Goal: Transaction & Acquisition: Purchase product/service

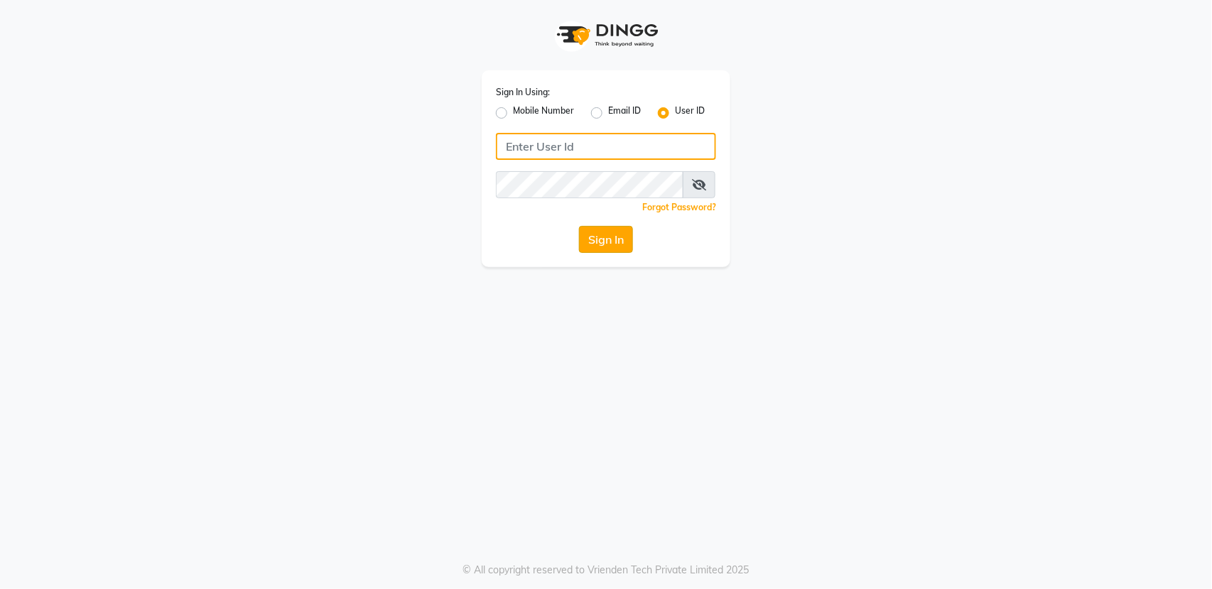
type input "bellaglamourra123"
click at [619, 236] on button "Sign In" at bounding box center [606, 239] width 54 height 27
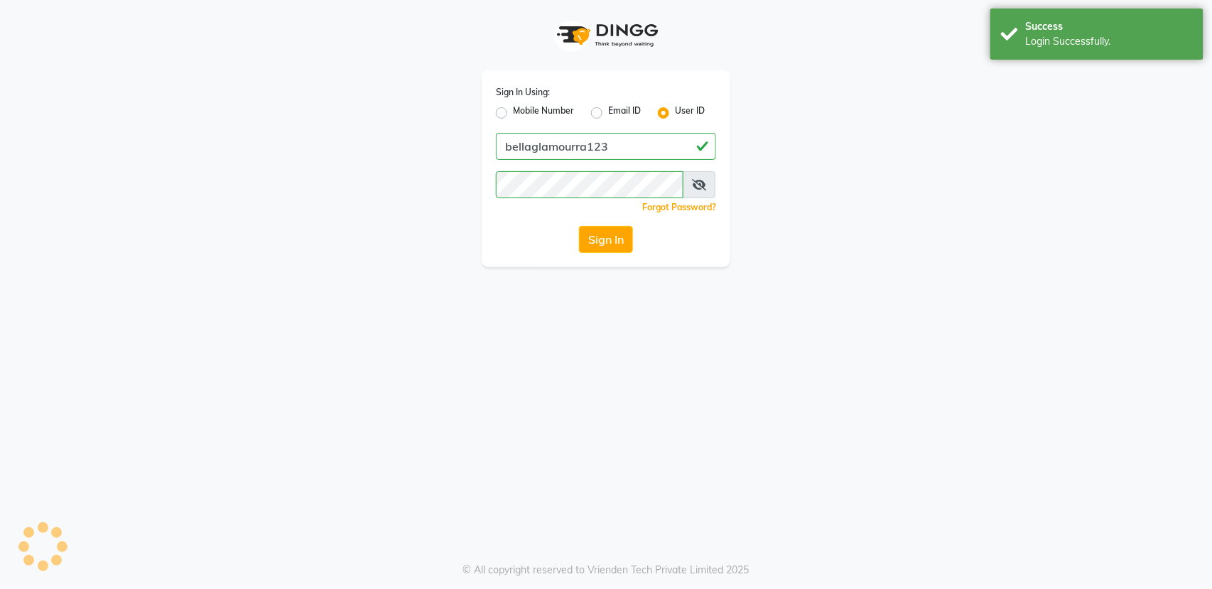
select select "service"
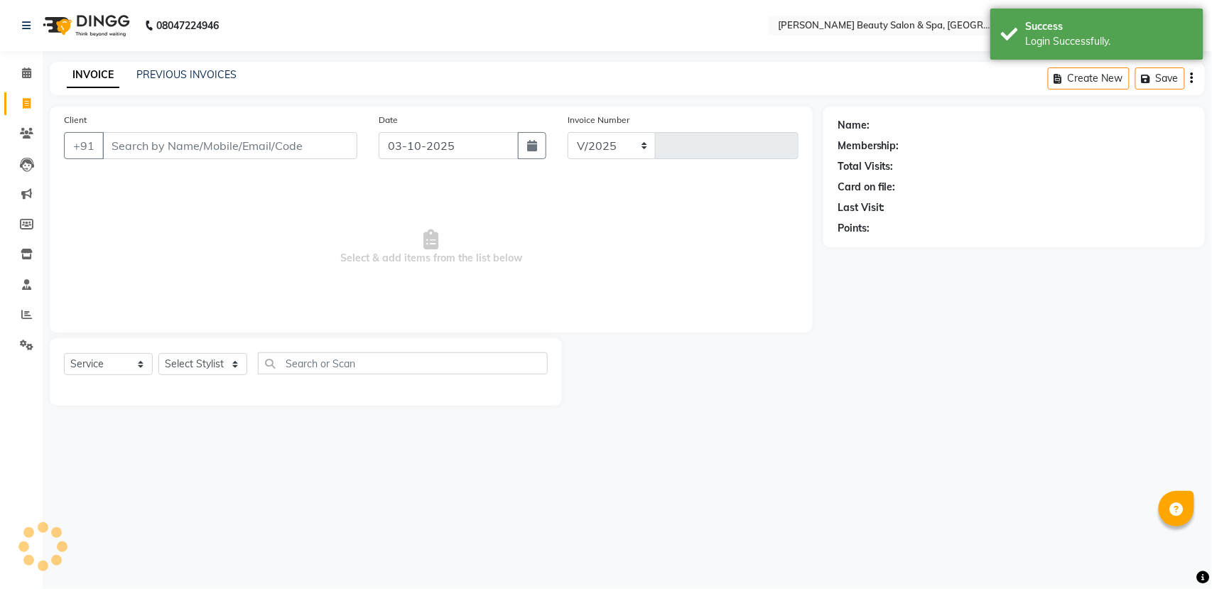
select select "en"
select select "7524"
type input "3141"
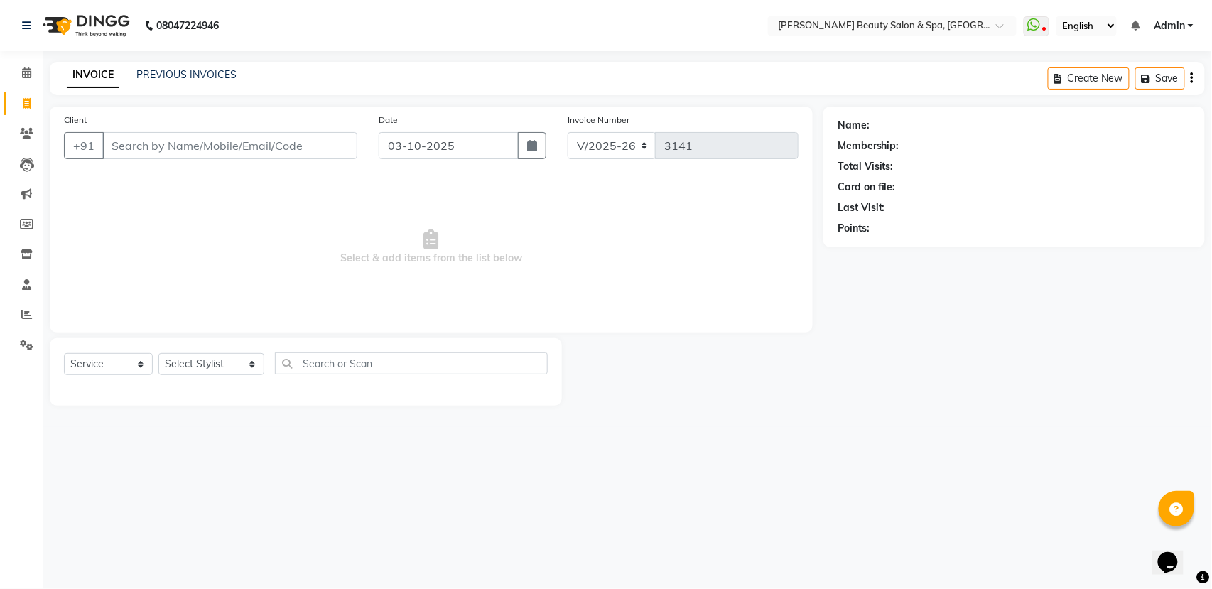
click at [288, 148] on input "Client" at bounding box center [229, 145] width 255 height 27
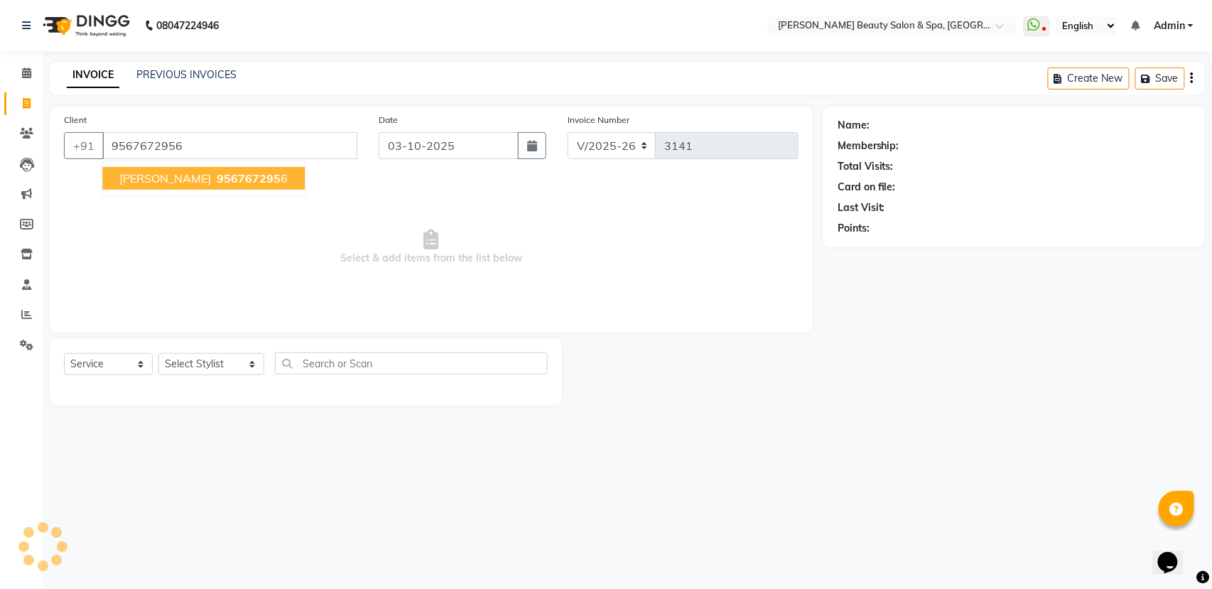
type input "9567672956"
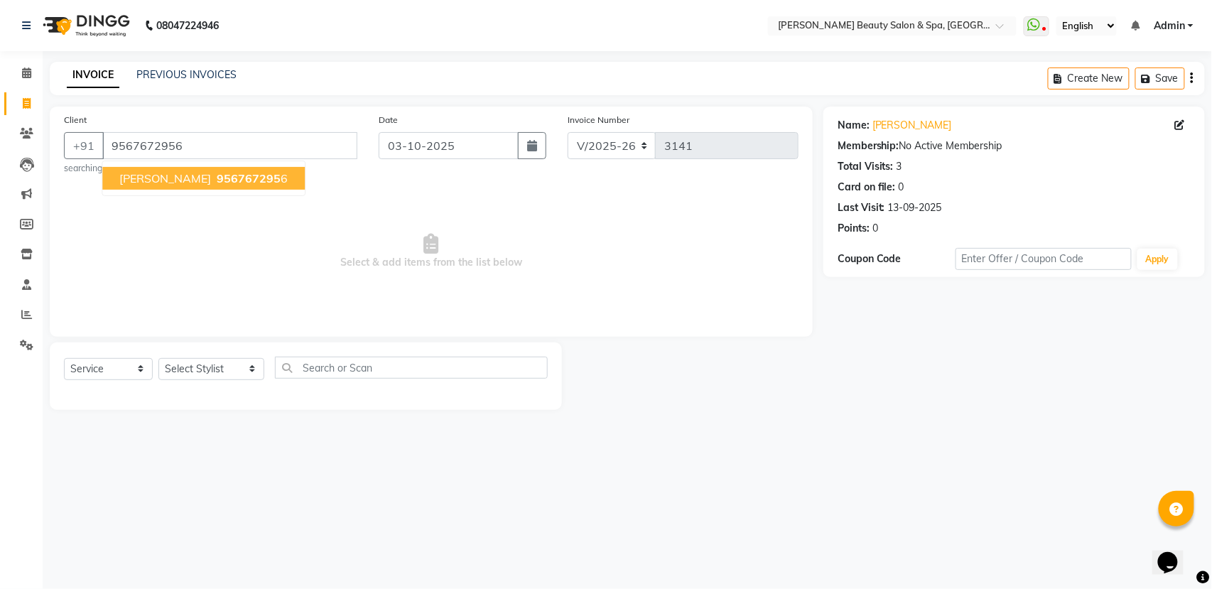
click at [217, 182] on span "956767295" at bounding box center [249, 178] width 64 height 14
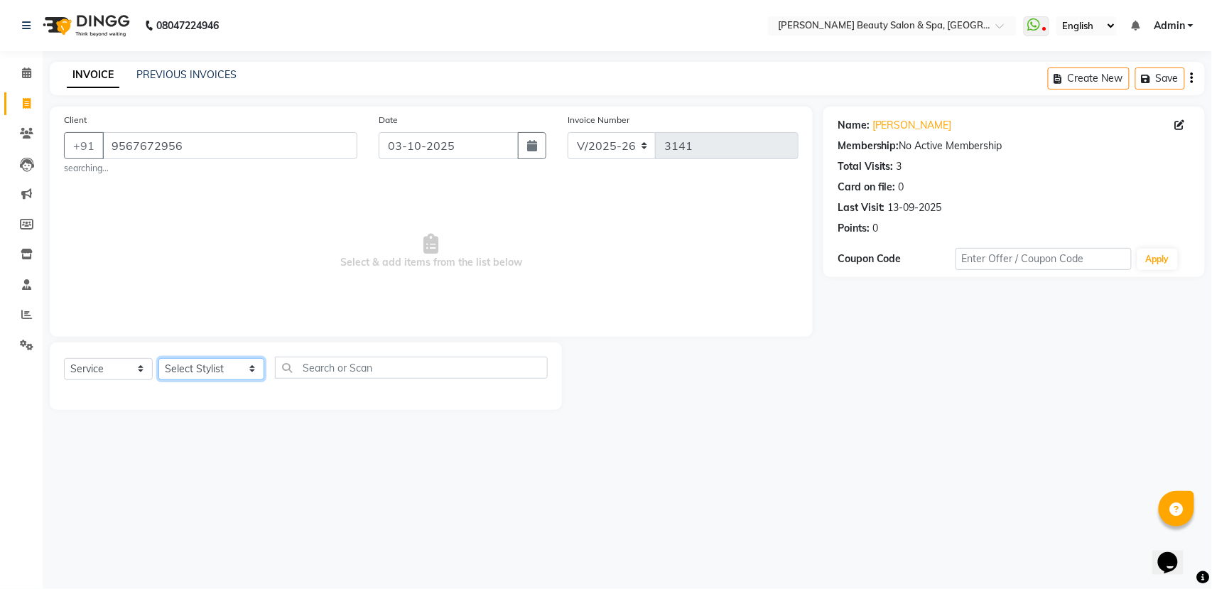
click at [211, 365] on select "Select Stylist Admin [PERSON_NAME] [PERSON_NAME] [PERSON_NAME] [PERSON_NAME] [P…" at bounding box center [211, 369] width 106 height 22
click at [175, 587] on div "08047224946 Select Location × Bella Glamourra Beauty Salon & Spa, Eenchakkal, P…" at bounding box center [606, 294] width 1212 height 589
click at [208, 371] on select "Select Stylist Admin [PERSON_NAME] [PERSON_NAME] [PERSON_NAME] [PERSON_NAME] [P…" at bounding box center [211, 369] width 106 height 22
click at [158, 358] on select "Select Stylist Admin [PERSON_NAME] [PERSON_NAME] [PERSON_NAME] [PERSON_NAME] [P…" at bounding box center [211, 369] width 106 height 22
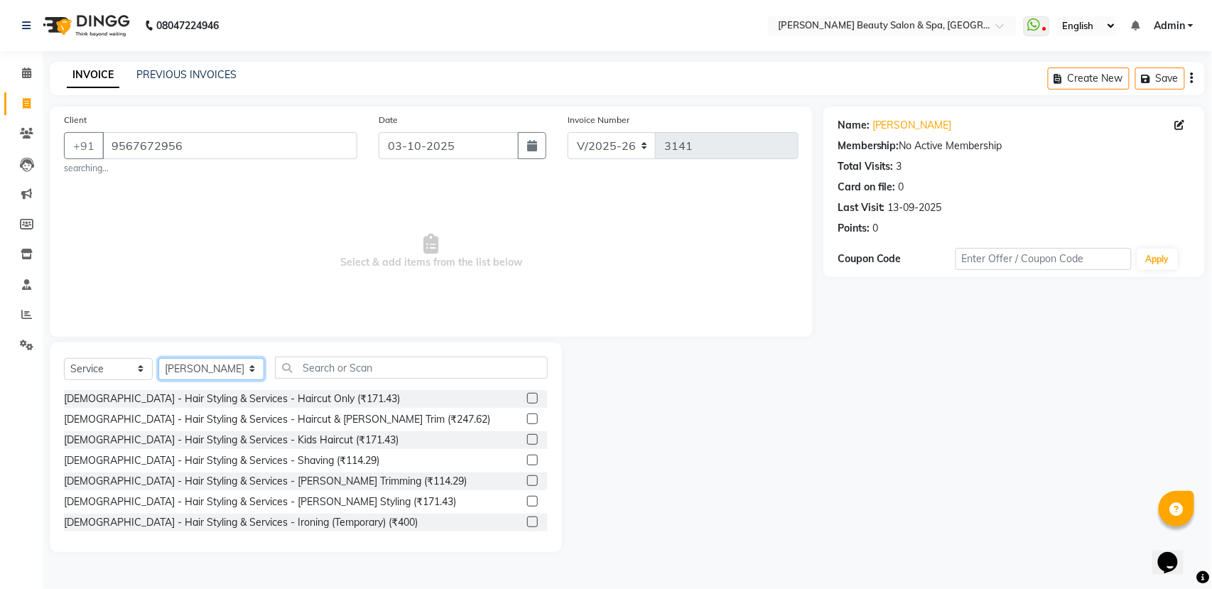
click at [202, 374] on select "Select Stylist Admin [PERSON_NAME] [PERSON_NAME] [PERSON_NAME] [PERSON_NAME] [P…" at bounding box center [211, 369] width 106 height 22
select select "67138"
click at [158, 358] on select "Select Stylist Admin [PERSON_NAME] [PERSON_NAME] [PERSON_NAME] [PERSON_NAME] [P…" at bounding box center [211, 369] width 106 height 22
click at [325, 418] on div "[DEMOGRAPHIC_DATA] - Hair Styling & Services - Haircut & [PERSON_NAME] Trim (₹2…" at bounding box center [277, 419] width 426 height 15
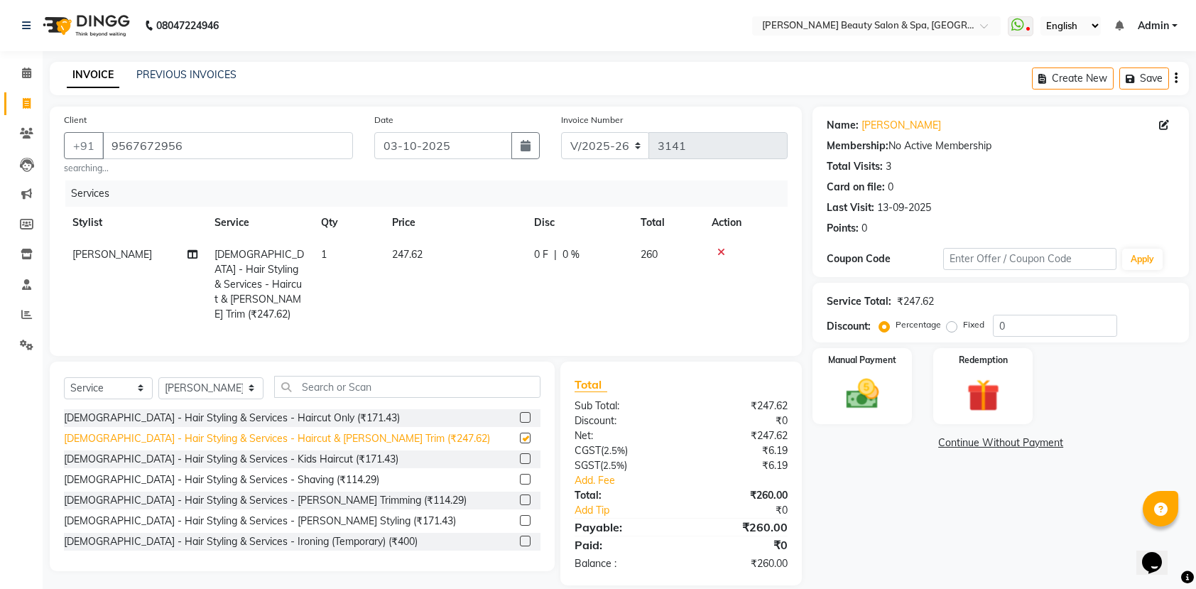
checkbox input "false"
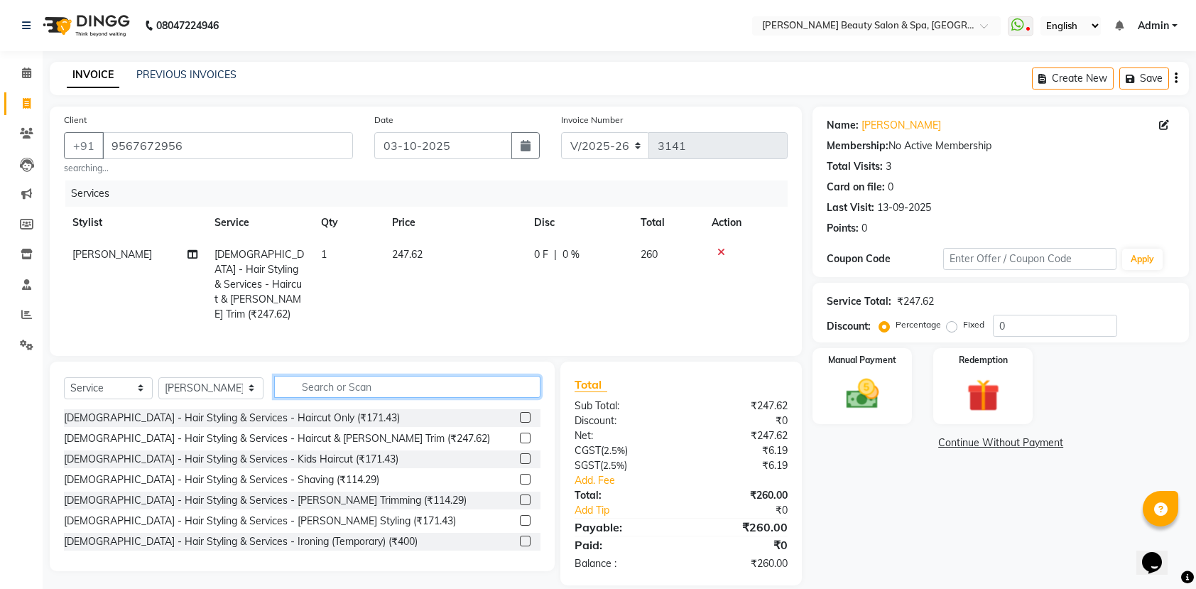
click at [355, 393] on input "text" at bounding box center [407, 387] width 266 height 22
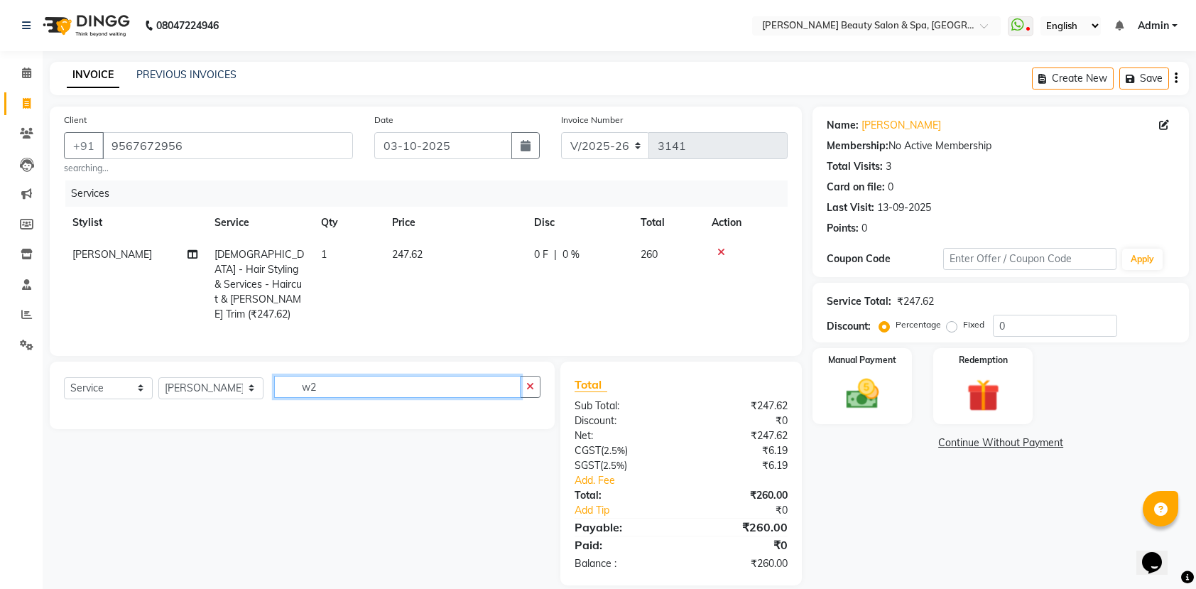
type input "w"
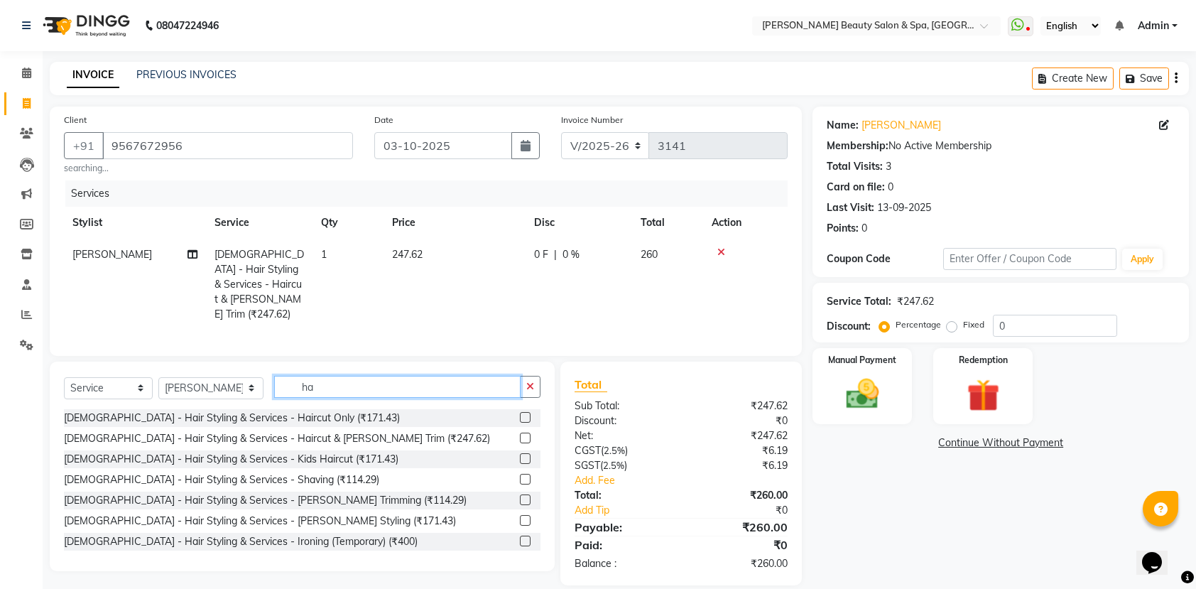
type input "h"
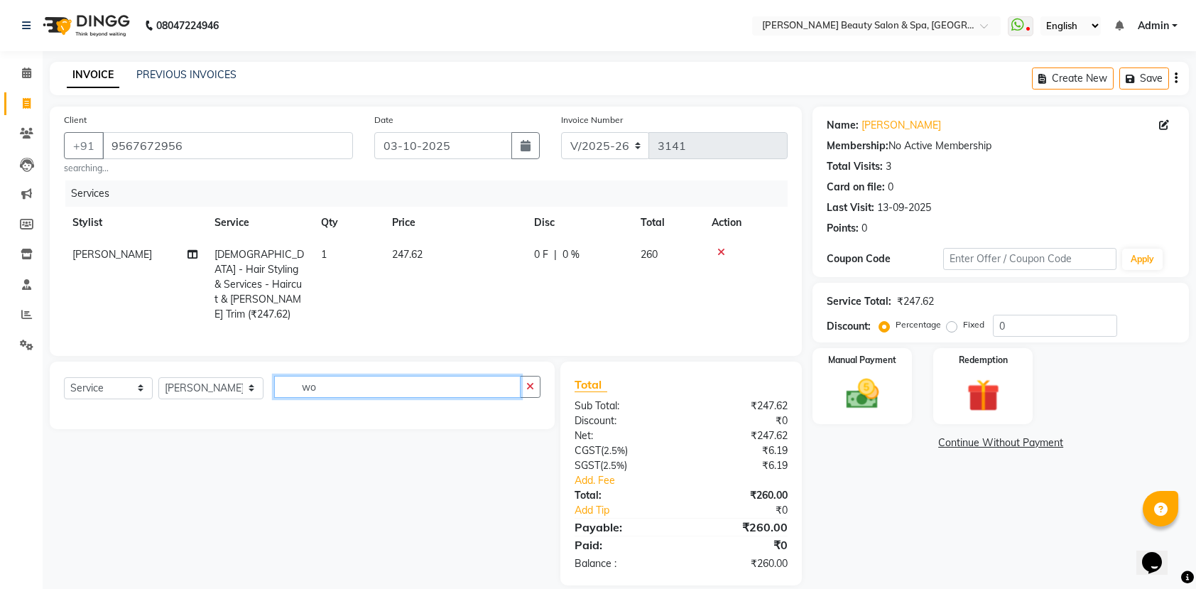
type input "w"
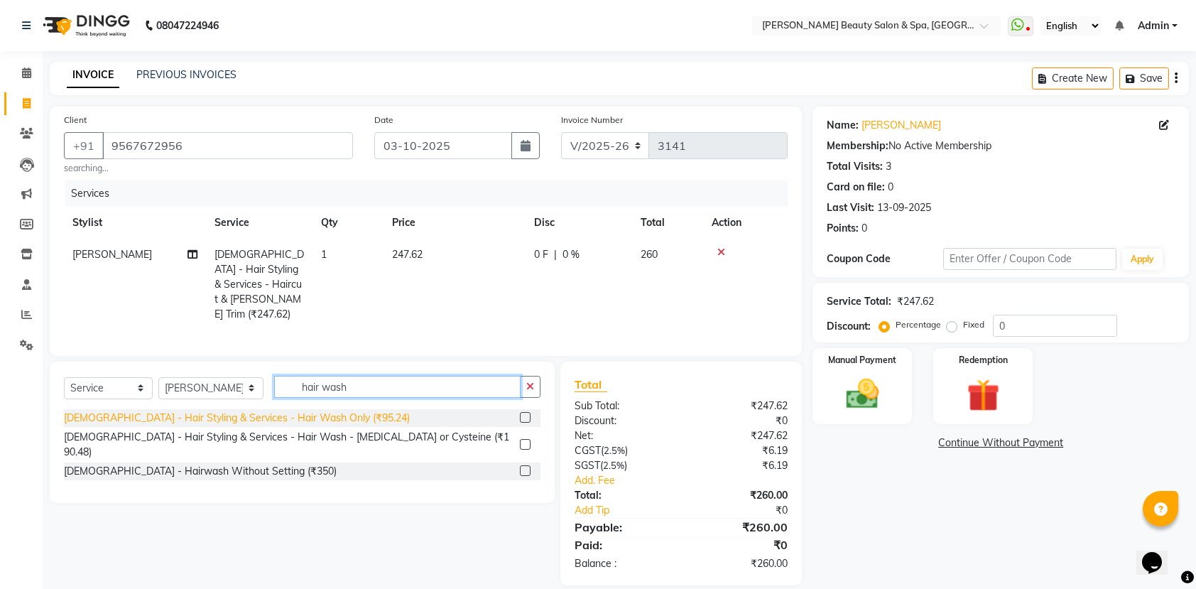
type input "hair wash"
click at [290, 413] on div "[DEMOGRAPHIC_DATA] - Hair Styling & Services - Hair Wash Only (₹95.24)" at bounding box center [237, 417] width 346 height 15
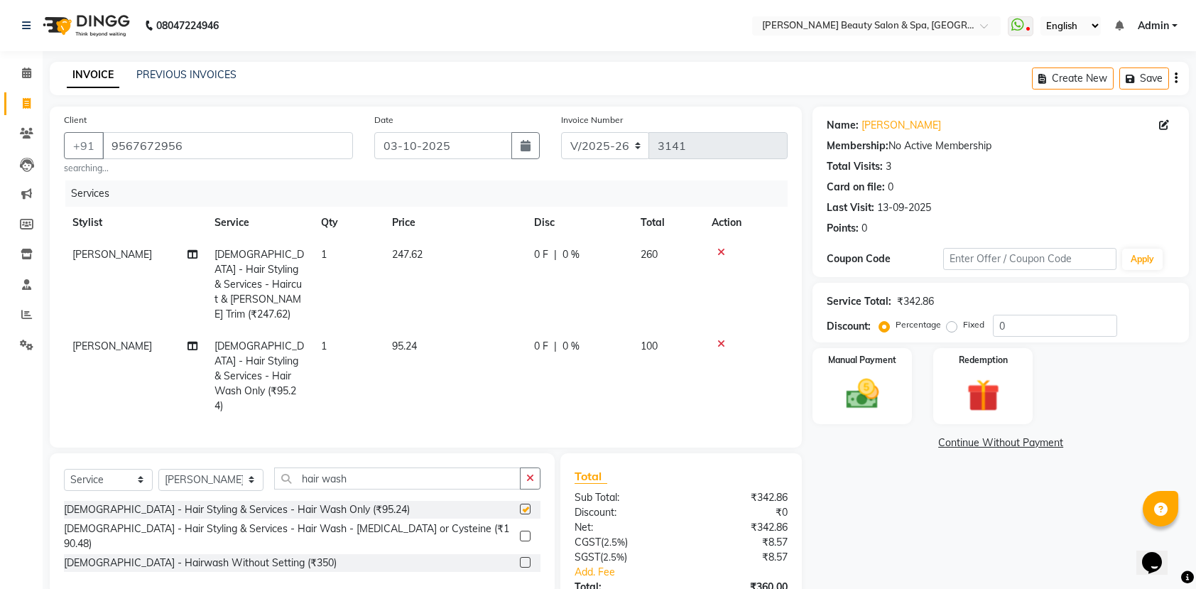
checkbox input "false"
click at [853, 382] on img at bounding box center [861, 393] width 55 height 39
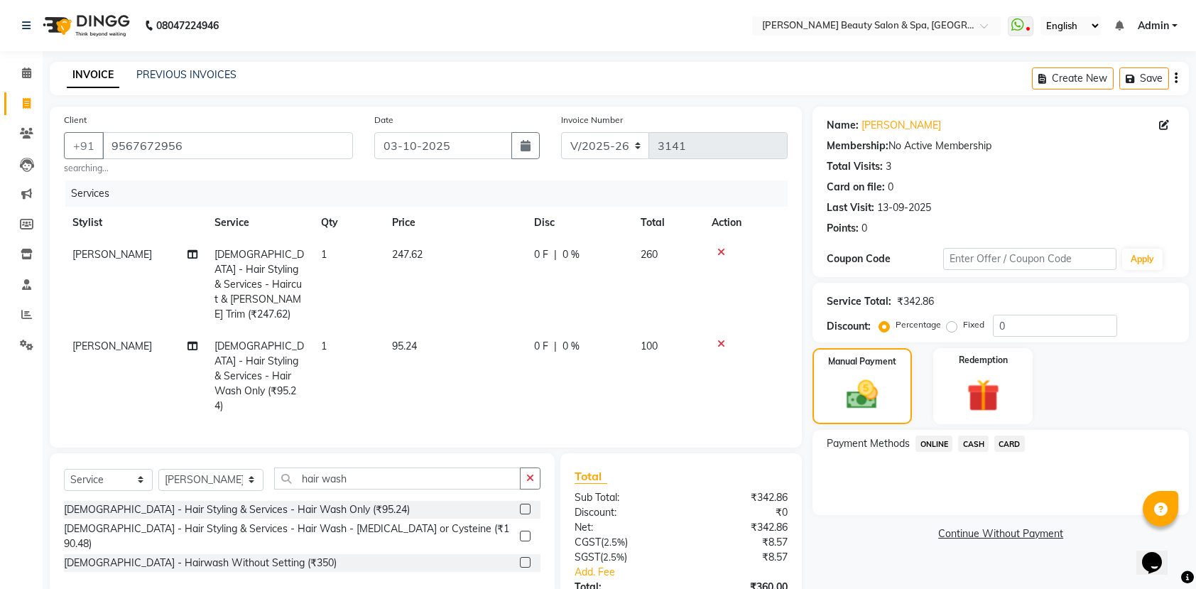
click at [970, 437] on span "CASH" at bounding box center [973, 443] width 31 height 16
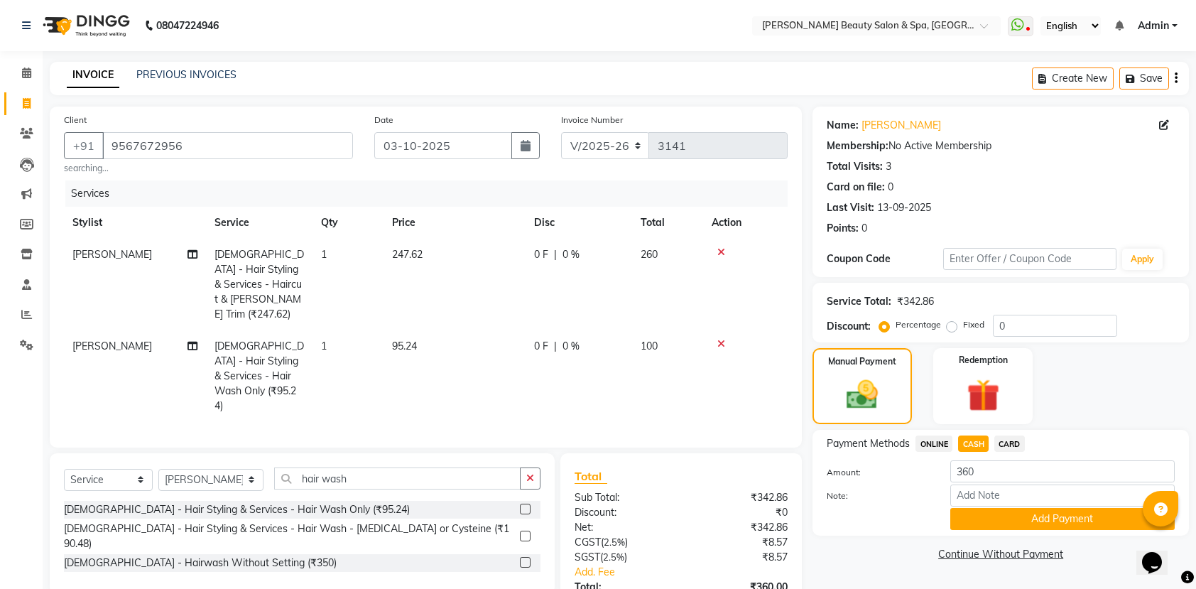
click at [981, 538] on div "Name: Aravind Gopi Membership: No Active Membership Total Visits: 3 Card on fil…" at bounding box center [1005, 392] width 387 height 570
click at [990, 523] on button "Add Payment" at bounding box center [1062, 519] width 224 height 22
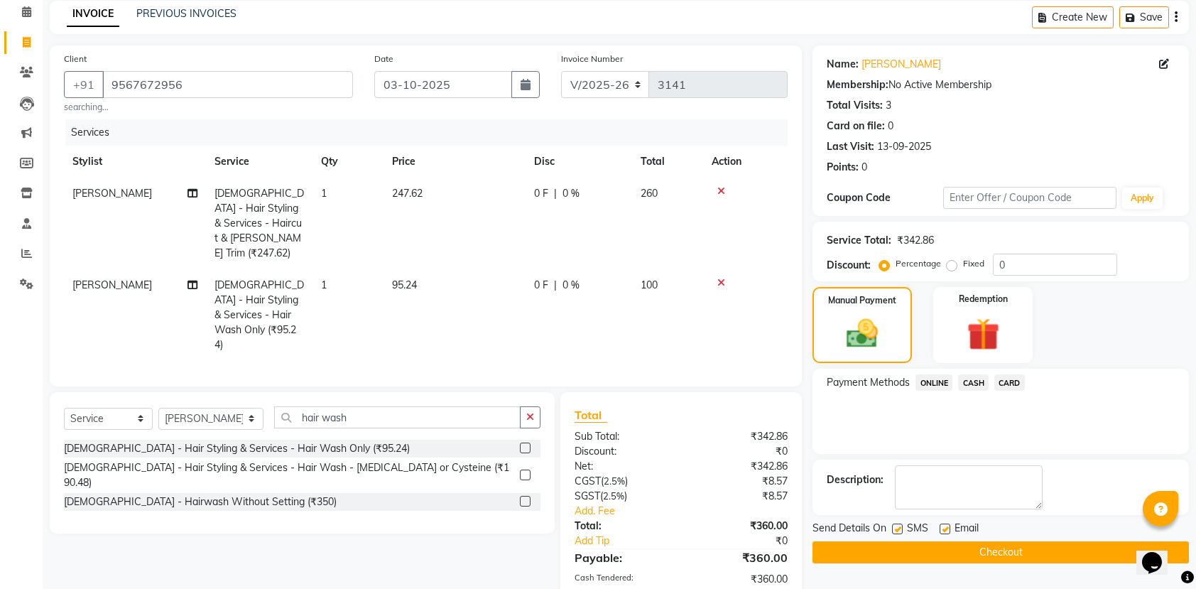
scroll to position [146, 0]
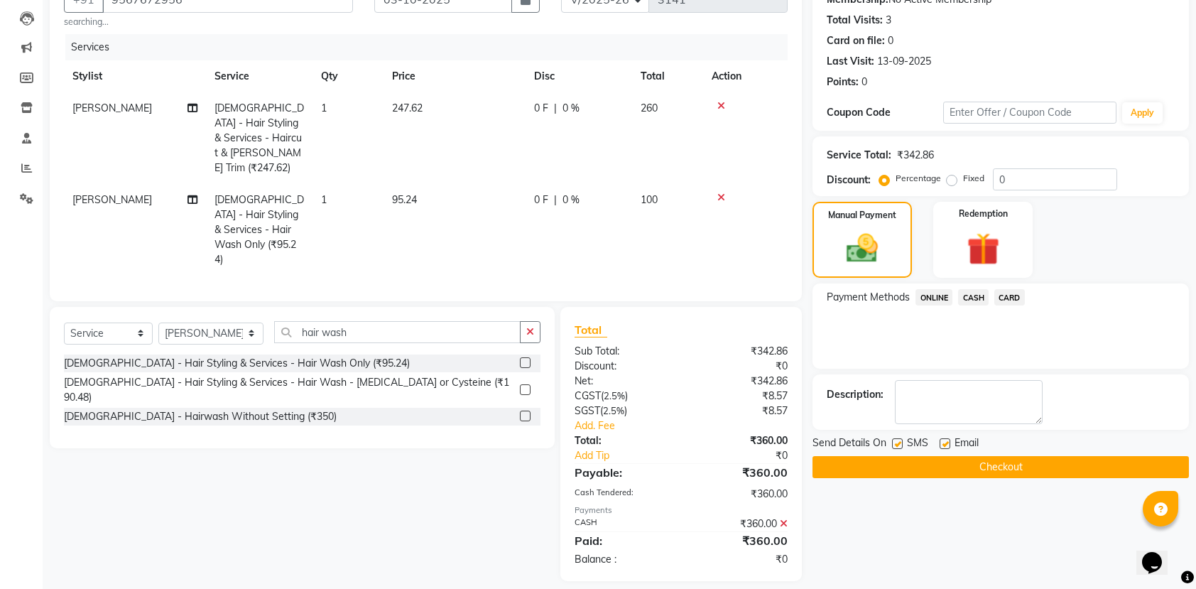
click at [961, 469] on button "Checkout" at bounding box center [1000, 467] width 376 height 22
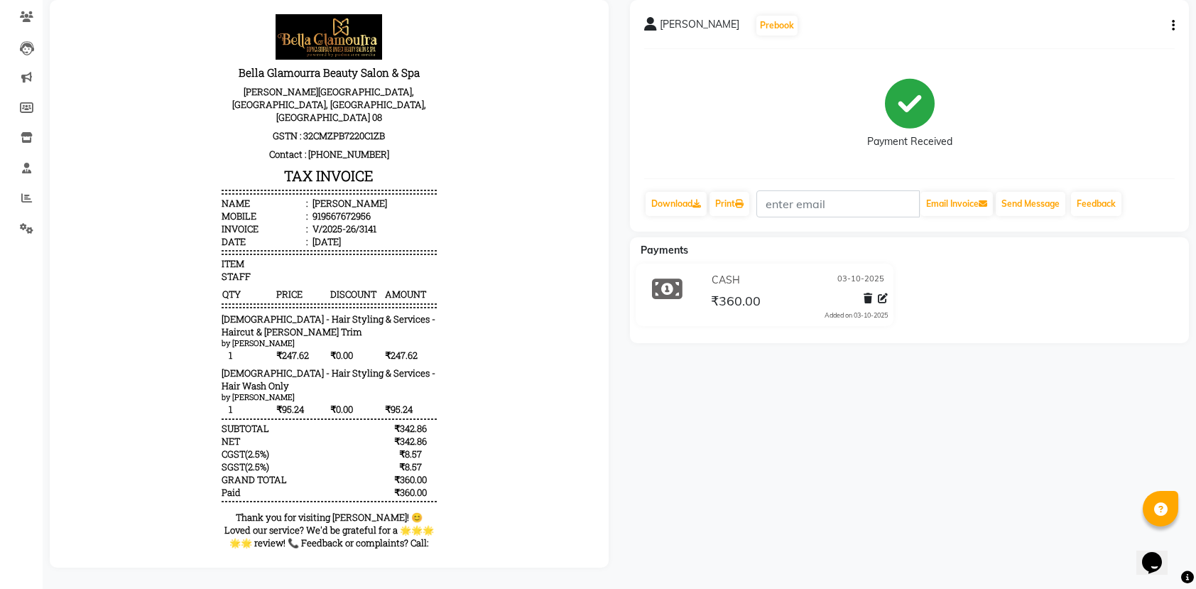
scroll to position [132, 0]
click at [486, 461] on body "Bella Glamourra Beauty Salon & Spa Prasanth Tower, Eenchakkal, Perunthanni, Thi…" at bounding box center [329, 299] width 519 height 580
click at [347, 460] on div "SGST ( 2.5% ) ₹8.57" at bounding box center [329, 466] width 214 height 13
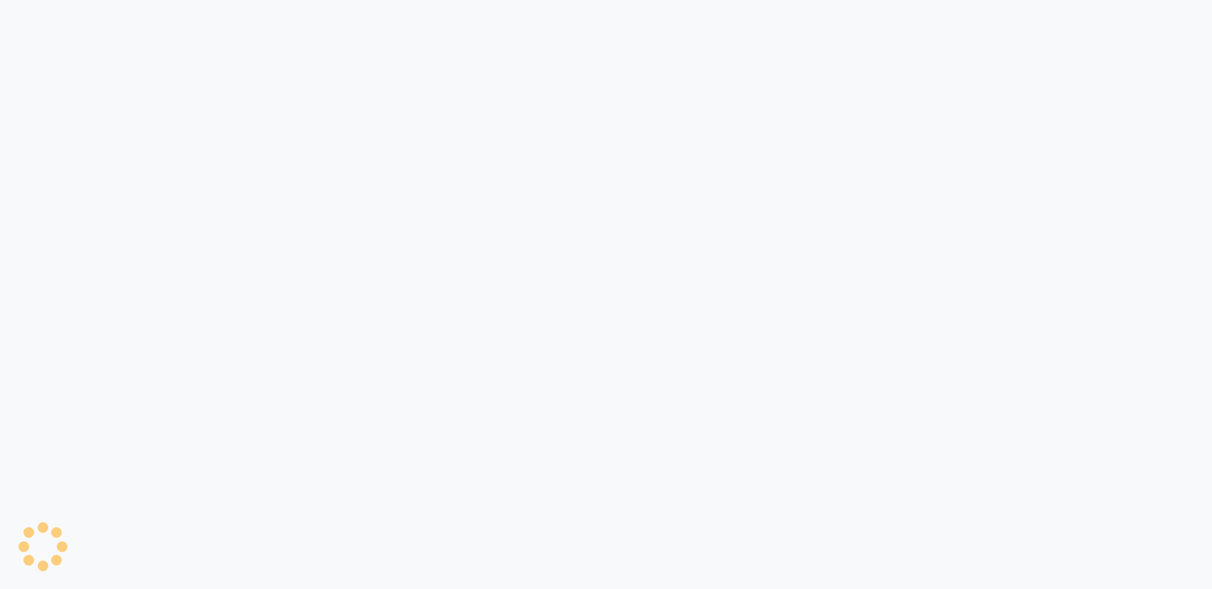
select select "service"
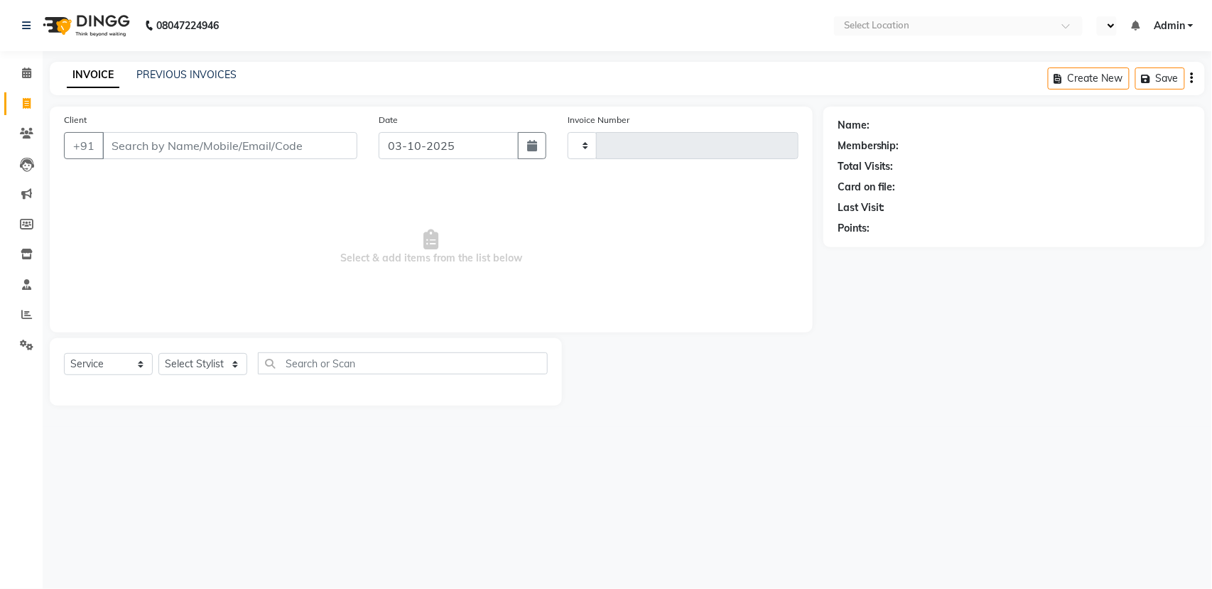
select select "en"
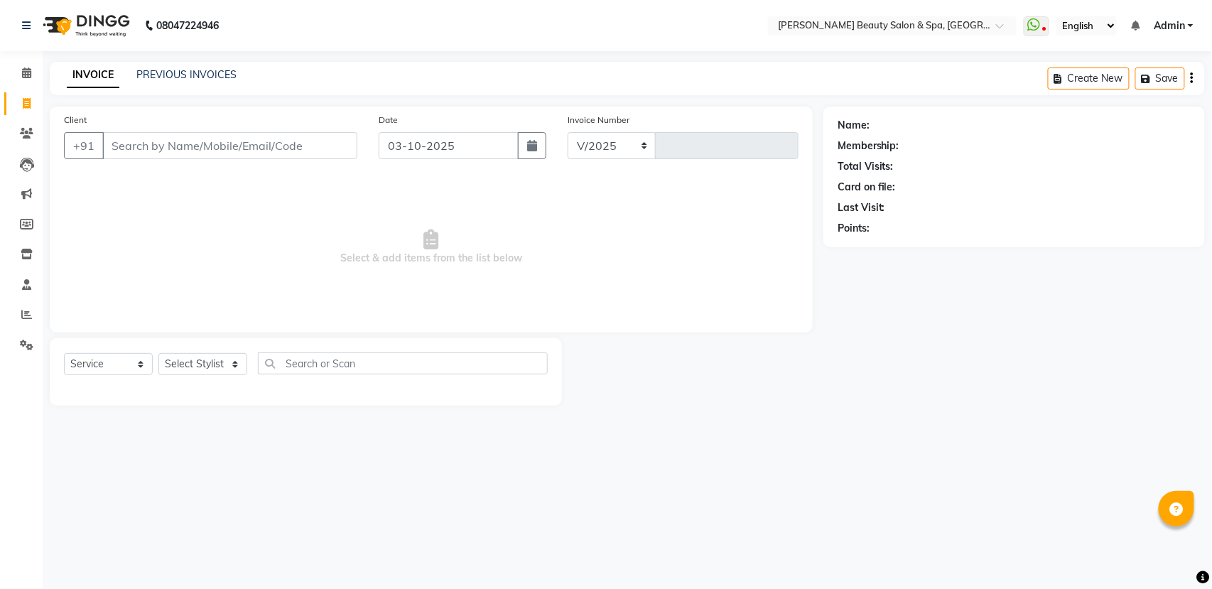
select select "7524"
type input "3142"
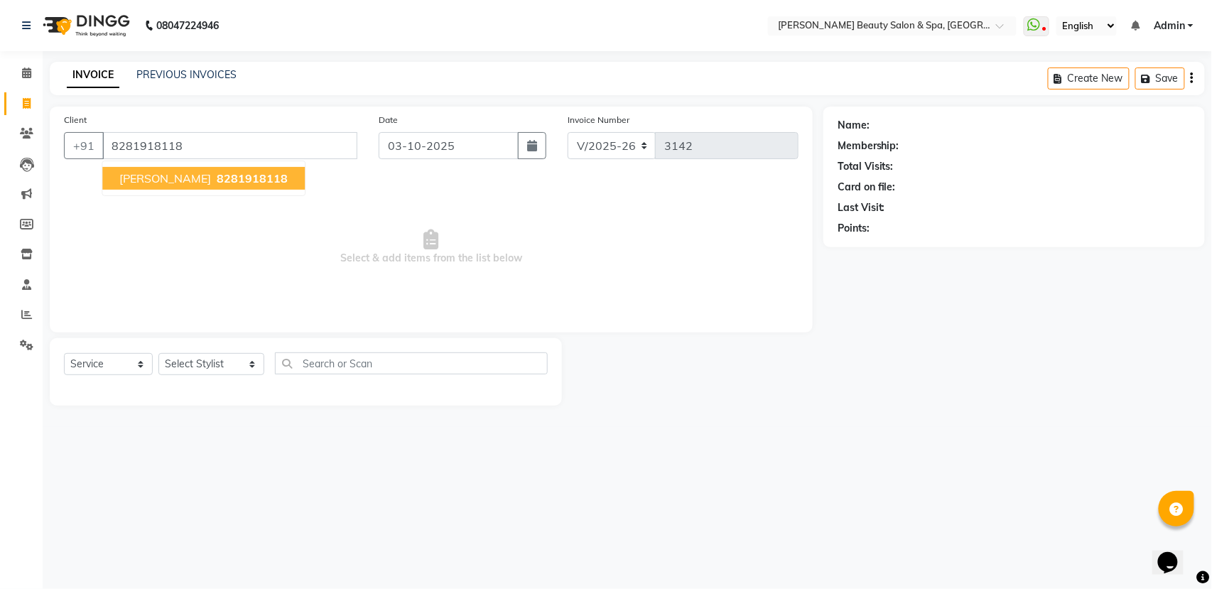
type input "8281918118"
click at [217, 180] on span "8281918118" at bounding box center [252, 178] width 71 height 14
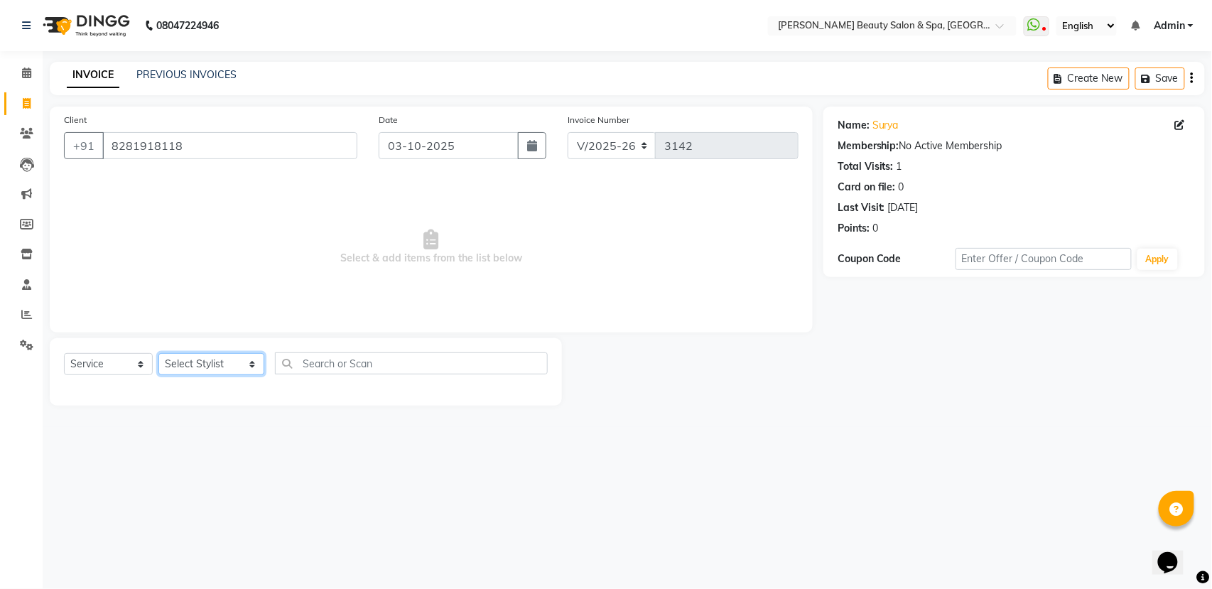
click at [206, 362] on select "Select Stylist Admin [PERSON_NAME] [PERSON_NAME] [PERSON_NAME] [PERSON_NAME] [P…" at bounding box center [211, 364] width 106 height 22
select select "83644"
click at [158, 353] on select "Select Stylist Admin [PERSON_NAME] [PERSON_NAME] [PERSON_NAME] [PERSON_NAME] [P…" at bounding box center [211, 364] width 106 height 22
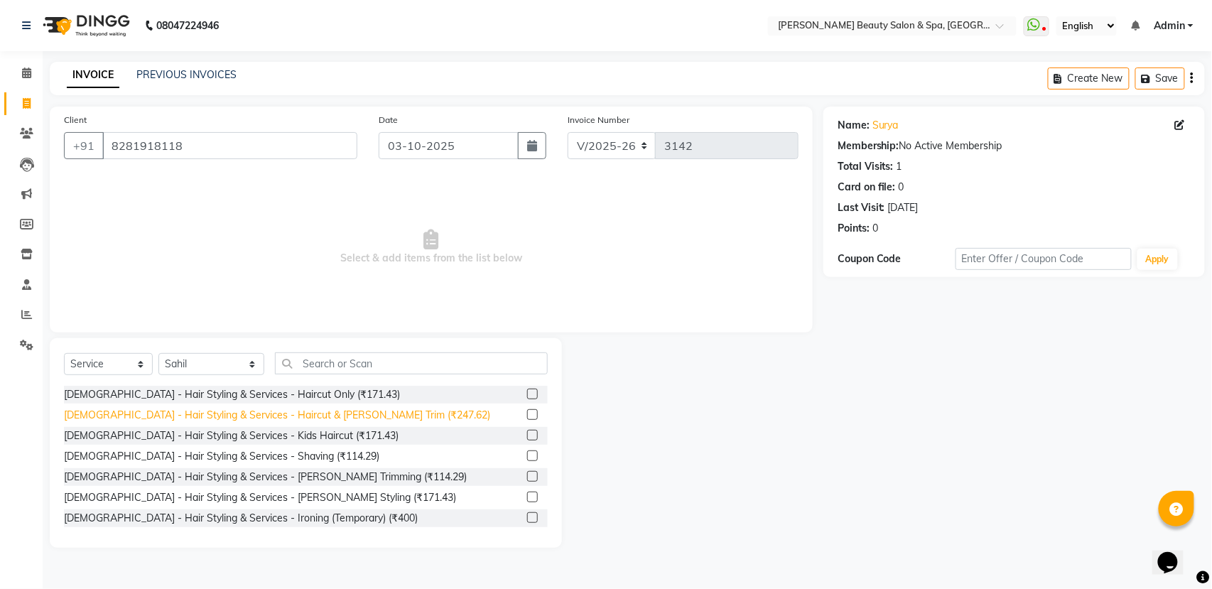
click at [315, 415] on div "[DEMOGRAPHIC_DATA] - Hair Styling & Services - Haircut & [PERSON_NAME] Trim (₹2…" at bounding box center [277, 415] width 426 height 15
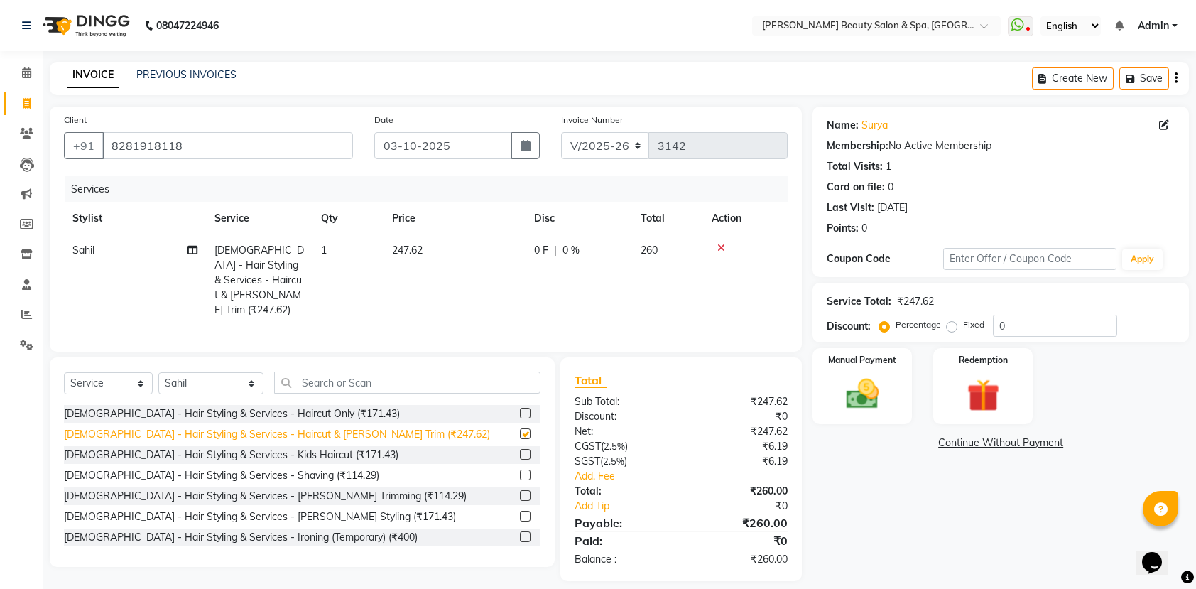
checkbox input "false"
click at [859, 408] on img at bounding box center [861, 393] width 55 height 39
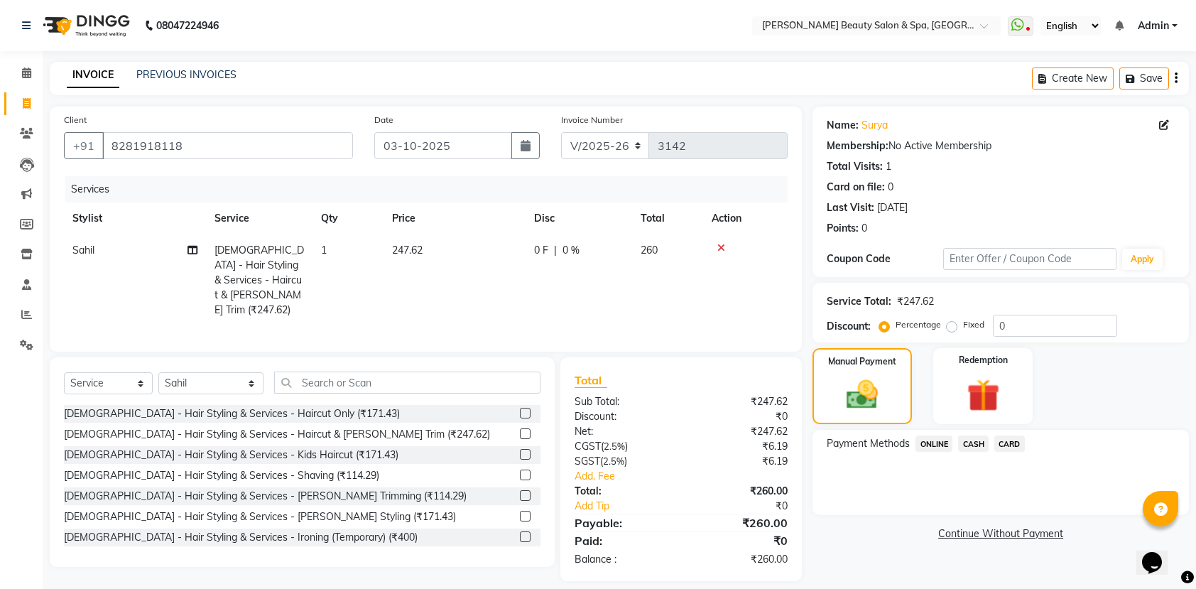
click at [932, 446] on span "ONLINE" at bounding box center [933, 443] width 37 height 16
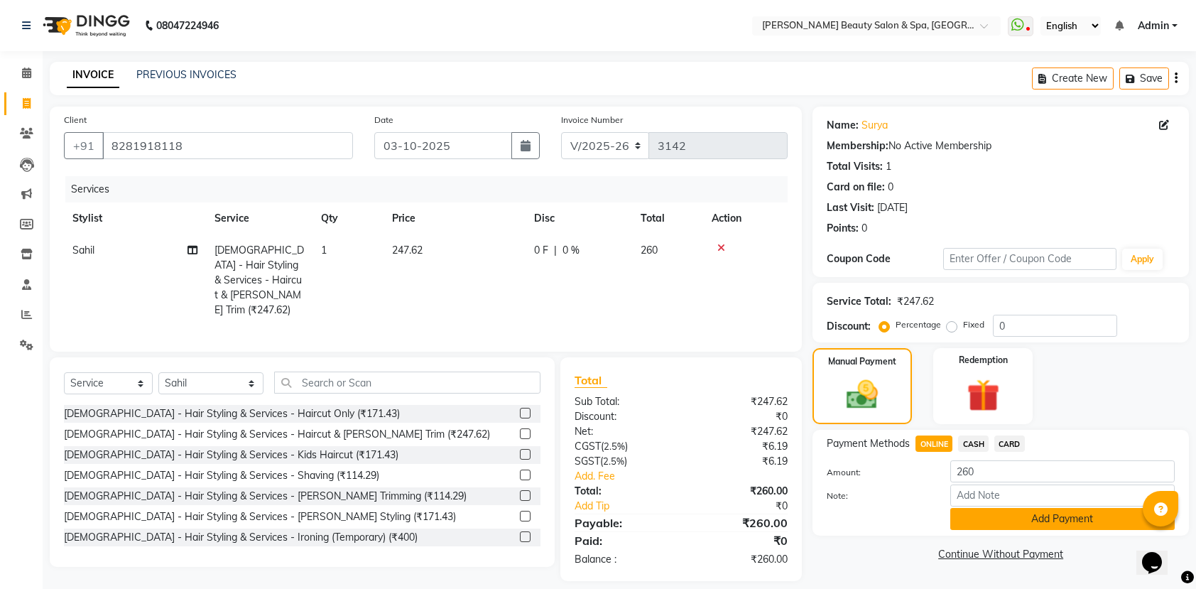
click at [991, 516] on button "Add Payment" at bounding box center [1062, 519] width 224 height 22
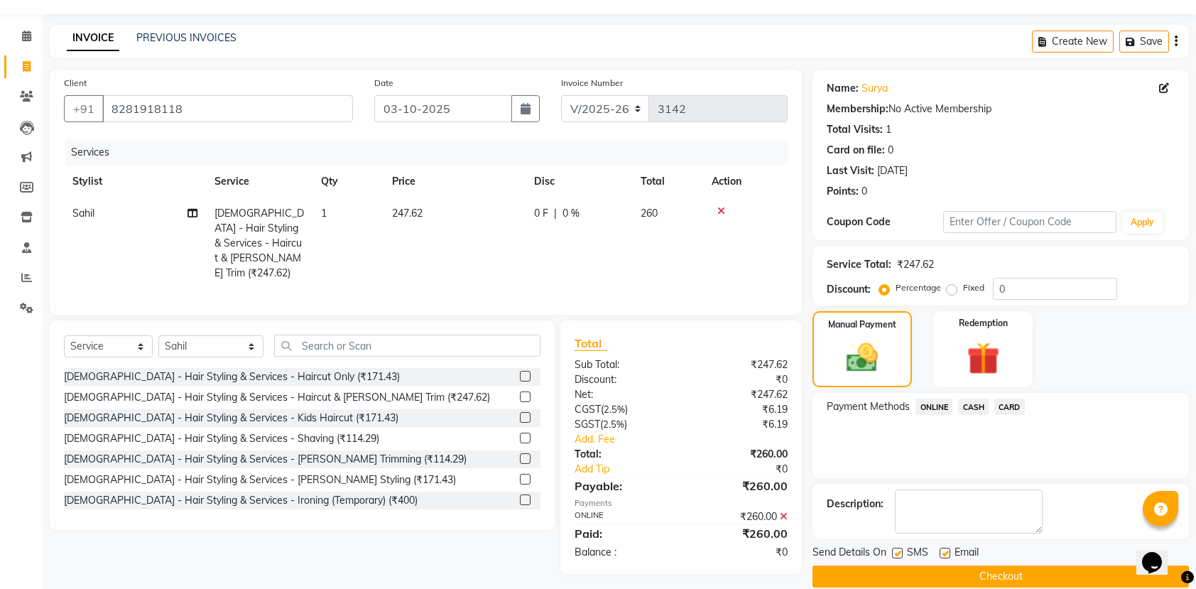
scroll to position [58, 0]
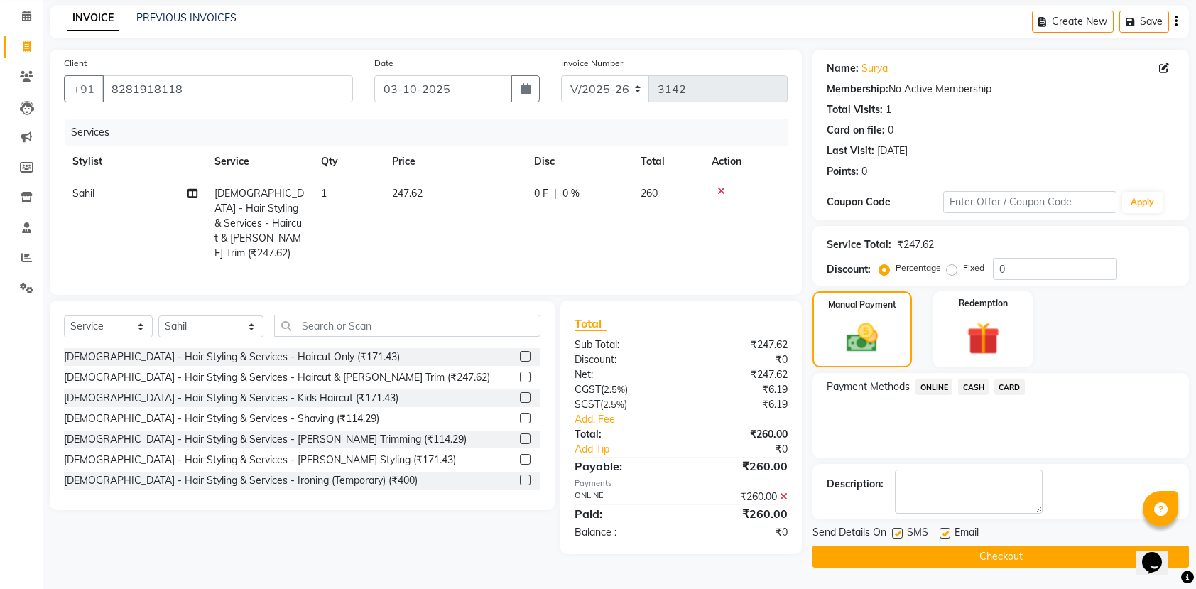
click at [996, 546] on button "Checkout" at bounding box center [1000, 556] width 376 height 22
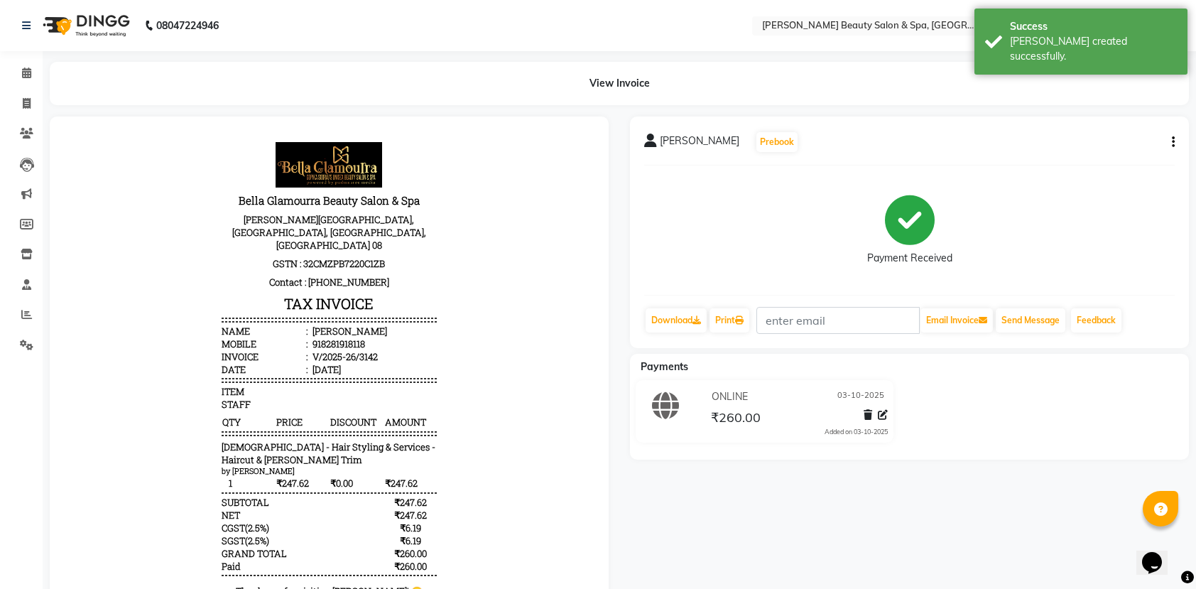
scroll to position [92, 0]
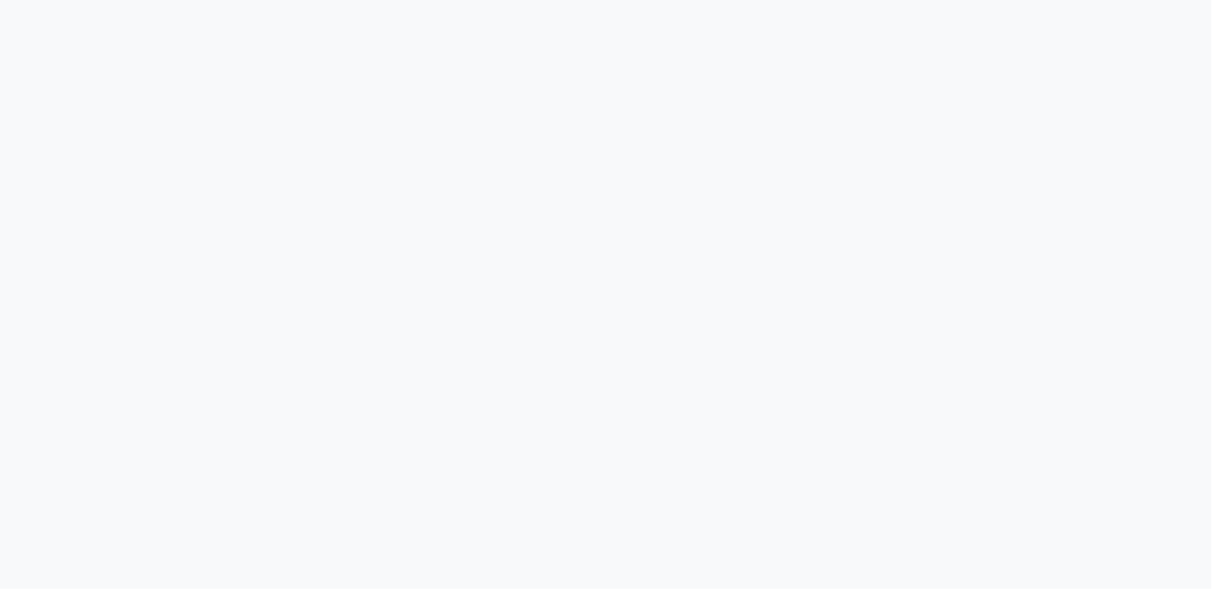
select select "service"
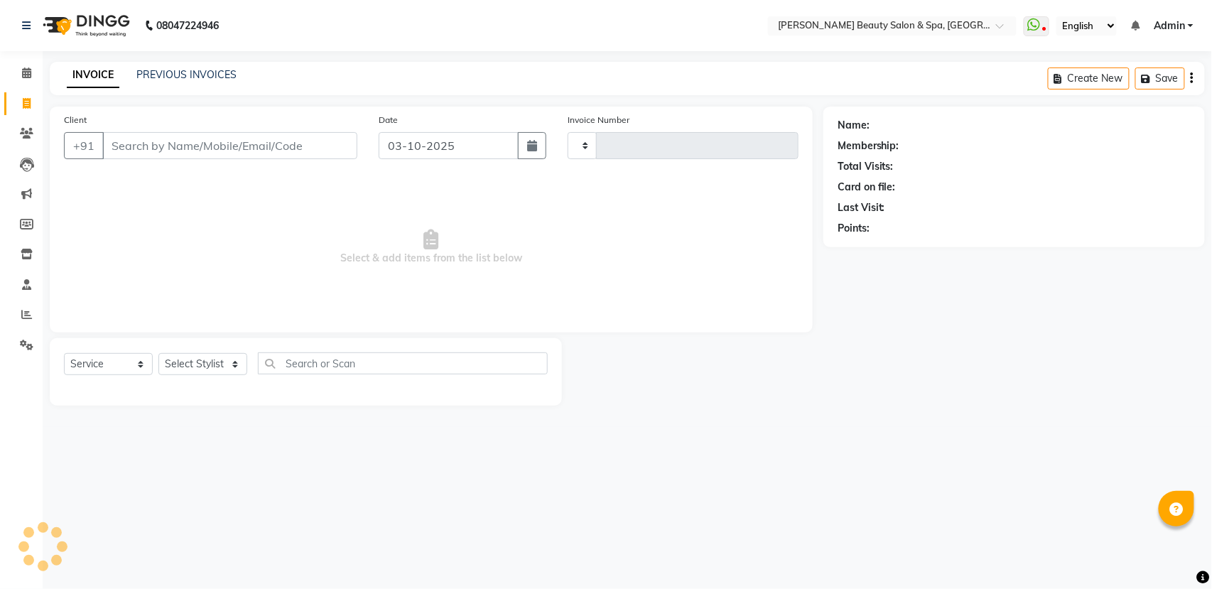
select select "en"
select select "7524"
type input "3143"
click at [226, 159] on div "+91" at bounding box center [210, 145] width 293 height 27
click at [257, 146] on input "Client" at bounding box center [229, 145] width 255 height 27
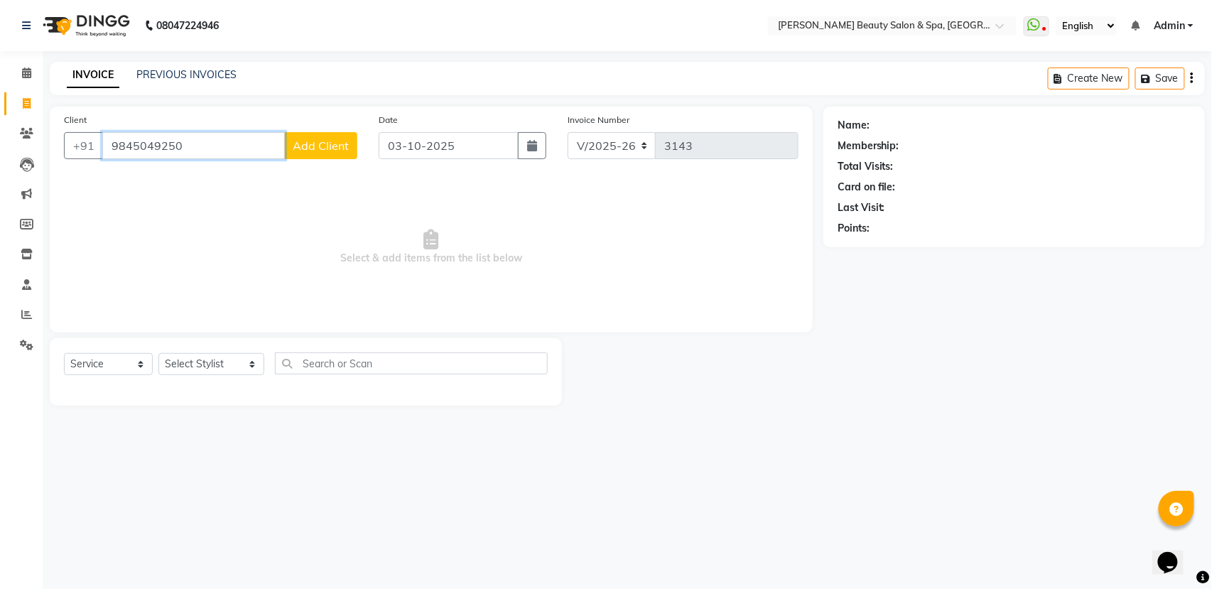
type input "9845049250"
click at [302, 151] on span "Add Client" at bounding box center [321, 145] width 56 height 14
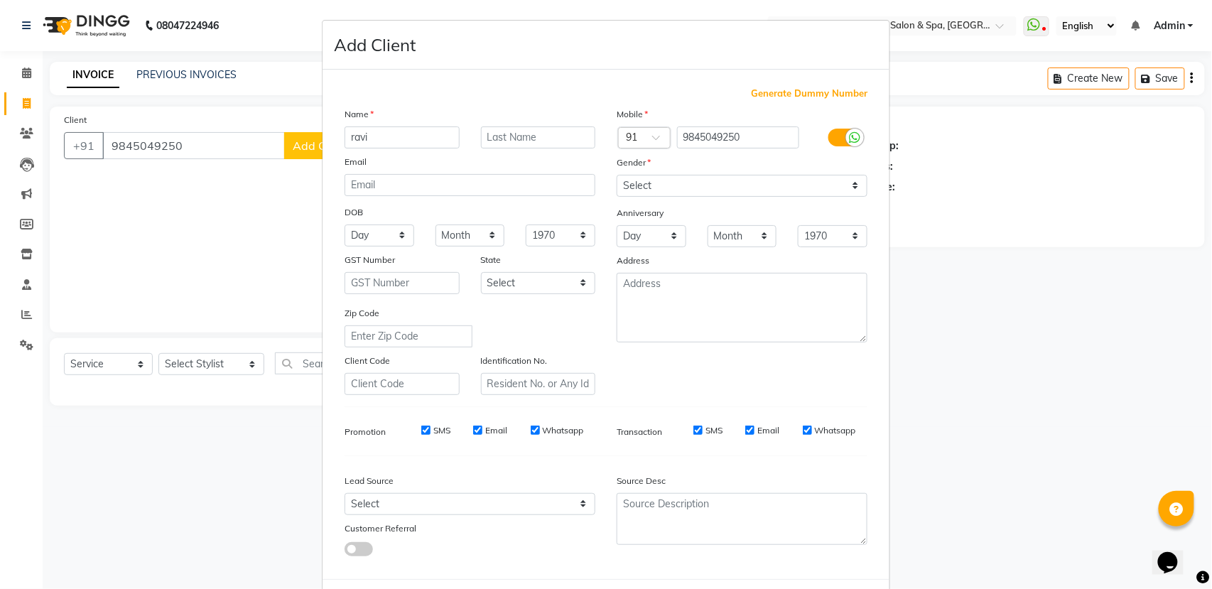
type input "ravi"
drag, startPoint x: 579, startPoint y: 183, endPoint x: 636, endPoint y: 185, distance: 56.9
click at [628, 185] on div "Name ravi Email DOB Day 01 02 03 04 05 06 07 08 09 10 11 12 13 14 15 16 17 18 1…" at bounding box center [606, 251] width 544 height 288
drag, startPoint x: 648, startPoint y: 180, endPoint x: 660, endPoint y: 175, distance: 12.7
click at [654, 179] on select "Select Male Female Other Prefer Not To Say" at bounding box center [741, 186] width 251 height 22
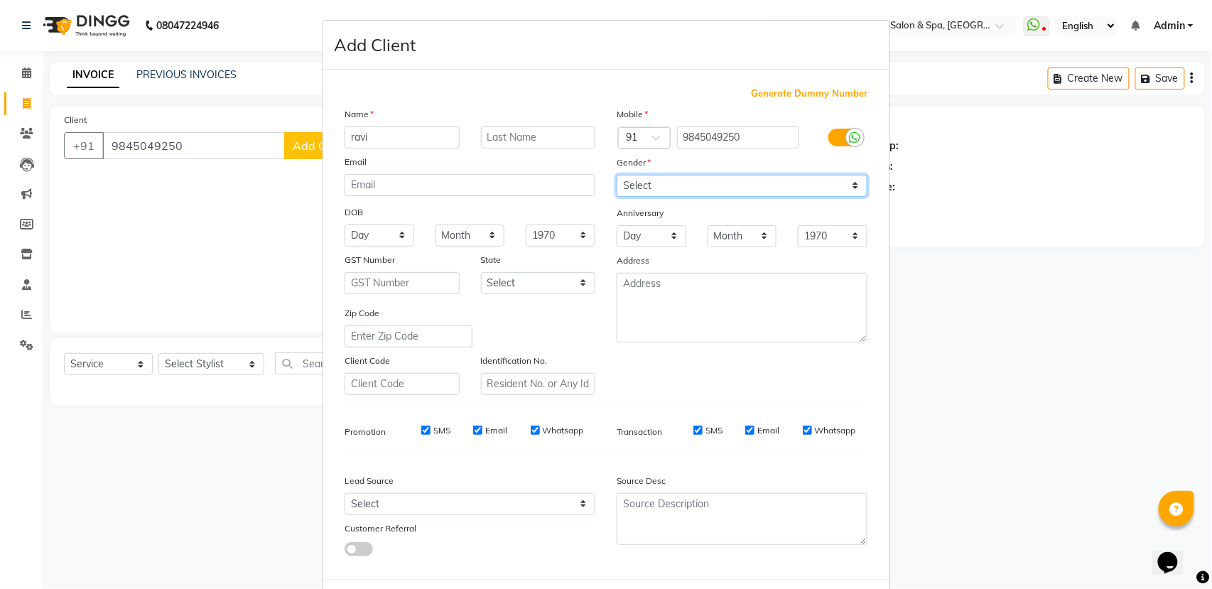
select select "male"
click at [616, 175] on select "Select Male Female Other Prefer Not To Say" at bounding box center [741, 186] width 251 height 22
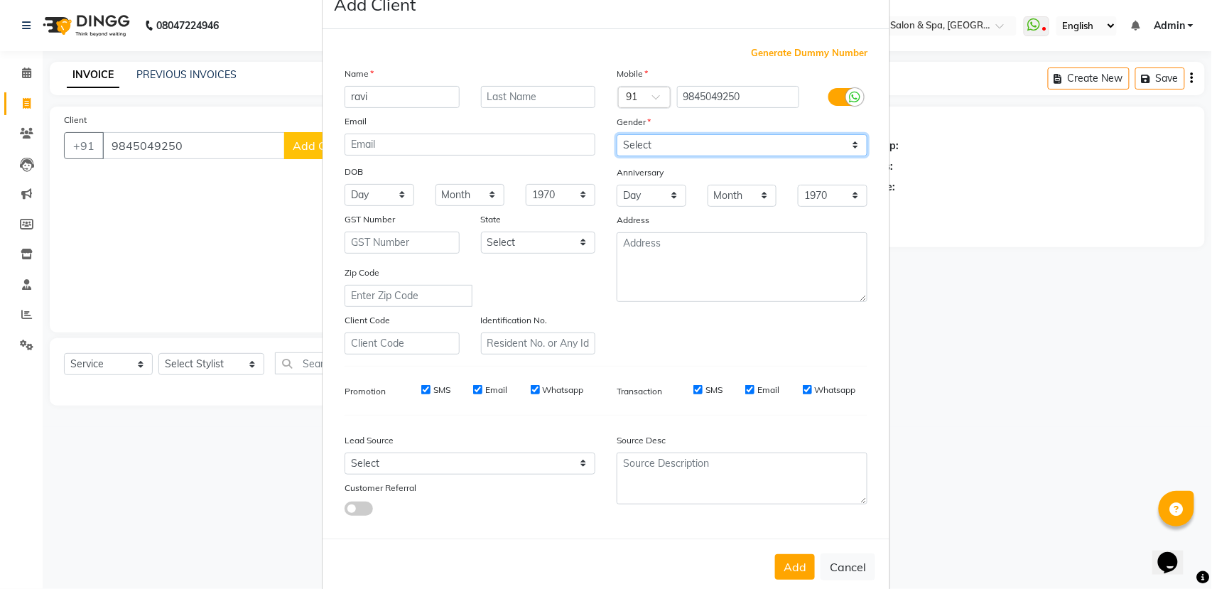
scroll to position [63, 0]
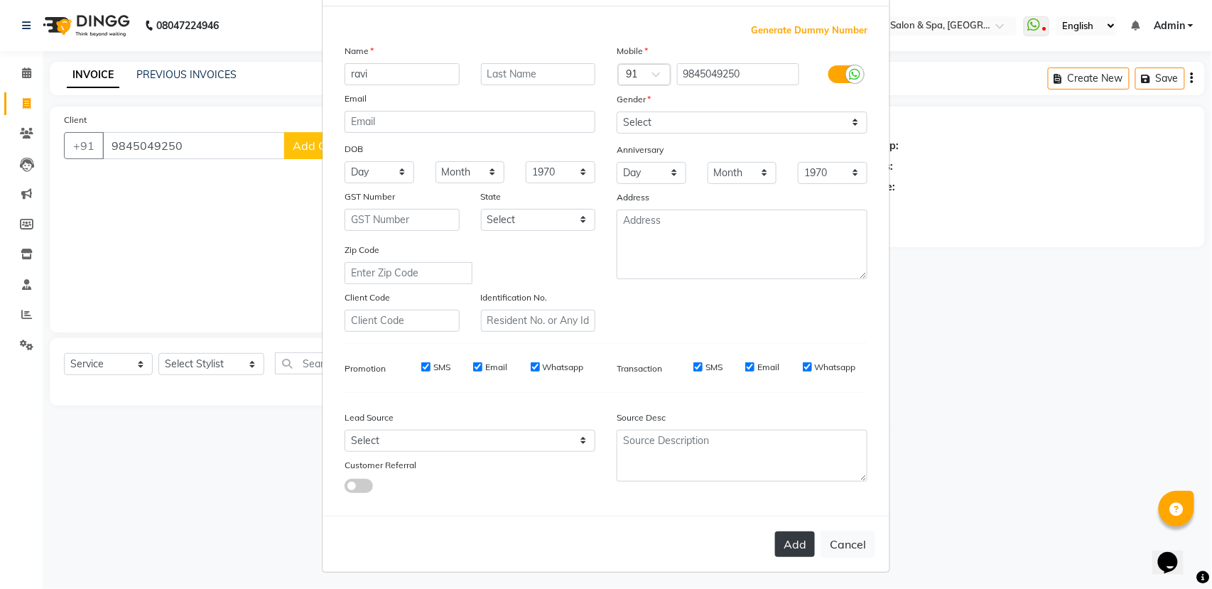
click at [787, 544] on button "Add" at bounding box center [795, 544] width 40 height 26
select select
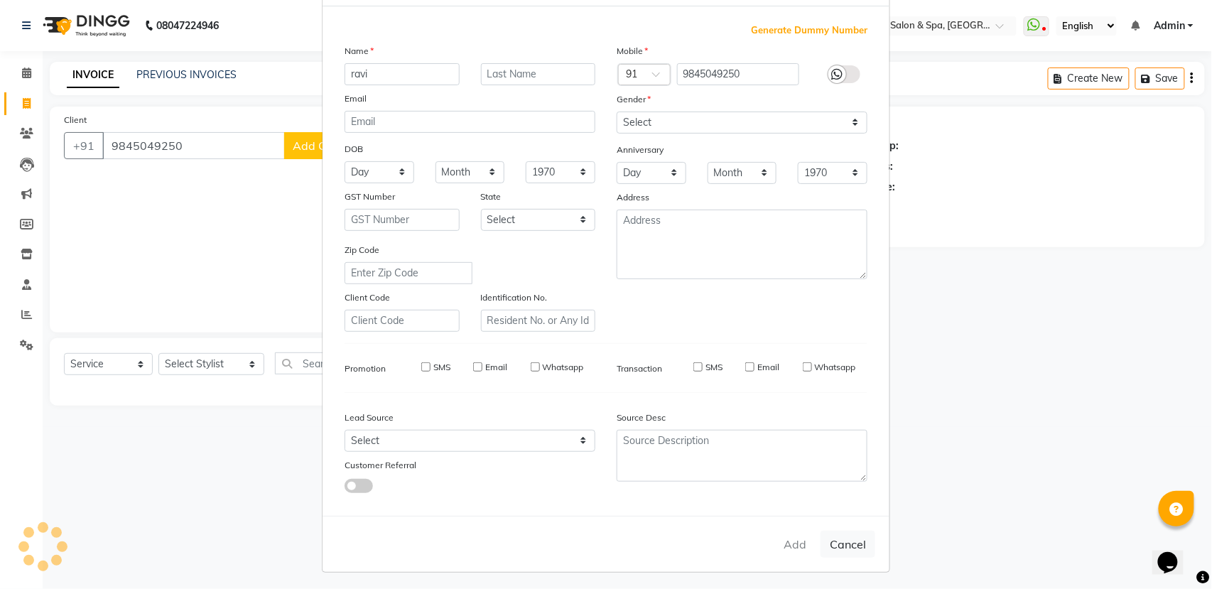
select select
checkbox input "false"
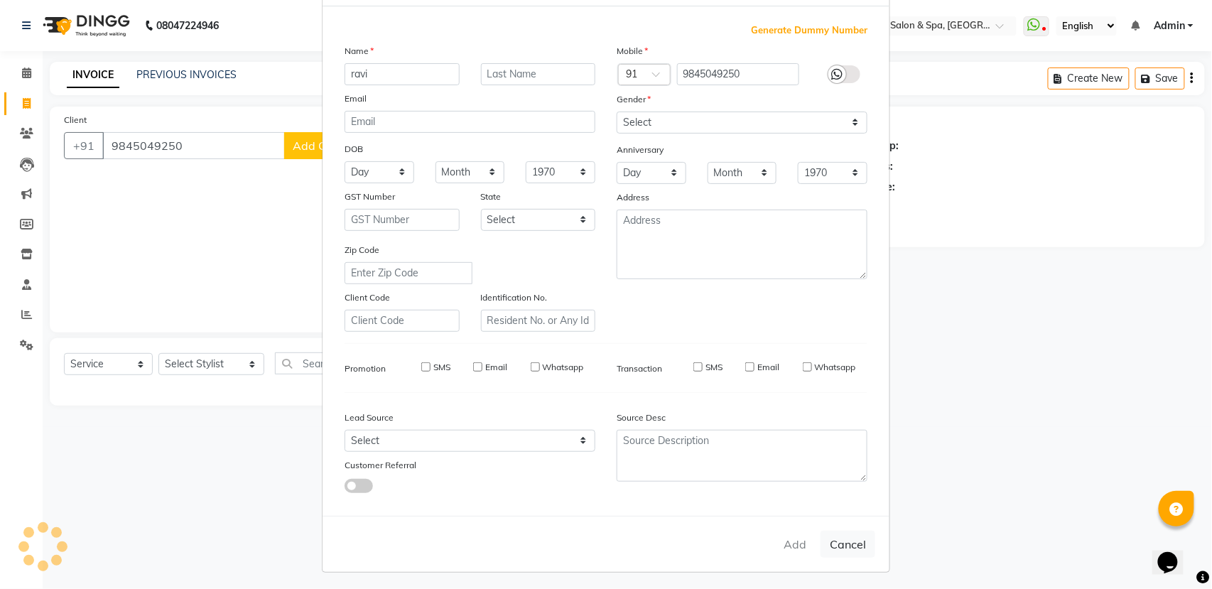
checkbox input "false"
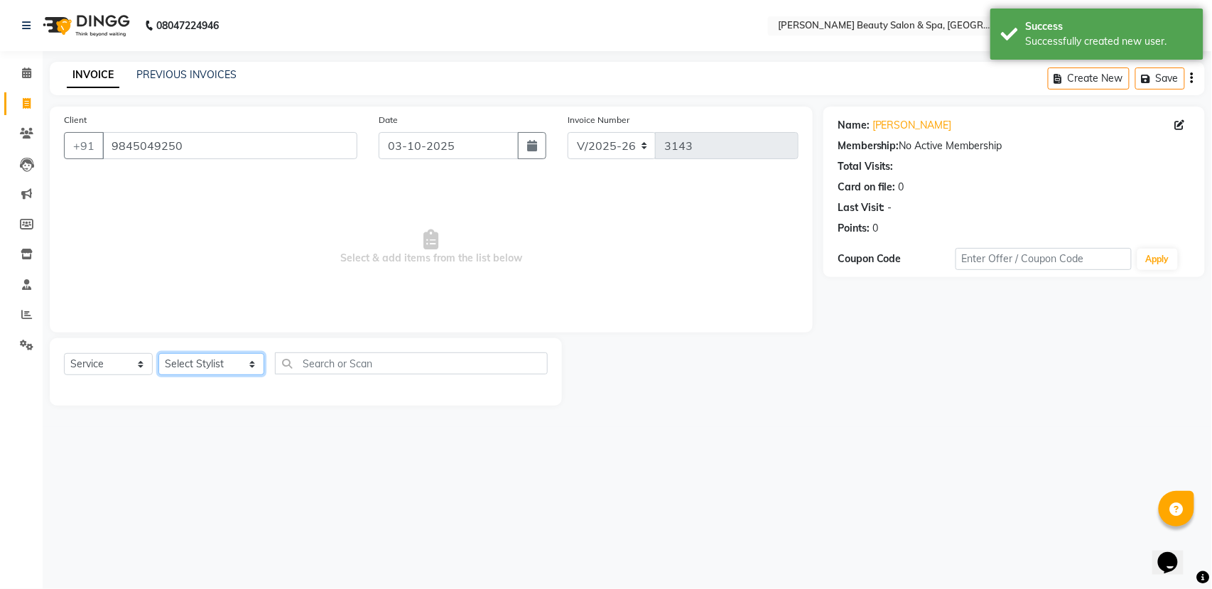
click at [197, 361] on select "Select Stylist Admin [PERSON_NAME] [PERSON_NAME] [PERSON_NAME] [PERSON_NAME] [P…" at bounding box center [211, 364] width 106 height 22
select select "87595"
click at [158, 353] on select "Select Stylist Admin [PERSON_NAME] [PERSON_NAME] [PERSON_NAME] [PERSON_NAME] [P…" at bounding box center [211, 364] width 106 height 22
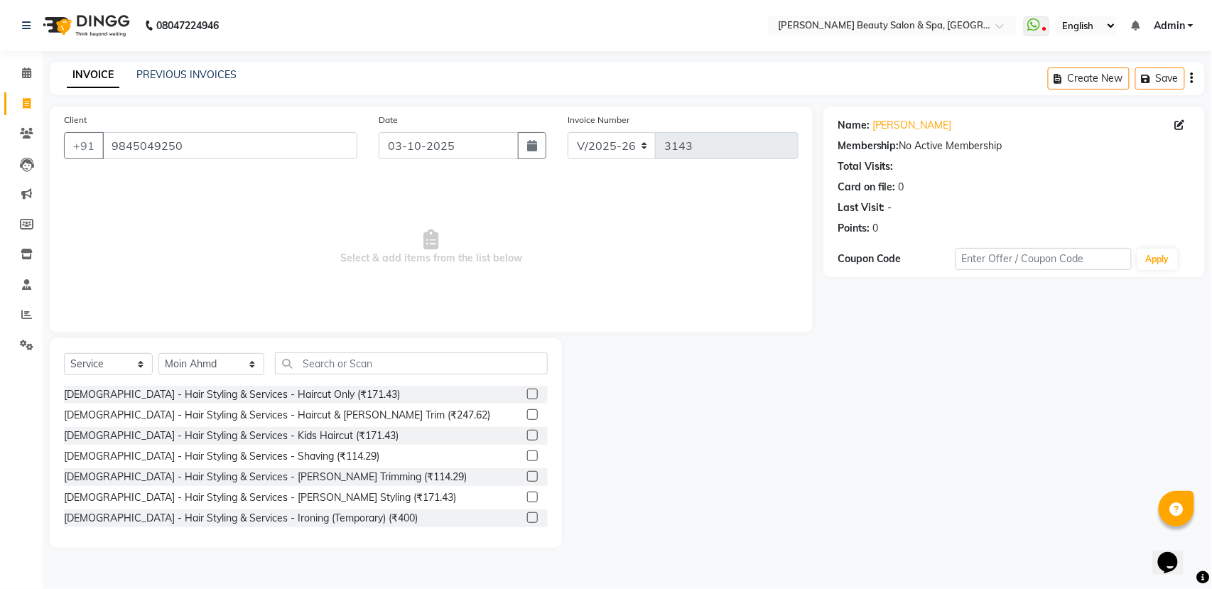
drag, startPoint x: 504, startPoint y: 349, endPoint x: 499, endPoint y: 362, distance: 13.7
click at [504, 354] on div "Select Service Product Membership Package Voucher Prepaid Gift Card Select Styl…" at bounding box center [306, 442] width 512 height 209
click at [499, 370] on input "text" at bounding box center [411, 363] width 273 height 22
click at [472, 362] on input "text" at bounding box center [411, 363] width 273 height 22
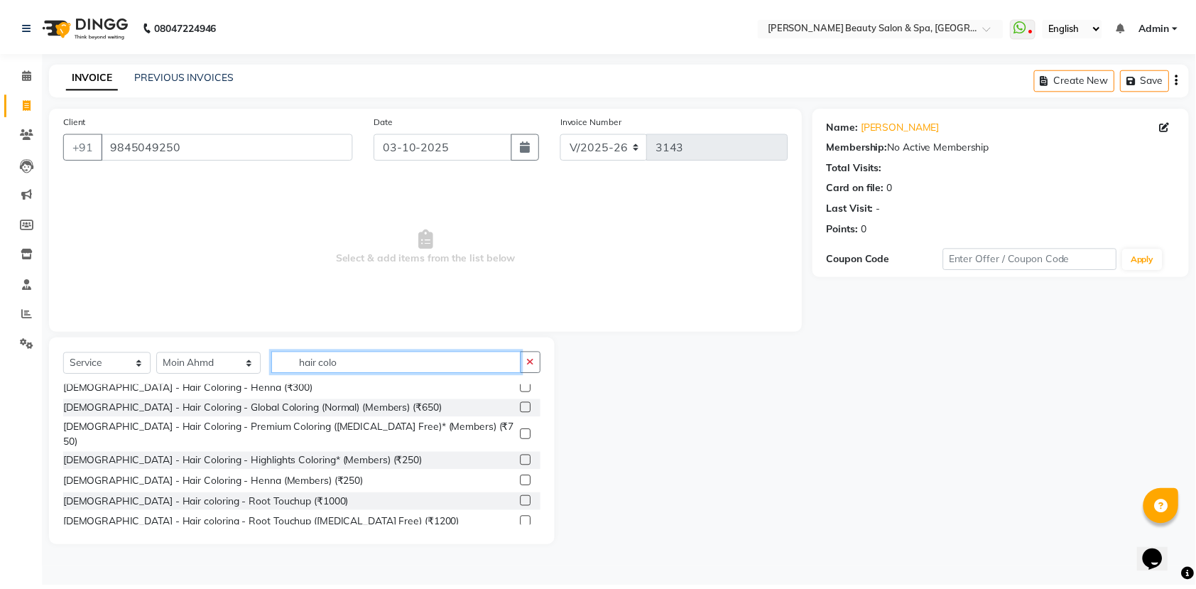
scroll to position [14, 0]
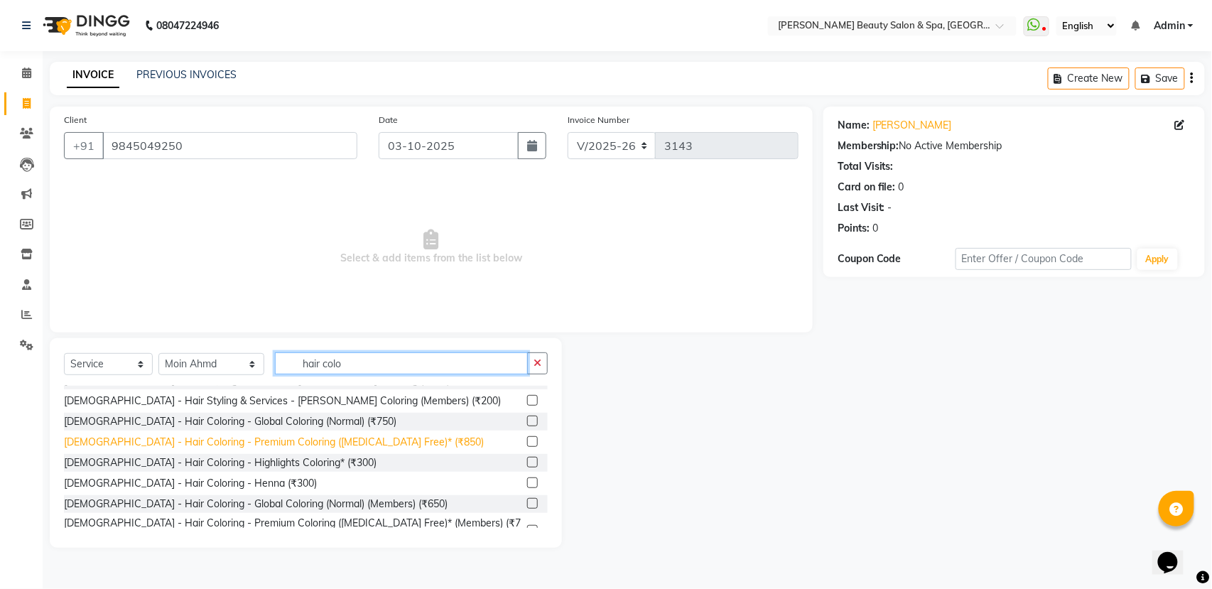
type input "hair colo"
click at [288, 435] on div "[DEMOGRAPHIC_DATA] - Hair Coloring - Premium Coloring ([MEDICAL_DATA] Free)* (₹…" at bounding box center [274, 442] width 420 height 15
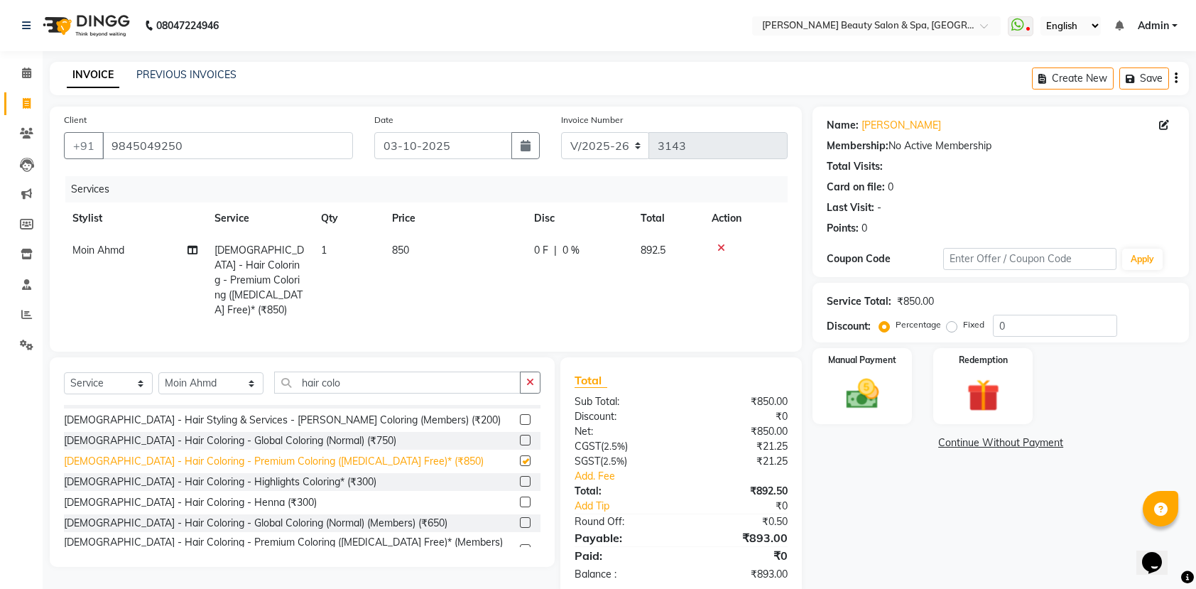
checkbox input "false"
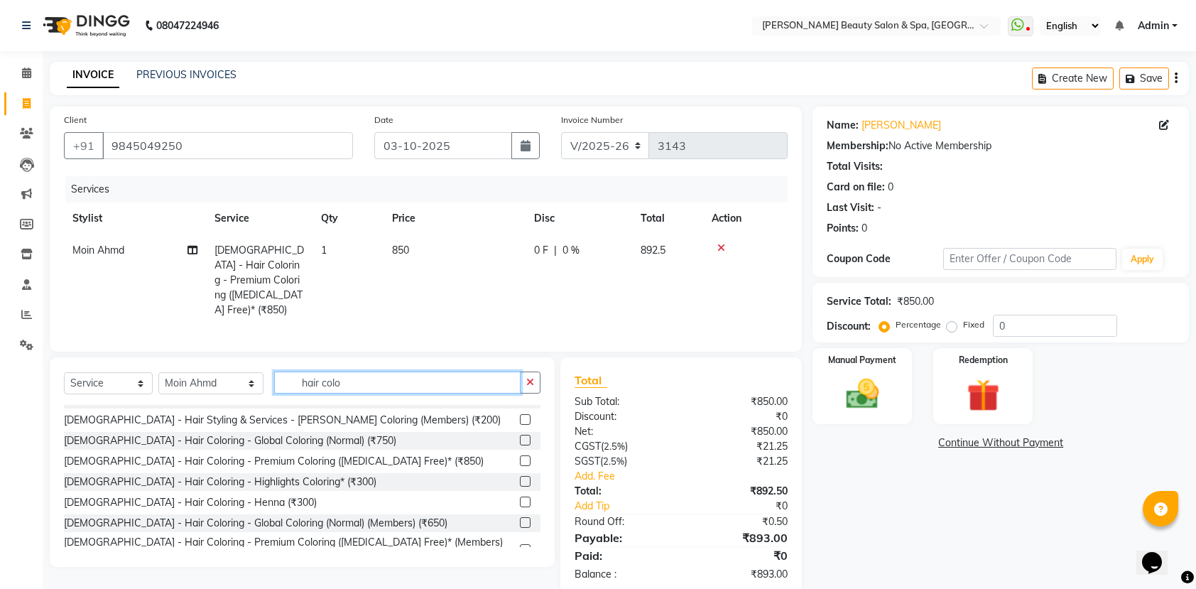
click at [387, 387] on input "hair colo" at bounding box center [397, 382] width 246 height 22
type input "h"
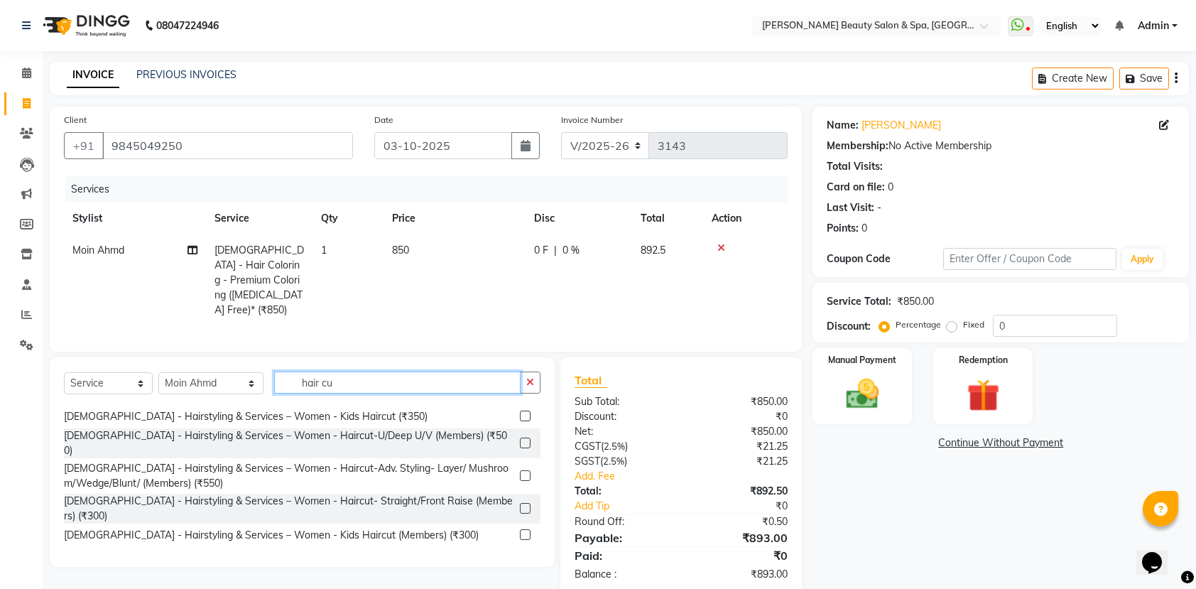
scroll to position [75, 0]
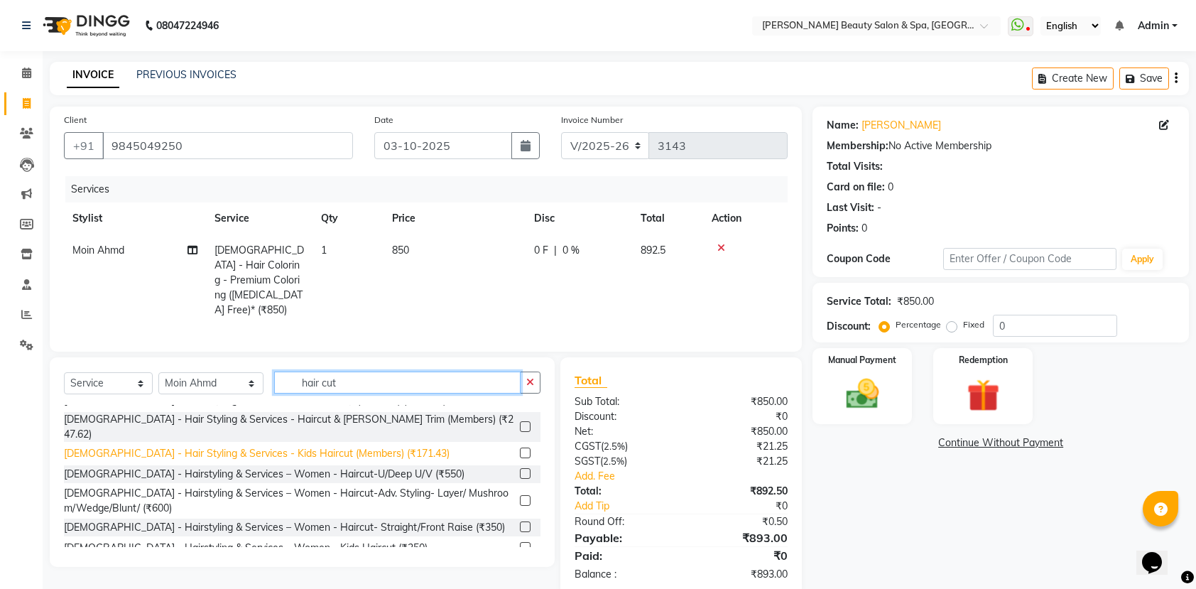
type input "hair cut"
click at [334, 447] on div "[DEMOGRAPHIC_DATA] - Hair Styling & Services - Kids Haircut (Members) (₹171.43)" at bounding box center [257, 453] width 386 height 15
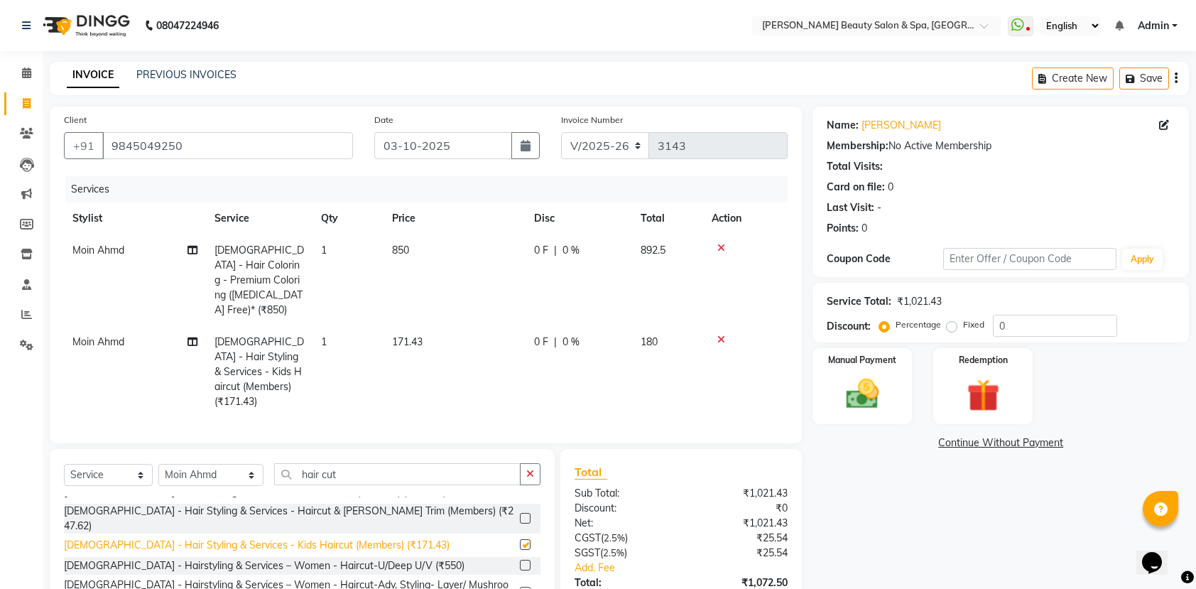
checkbox input "false"
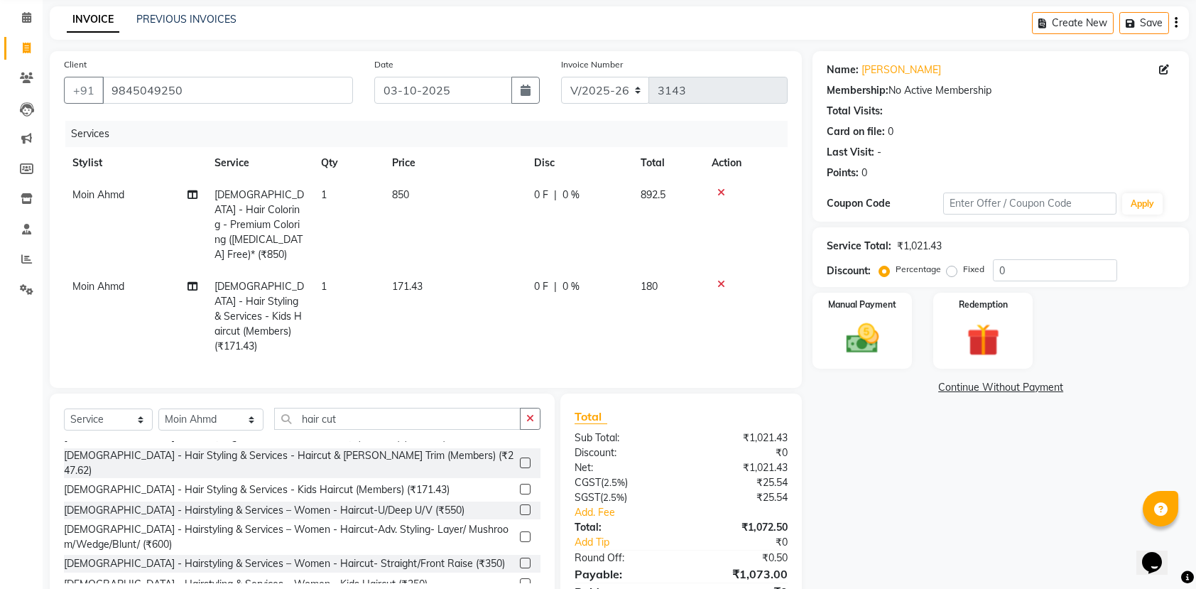
scroll to position [107, 0]
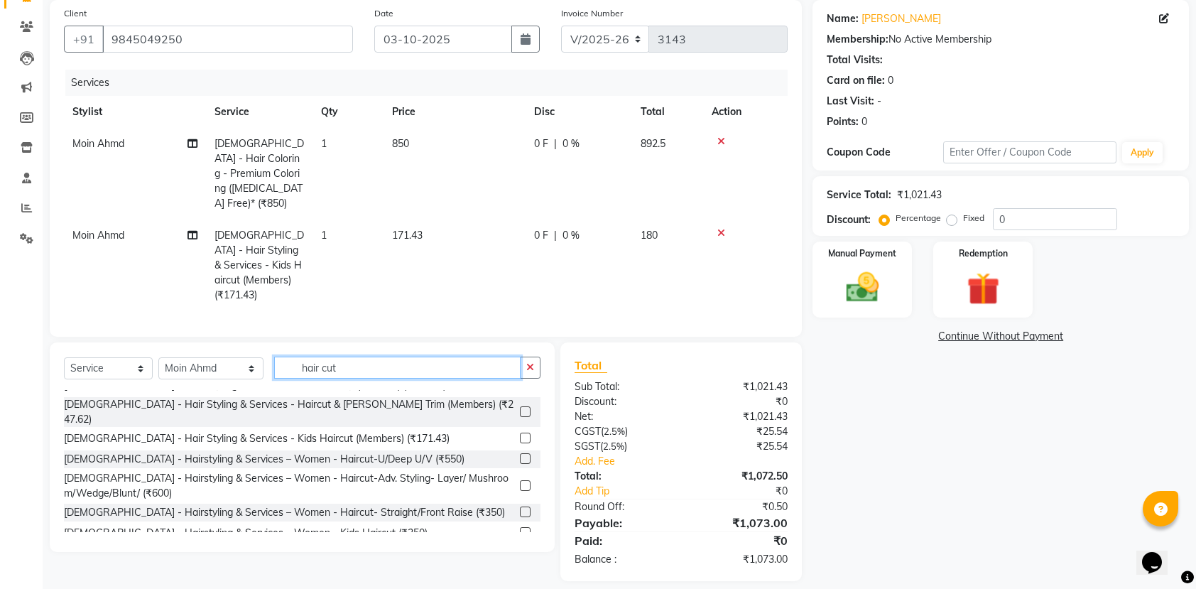
drag, startPoint x: 441, startPoint y: 359, endPoint x: 429, endPoint y: 368, distance: 15.2
click at [433, 364] on div "hair cut" at bounding box center [408, 368] width 266 height 22
type input "h"
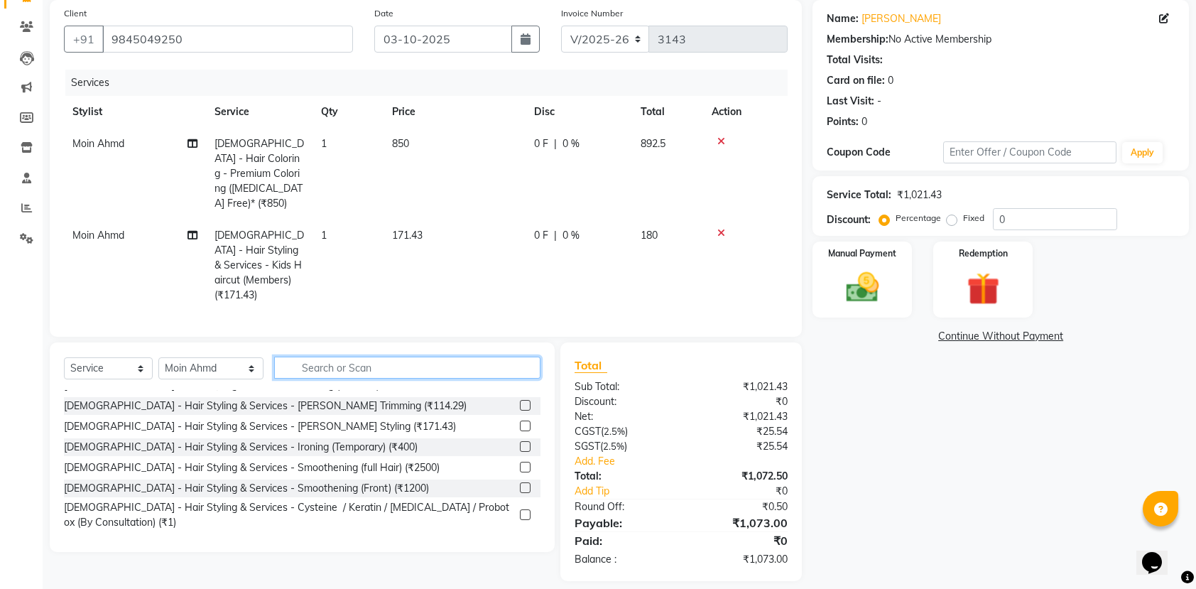
scroll to position [219, 0]
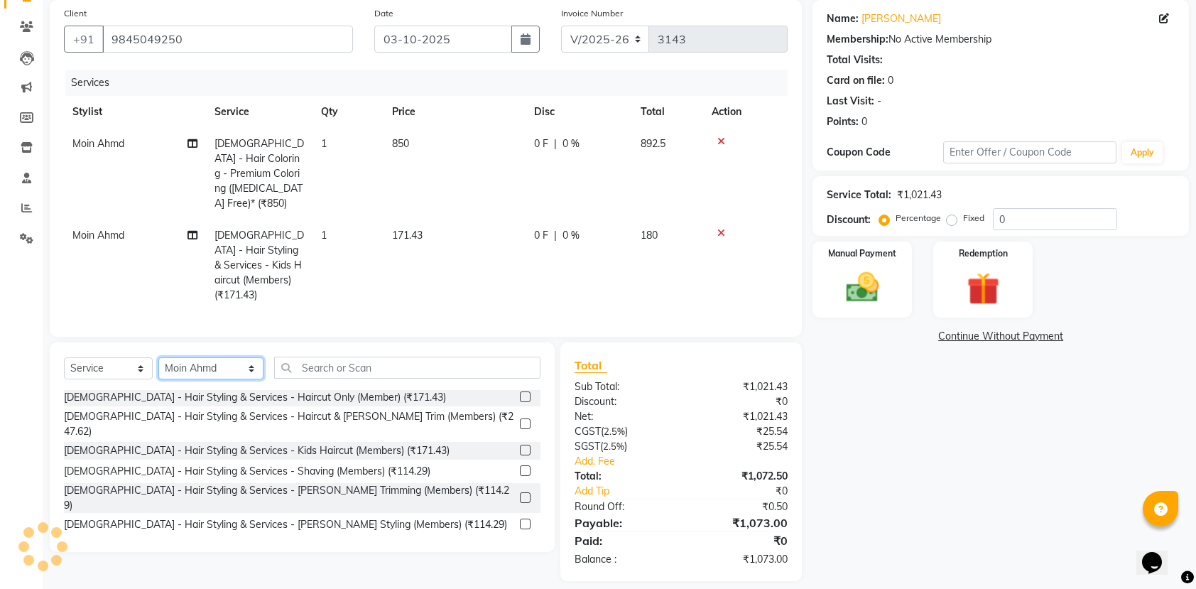
click at [177, 357] on select "Select Stylist Admin [PERSON_NAME] [PERSON_NAME] [PERSON_NAME] [PERSON_NAME] [P…" at bounding box center [210, 368] width 105 height 22
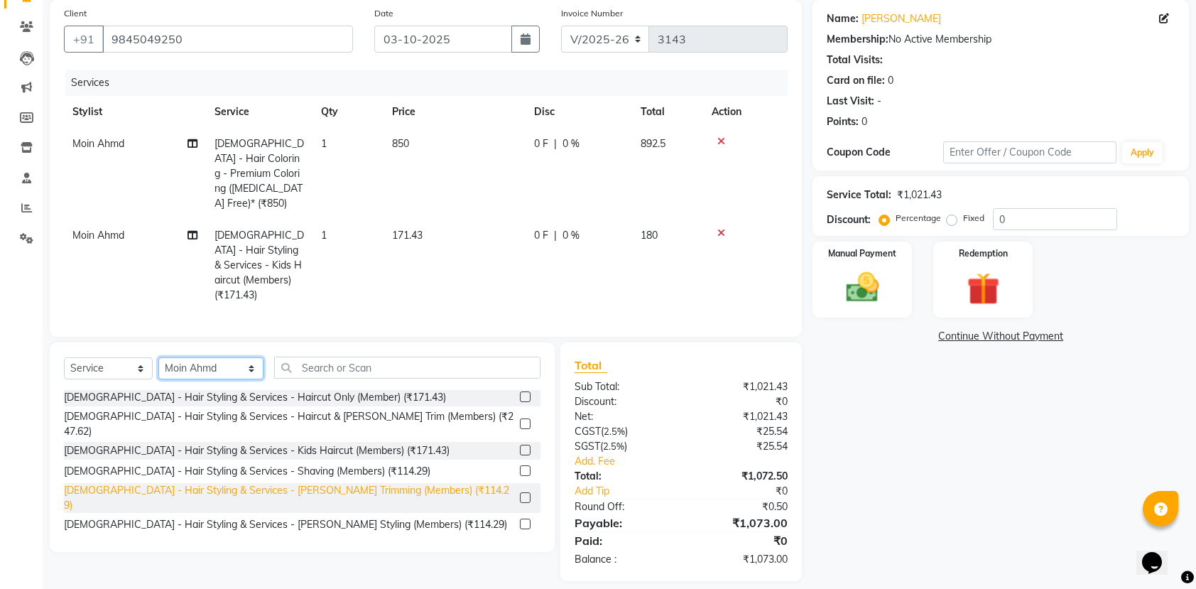
select select "67142"
click at [158, 357] on select "Select Stylist Admin [PERSON_NAME] [PERSON_NAME] [PERSON_NAME] [PERSON_NAME] [P…" at bounding box center [210, 368] width 105 height 22
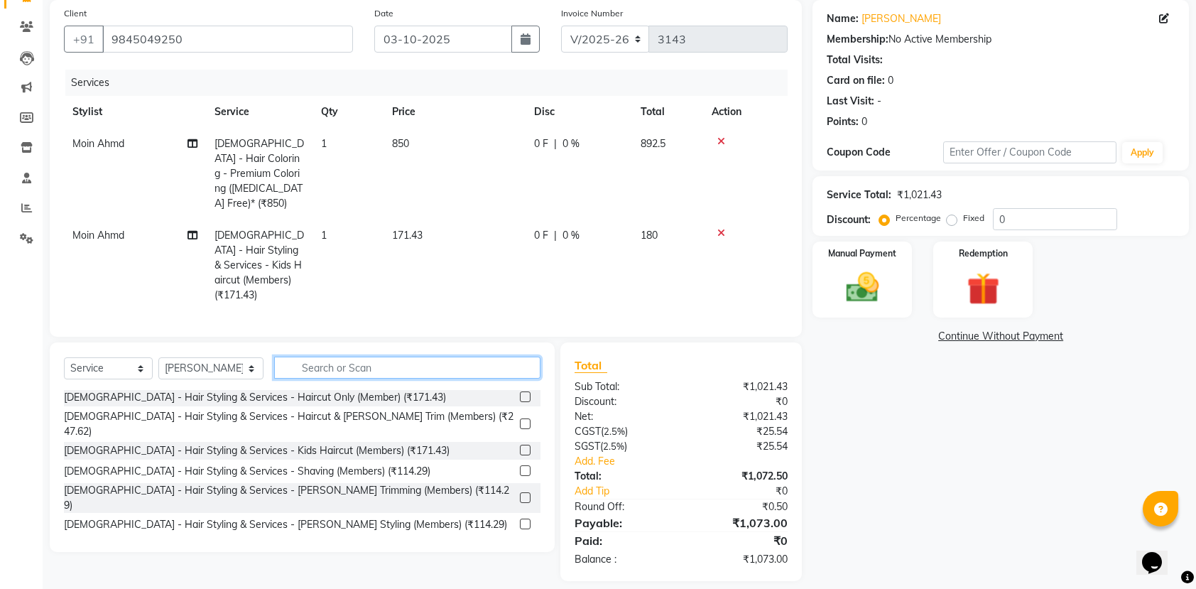
click at [440, 358] on input "text" at bounding box center [407, 368] width 266 height 22
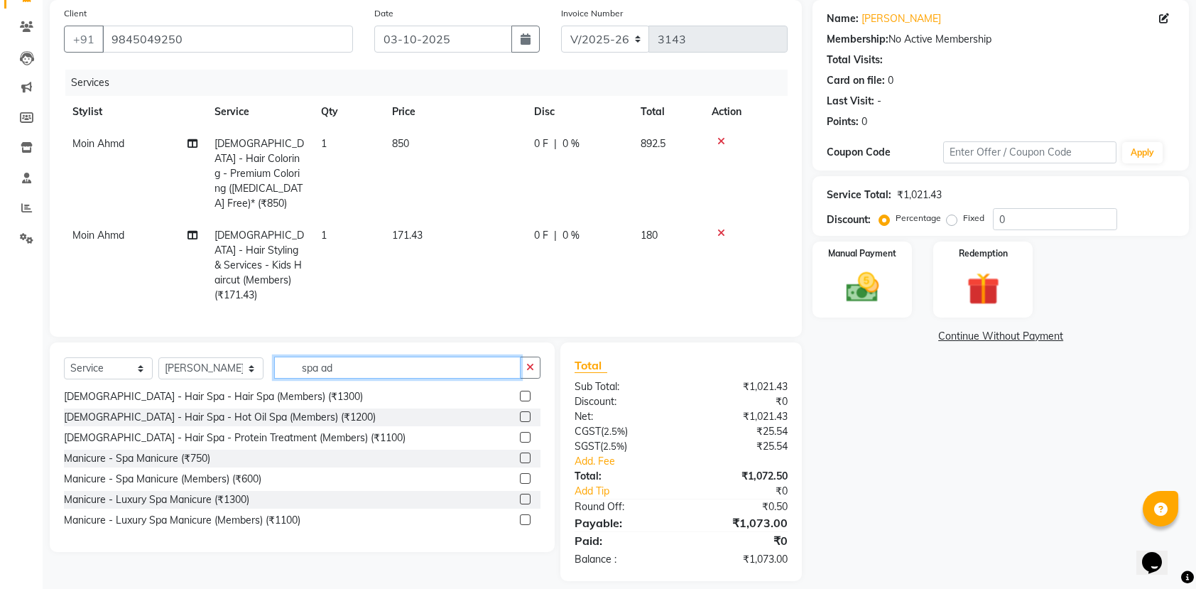
scroll to position [0, 0]
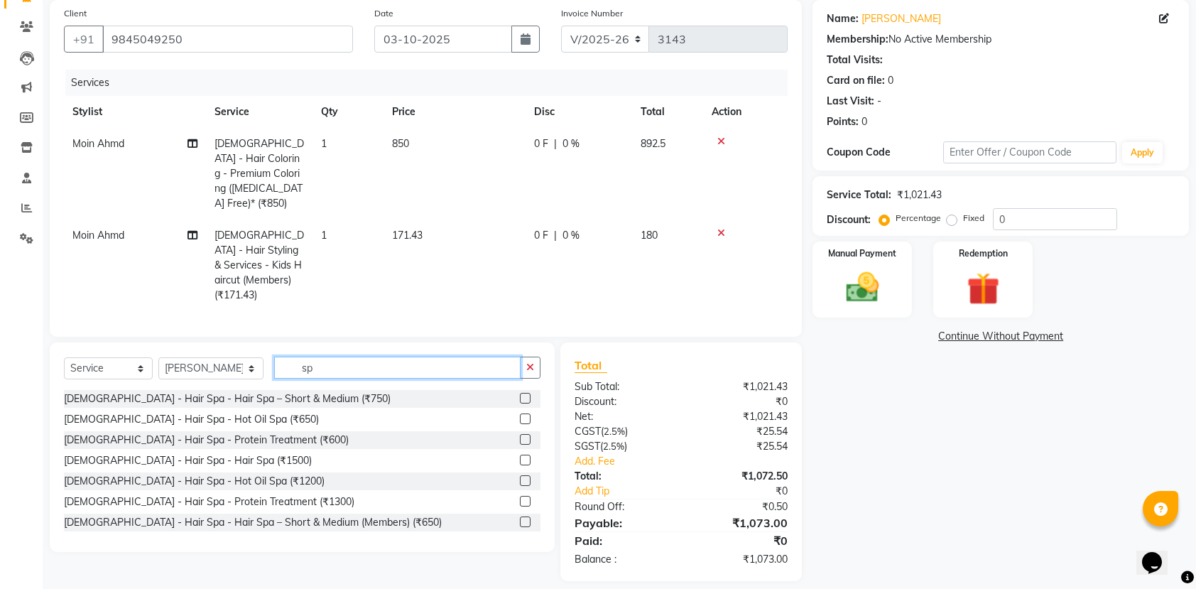
type input "s"
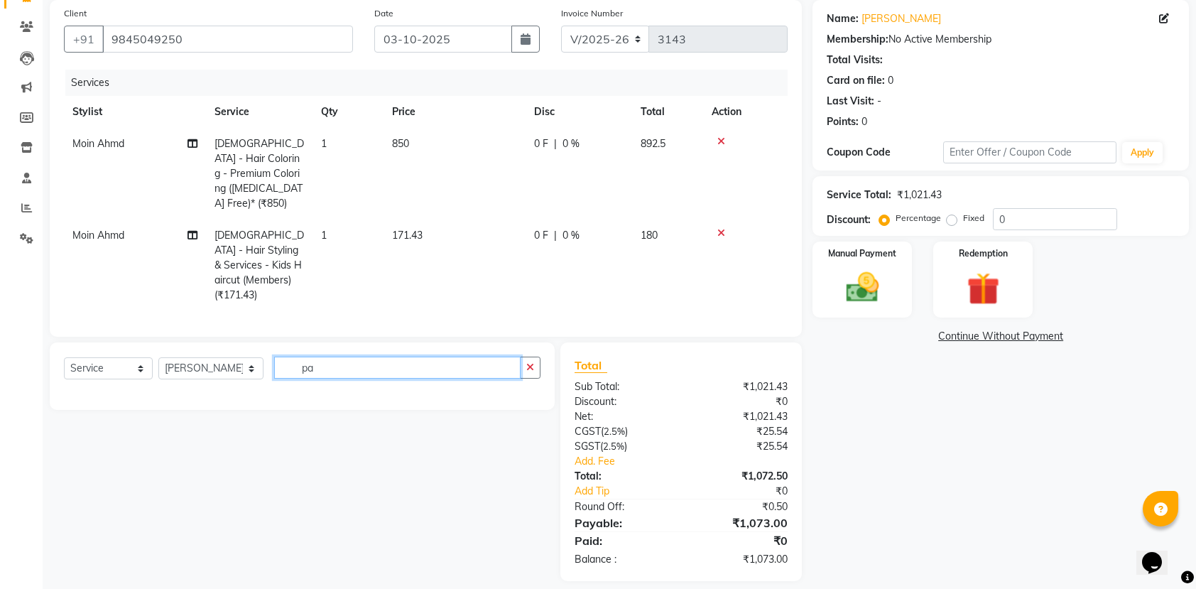
type input "p"
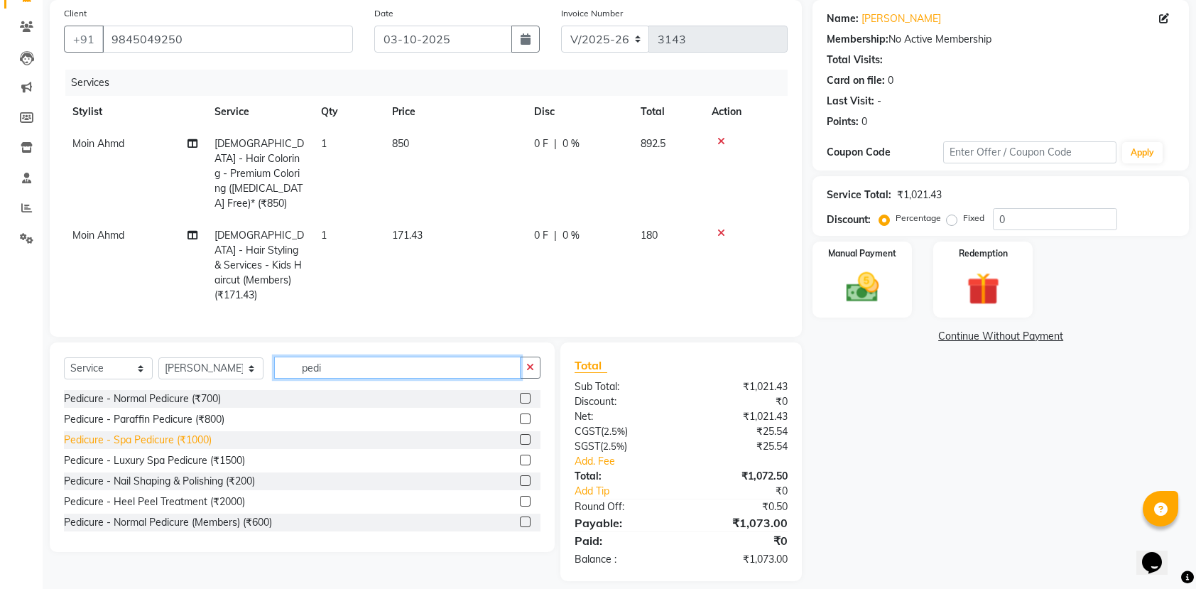
type input "pedi"
click at [163, 432] on div "Pedicure - Spa Pedicure (₹1000)" at bounding box center [138, 439] width 148 height 15
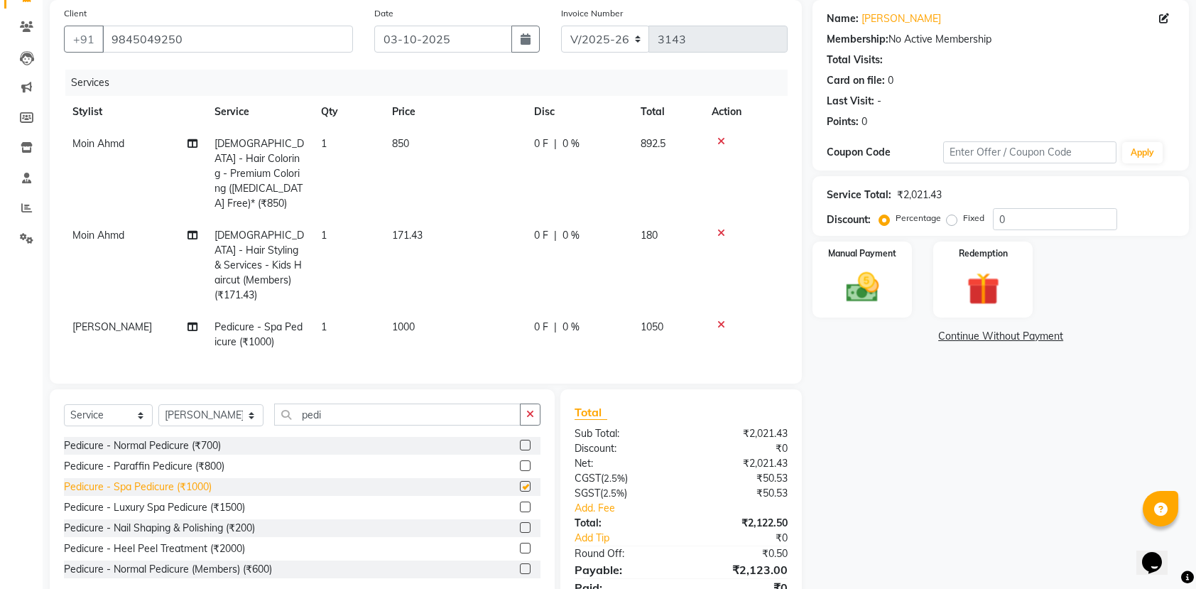
checkbox input "false"
click at [361, 403] on input "pedi" at bounding box center [397, 414] width 246 height 22
type input "p"
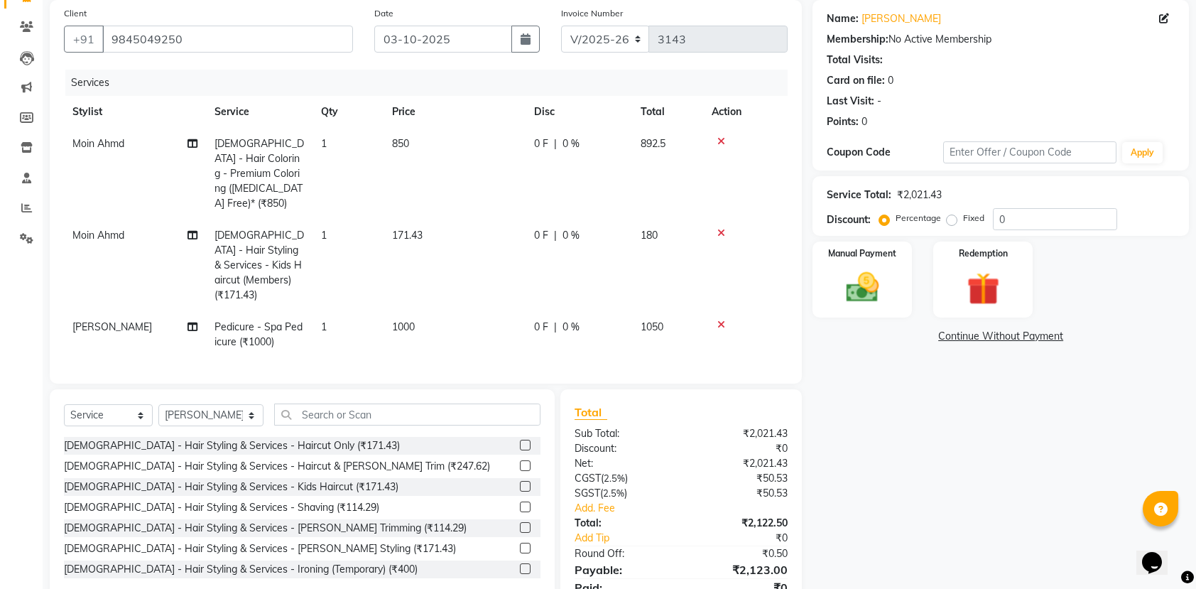
click at [202, 389] on div "Select Service Product Membership Package Voucher Prepaid Gift Card Select Styl…" at bounding box center [302, 493] width 505 height 209
click at [186, 409] on select "Select Stylist Admin [PERSON_NAME] [PERSON_NAME] [PERSON_NAME] [PERSON_NAME] [P…" at bounding box center [210, 415] width 105 height 22
select select "89094"
click at [158, 404] on select "Select Stylist Admin [PERSON_NAME] [PERSON_NAME] [PERSON_NAME] [PERSON_NAME] [P…" at bounding box center [210, 415] width 105 height 22
click at [1089, 423] on div "Name: Ravi Membership: No Active Membership Total Visits: Card on file: 0 Last …" at bounding box center [1005, 314] width 387 height 628
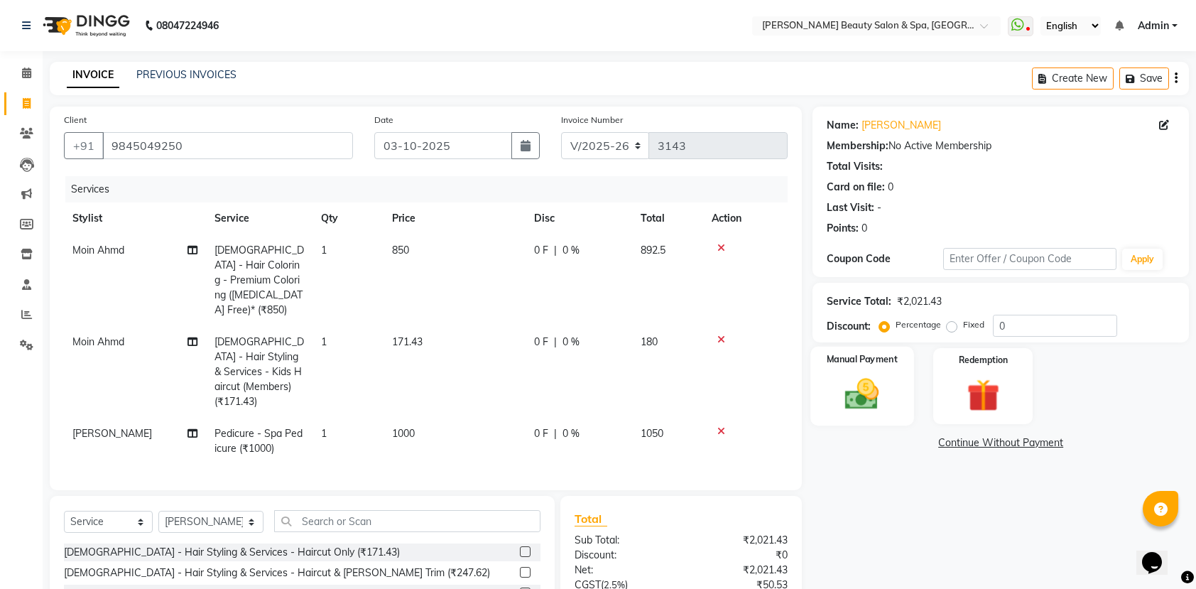
click at [855, 384] on img at bounding box center [861, 393] width 55 height 39
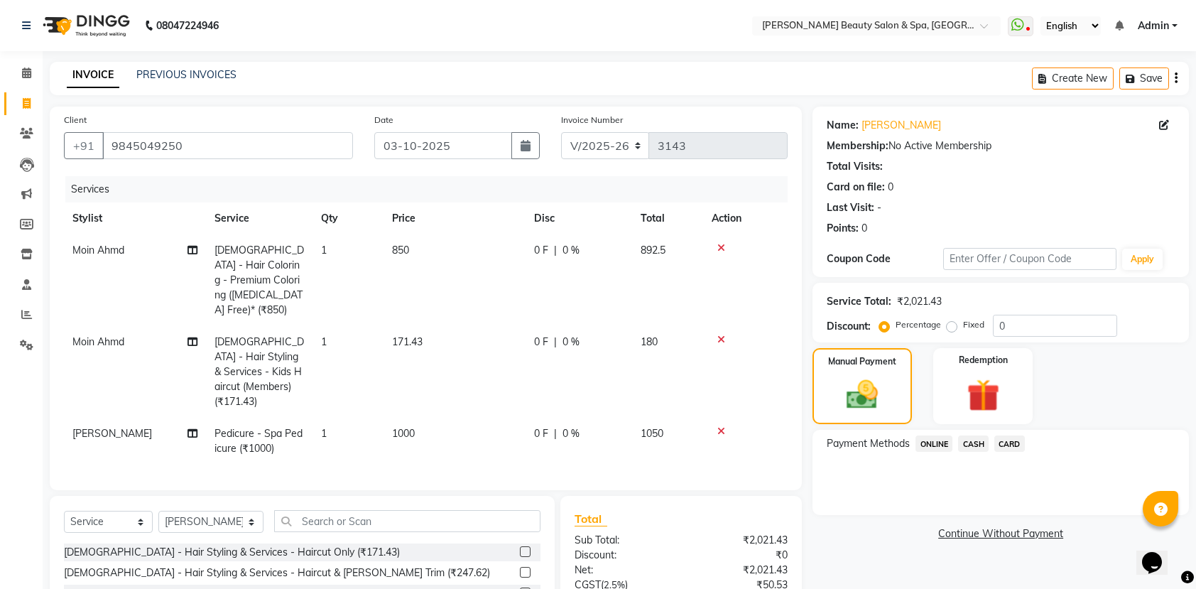
click at [936, 443] on span "ONLINE" at bounding box center [933, 443] width 37 height 16
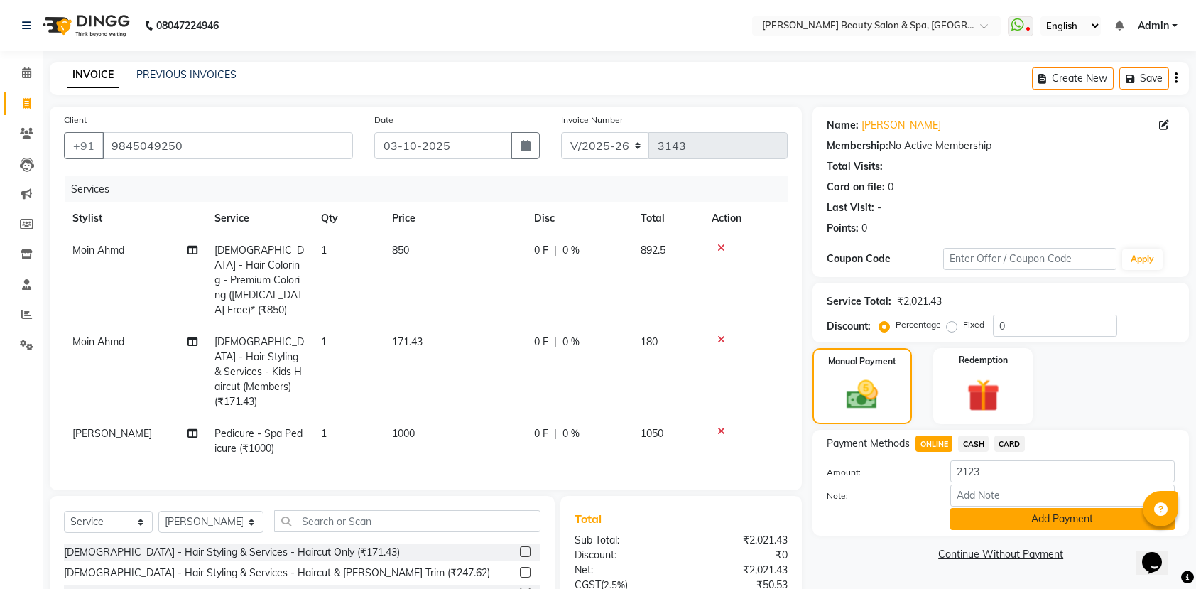
click at [1008, 516] on button "Add Payment" at bounding box center [1062, 519] width 224 height 22
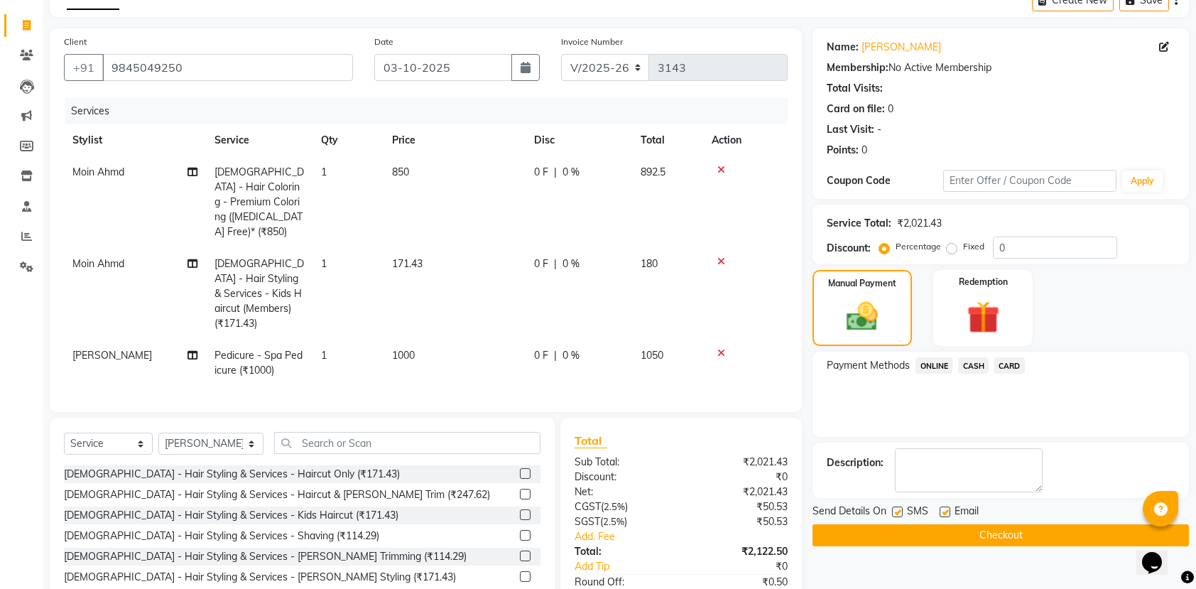
scroll to position [183, 0]
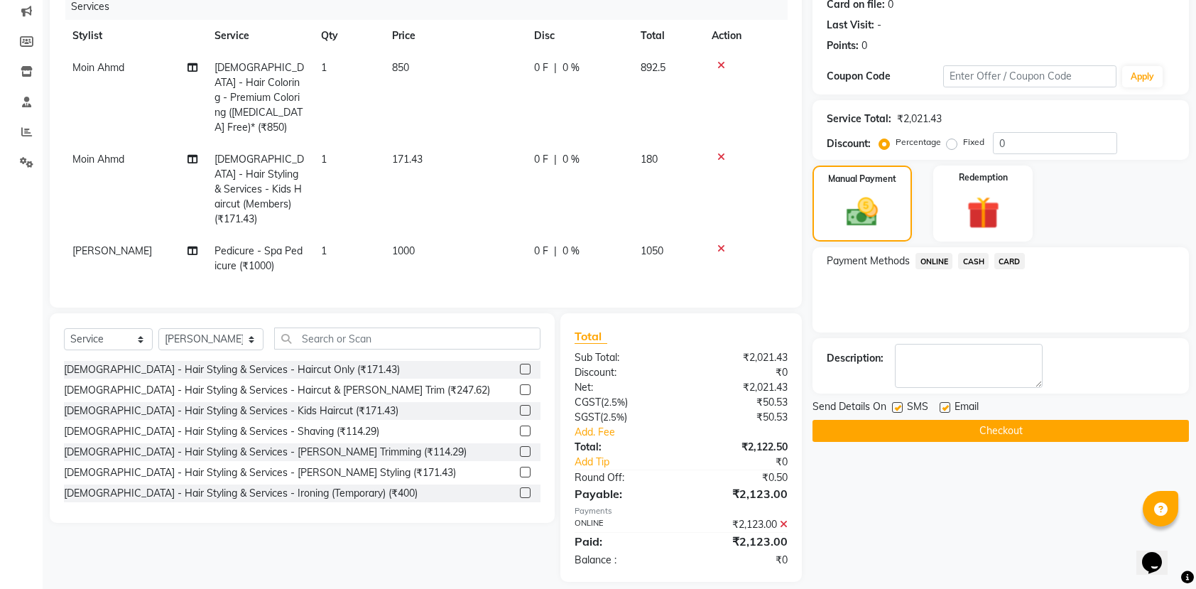
click at [1026, 421] on button "Checkout" at bounding box center [1000, 431] width 376 height 22
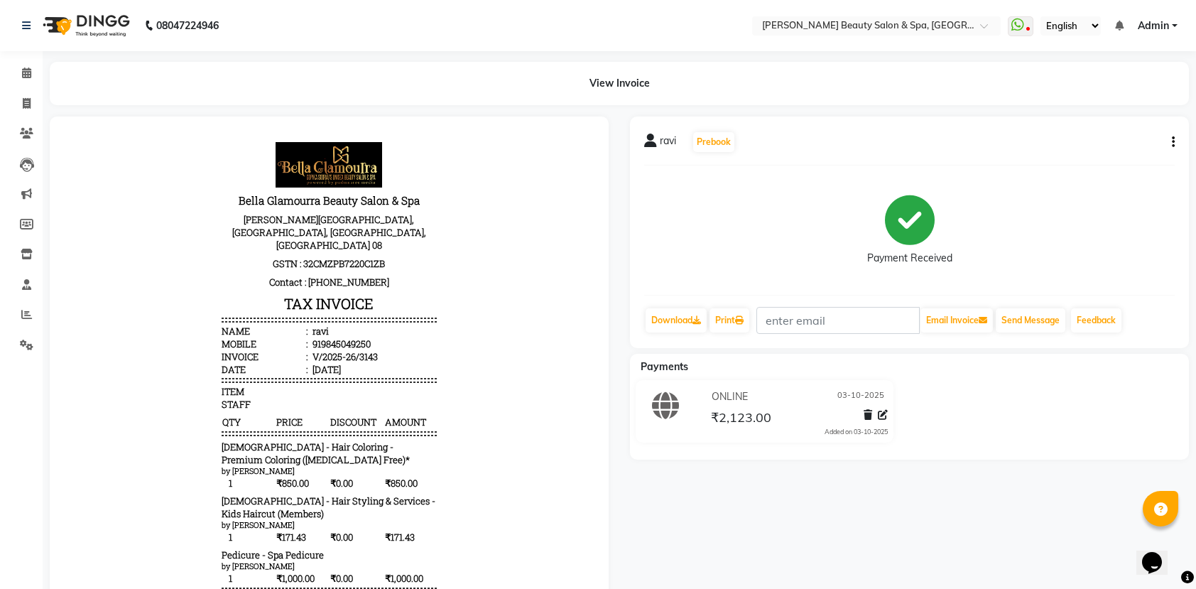
scroll to position [11, 0]
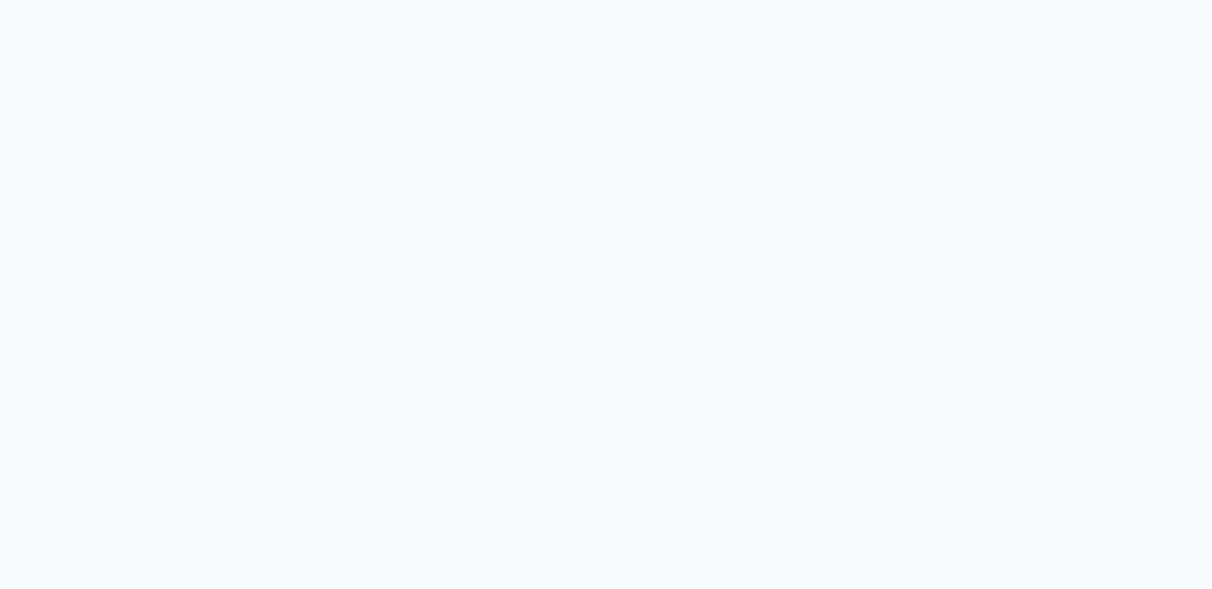
select select "service"
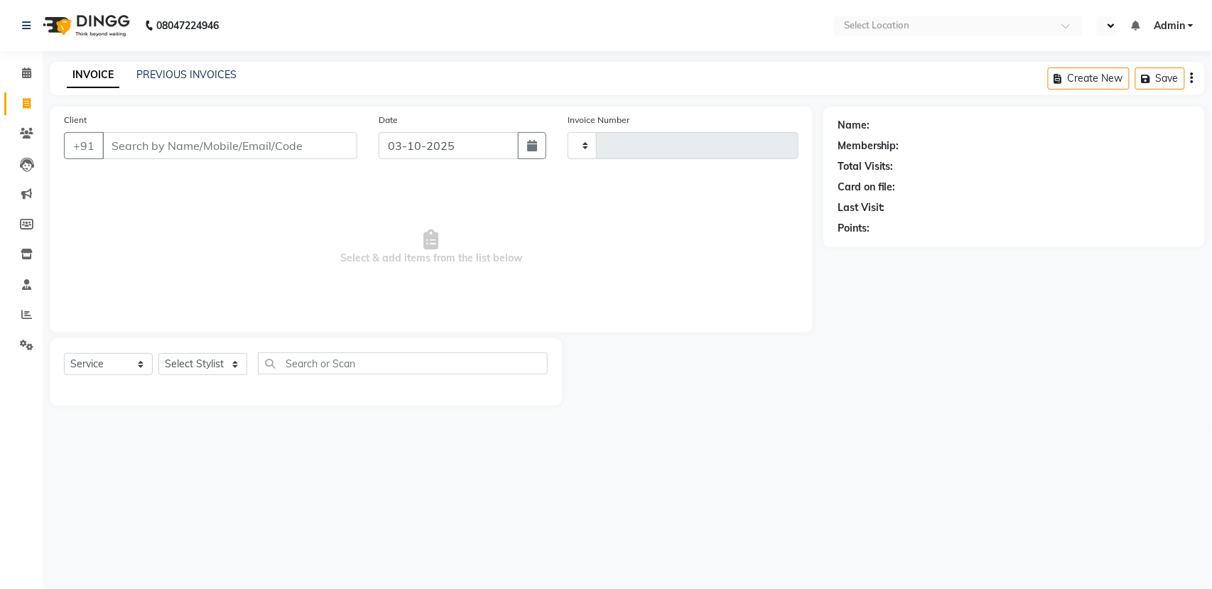
type input "3144"
select select "en"
select select "7524"
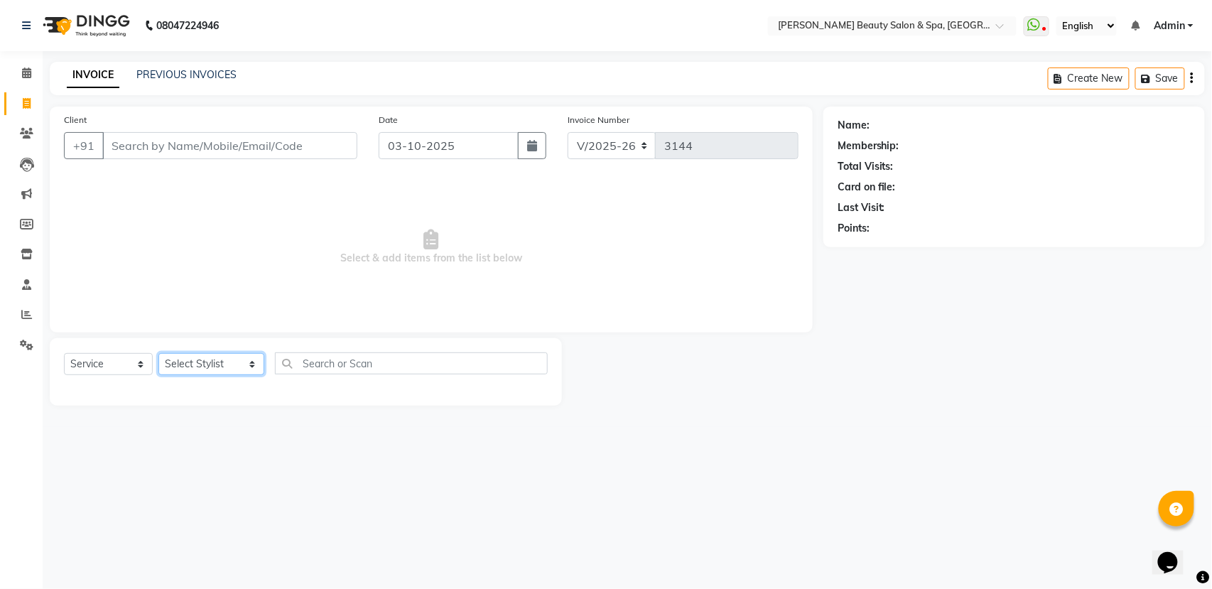
click at [183, 362] on select "Select Stylist Admin [PERSON_NAME] [PERSON_NAME] [PERSON_NAME] [PERSON_NAME] [P…" at bounding box center [211, 364] width 106 height 22
select select "89094"
click at [158, 353] on select "Select Stylist Admin [PERSON_NAME] [PERSON_NAME] [PERSON_NAME] [PERSON_NAME] [P…" at bounding box center [211, 364] width 106 height 22
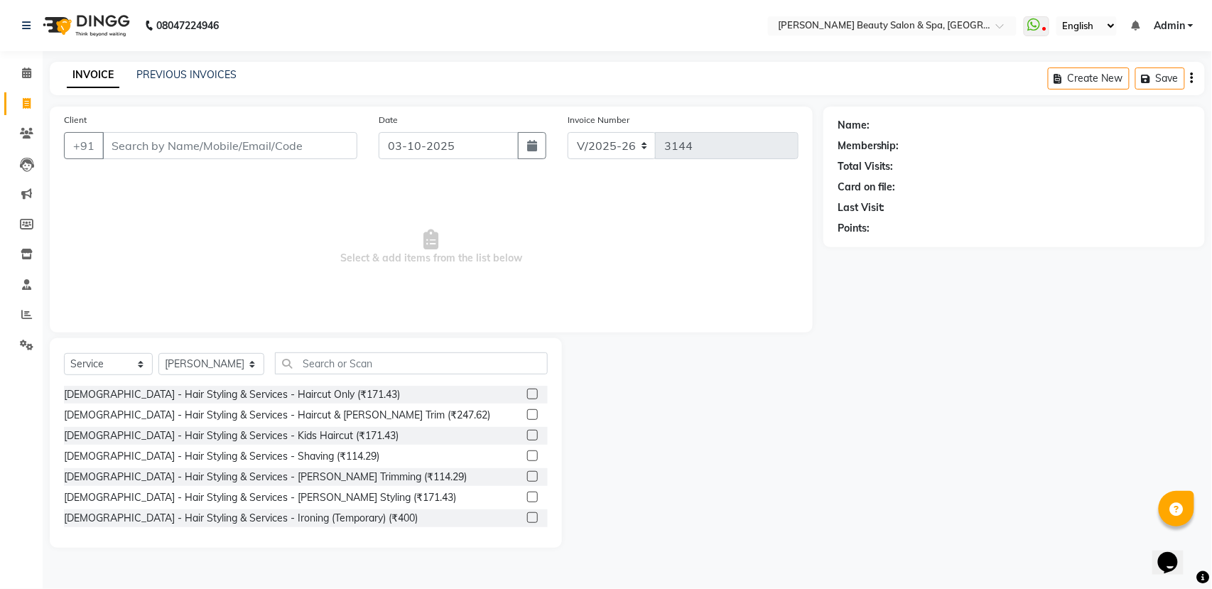
click at [415, 349] on div "Select Service Product Membership Package Voucher Prepaid Gift Card Select Styl…" at bounding box center [306, 442] width 512 height 209
click at [398, 362] on input "text" at bounding box center [411, 363] width 273 height 22
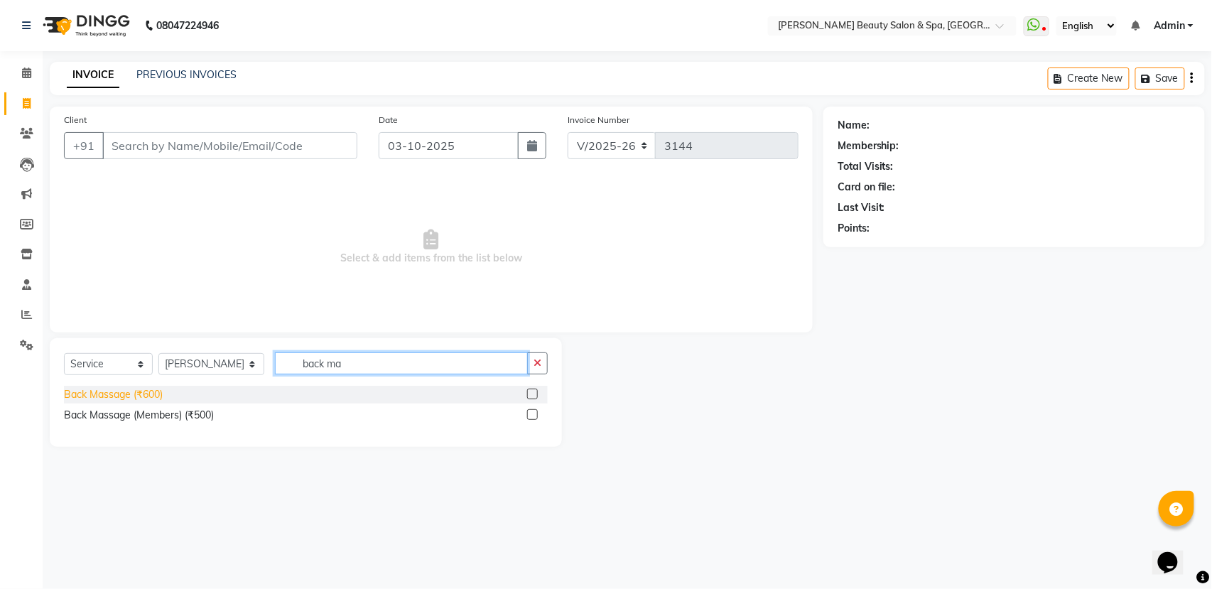
type input "back ma"
click at [145, 387] on div "Back Massage (₹600)" at bounding box center [113, 394] width 99 height 15
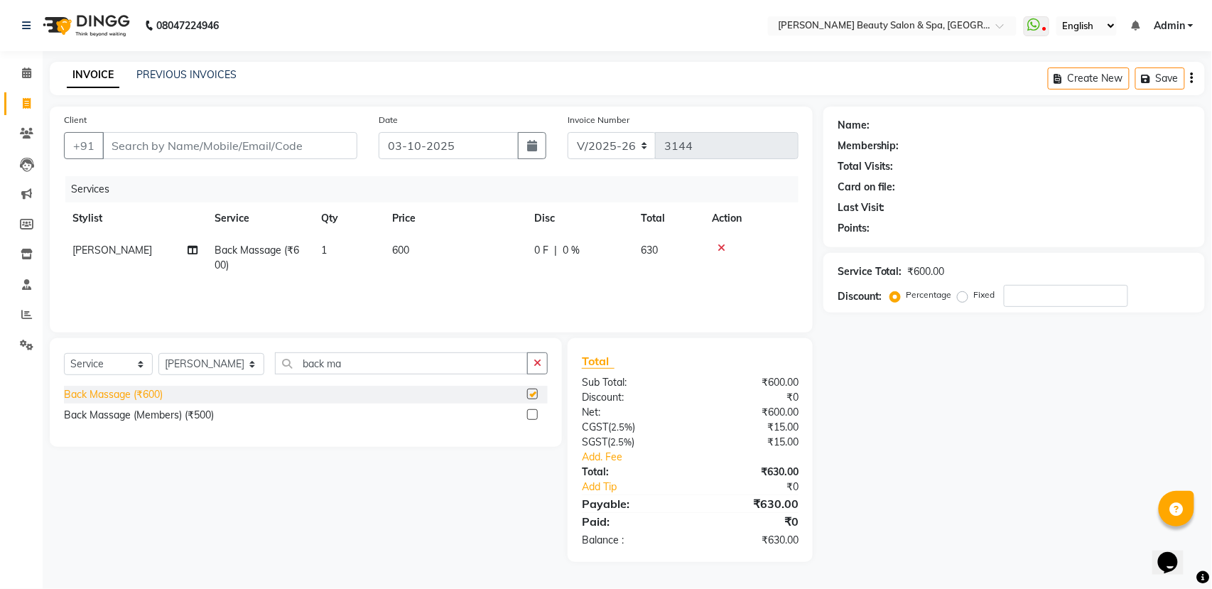
checkbox input "false"
click at [342, 369] on input "back ma" at bounding box center [401, 363] width 253 height 22
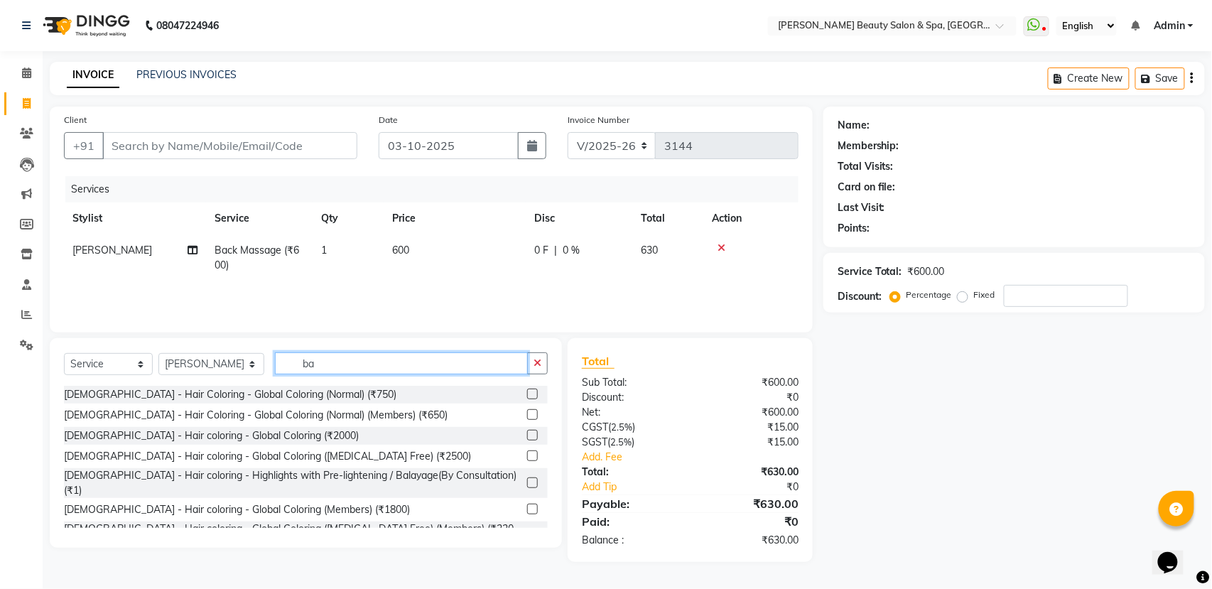
type input "b"
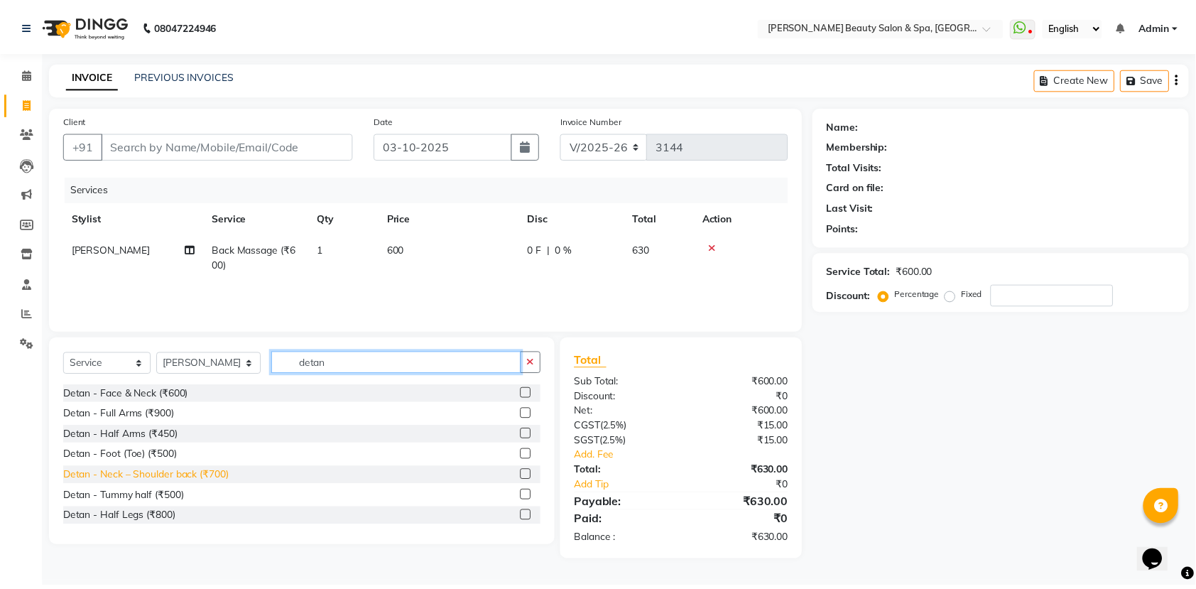
scroll to position [94, 0]
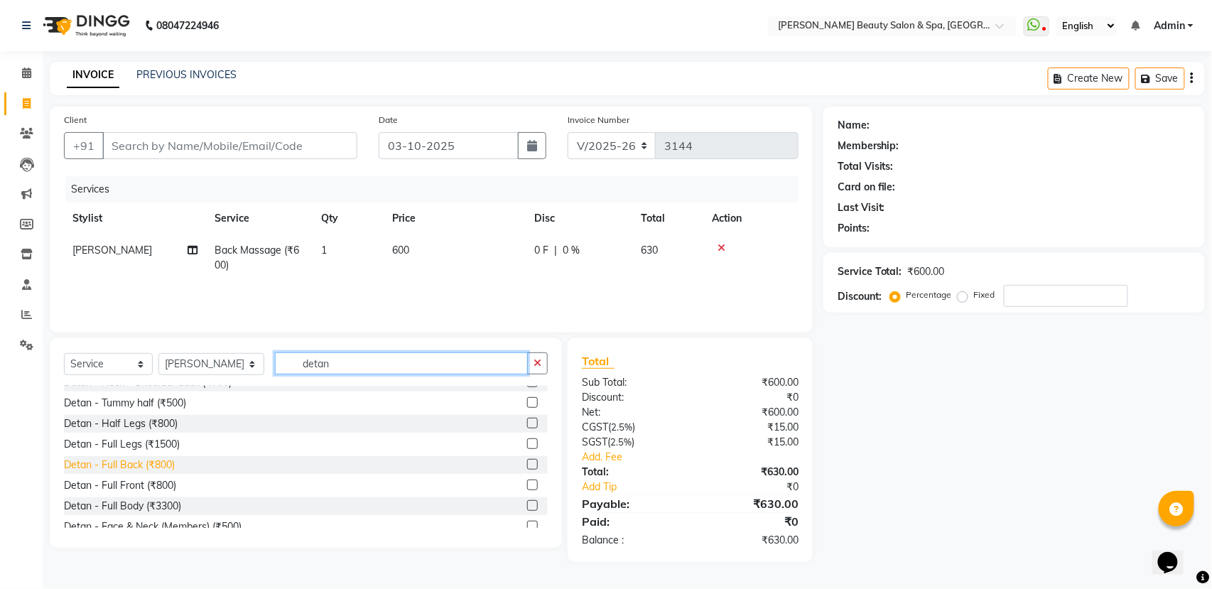
type input "detan"
click at [115, 469] on div "Detan - Full Back (₹800)" at bounding box center [119, 464] width 111 height 15
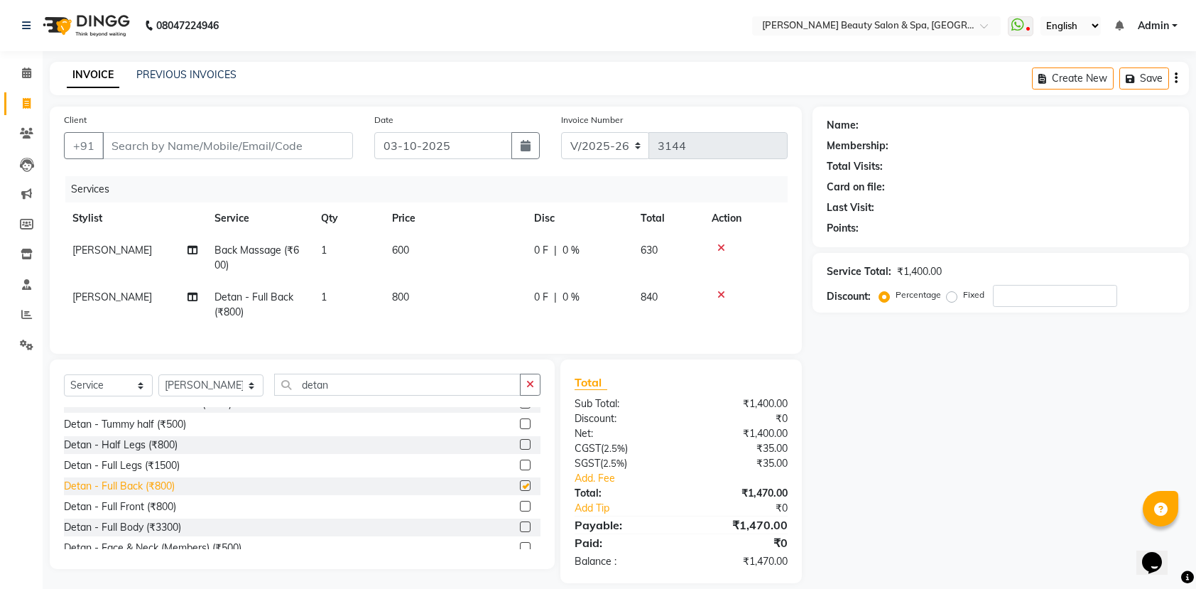
checkbox input "false"
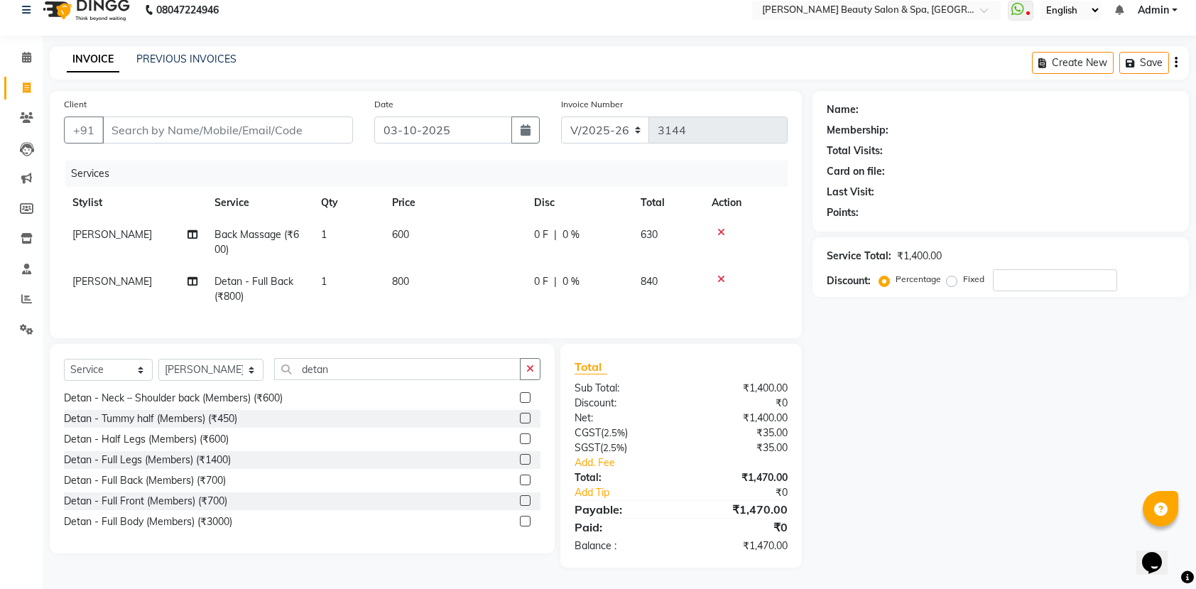
scroll to position [0, 0]
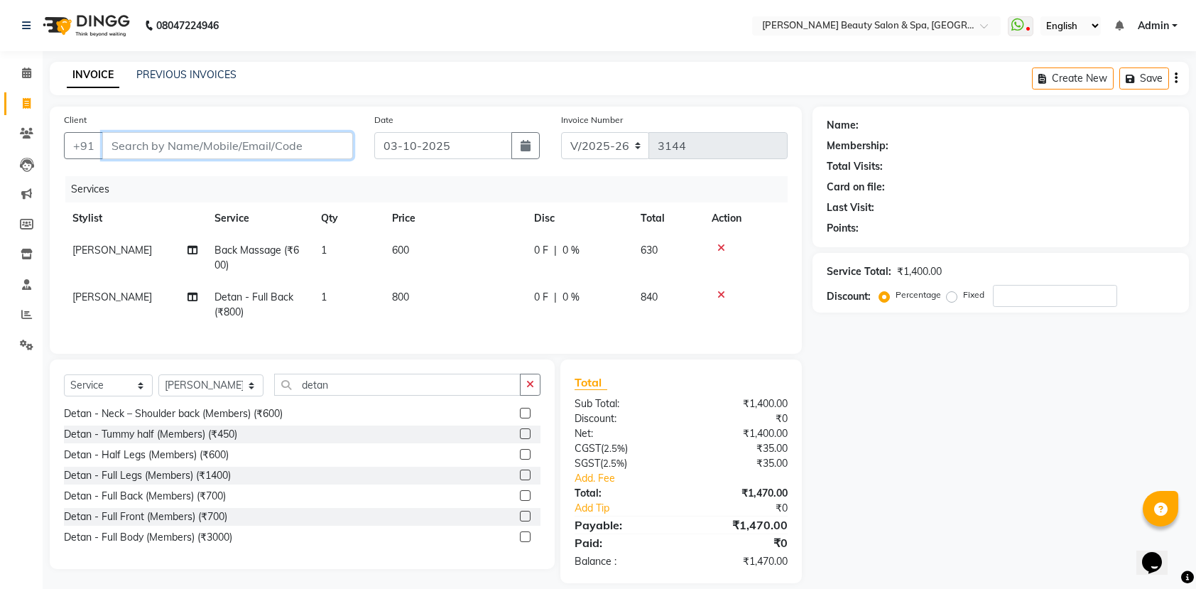
click at [152, 146] on input "Client" at bounding box center [227, 145] width 251 height 27
type input "r"
type input "0"
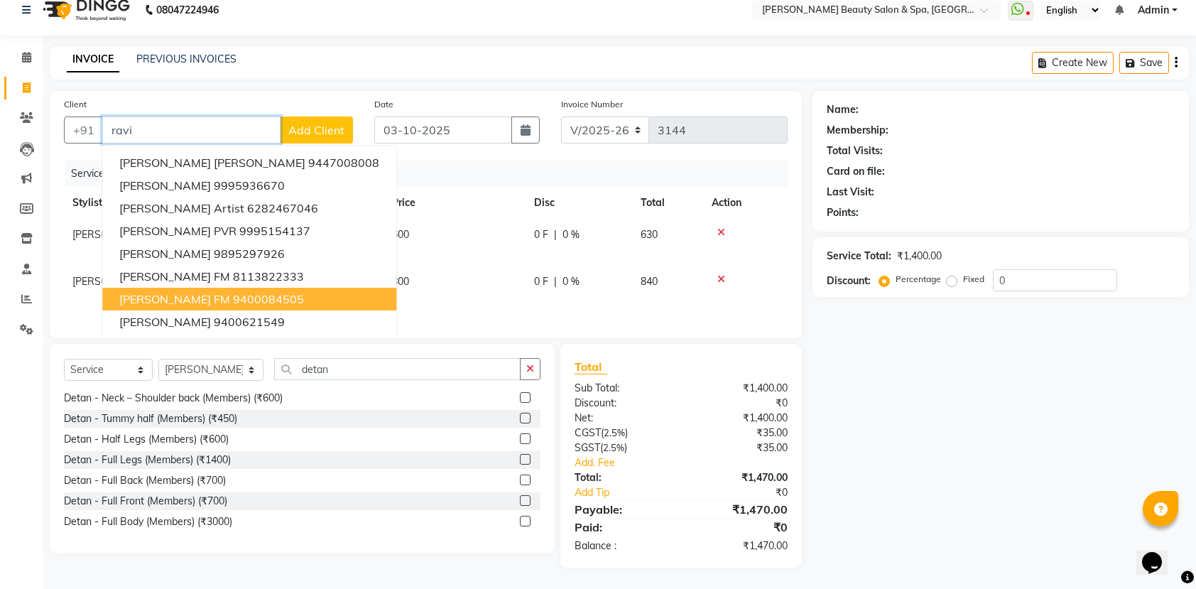
scroll to position [32, 0]
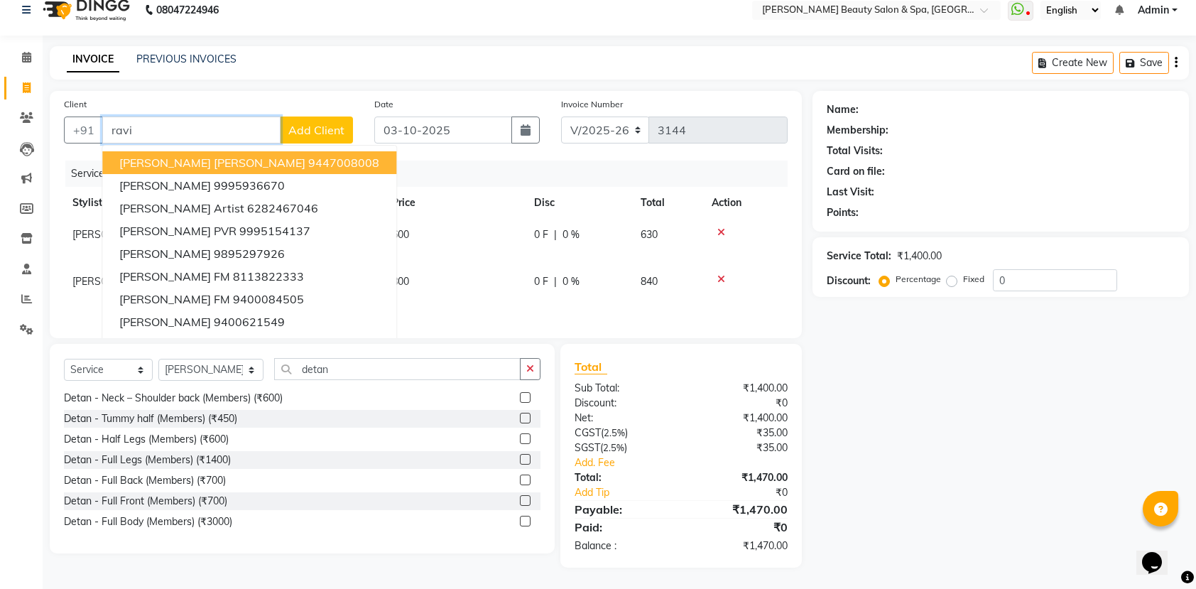
click at [242, 116] on input "ravi" at bounding box center [191, 129] width 178 height 27
type input "r"
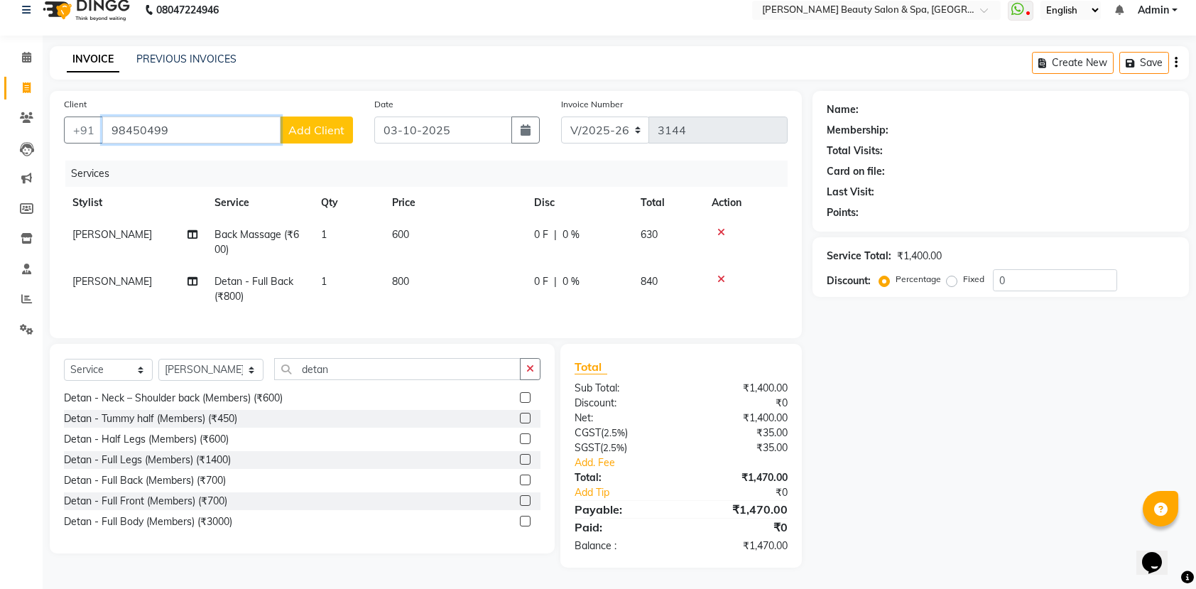
click at [178, 116] on input "98450499" at bounding box center [191, 129] width 178 height 27
click at [158, 156] on span "9845049" at bounding box center [174, 163] width 50 height 14
type input "9845049250"
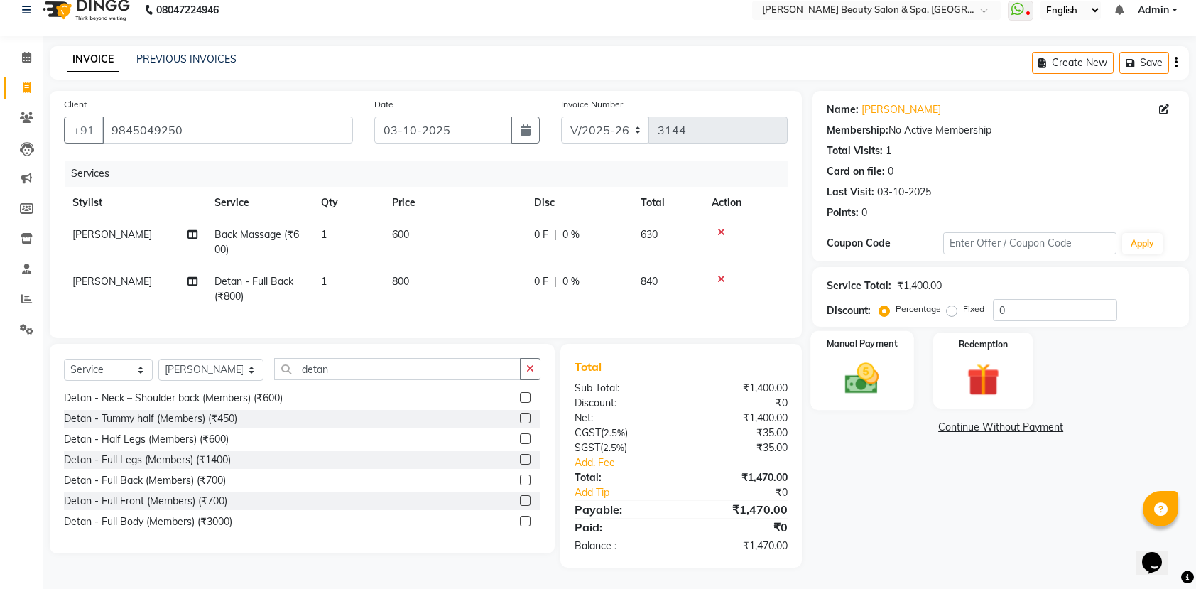
click at [859, 337] on label "Manual Payment" at bounding box center [862, 343] width 71 height 13
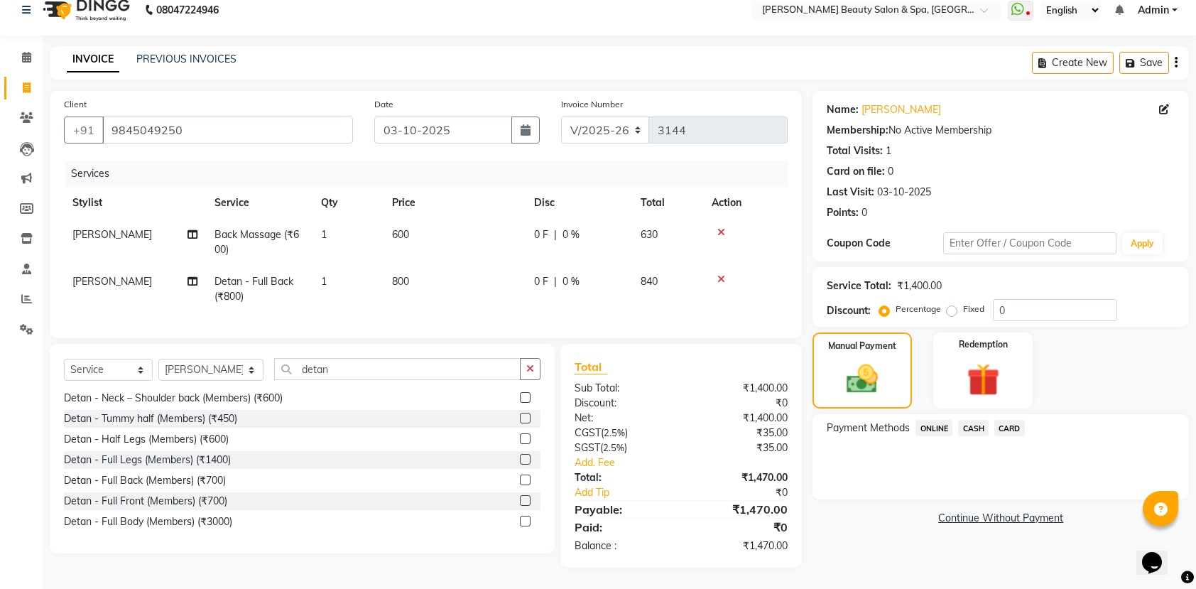
click at [927, 420] on span "ONLINE" at bounding box center [933, 428] width 37 height 16
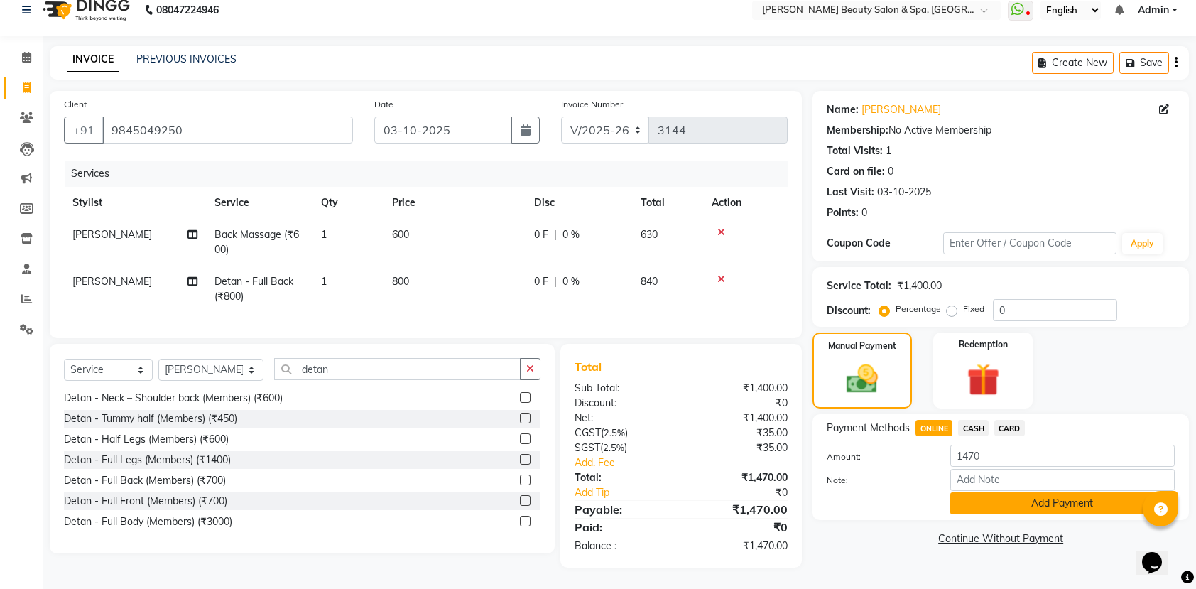
click at [1018, 492] on button "Add Payment" at bounding box center [1062, 503] width 224 height 22
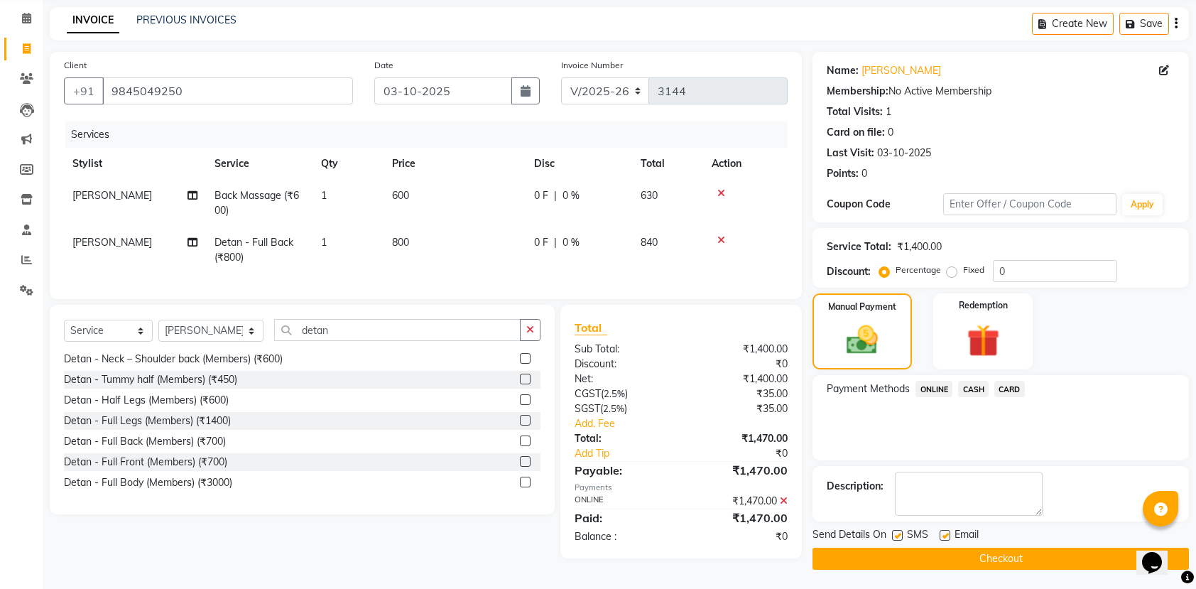
scroll to position [61, 0]
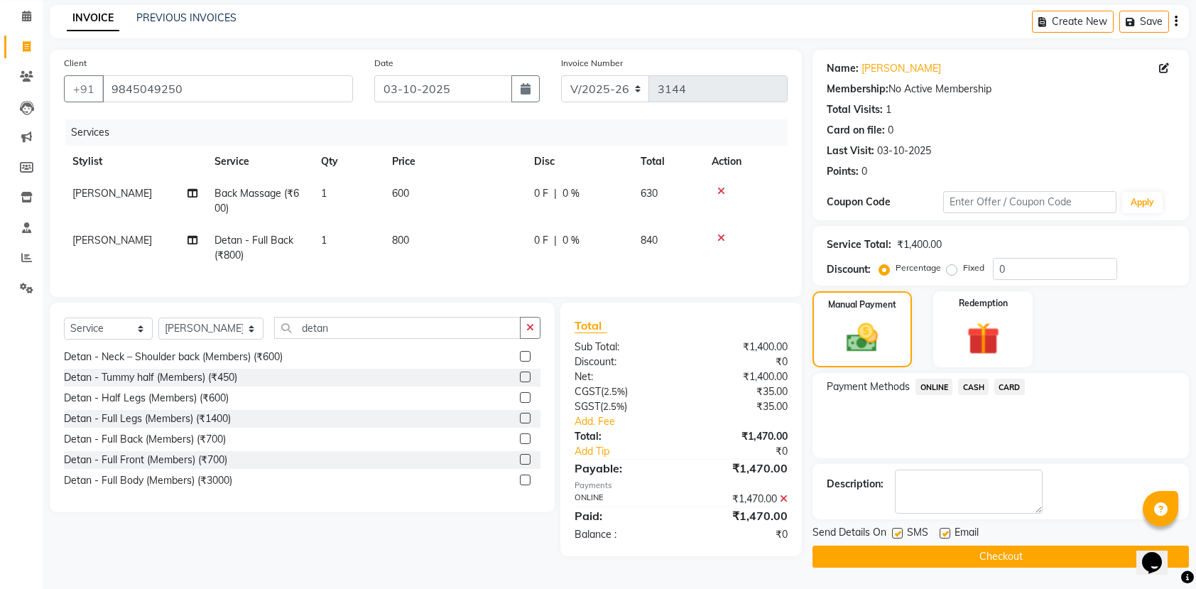
click at [883, 546] on button "Checkout" at bounding box center [1000, 556] width 376 height 22
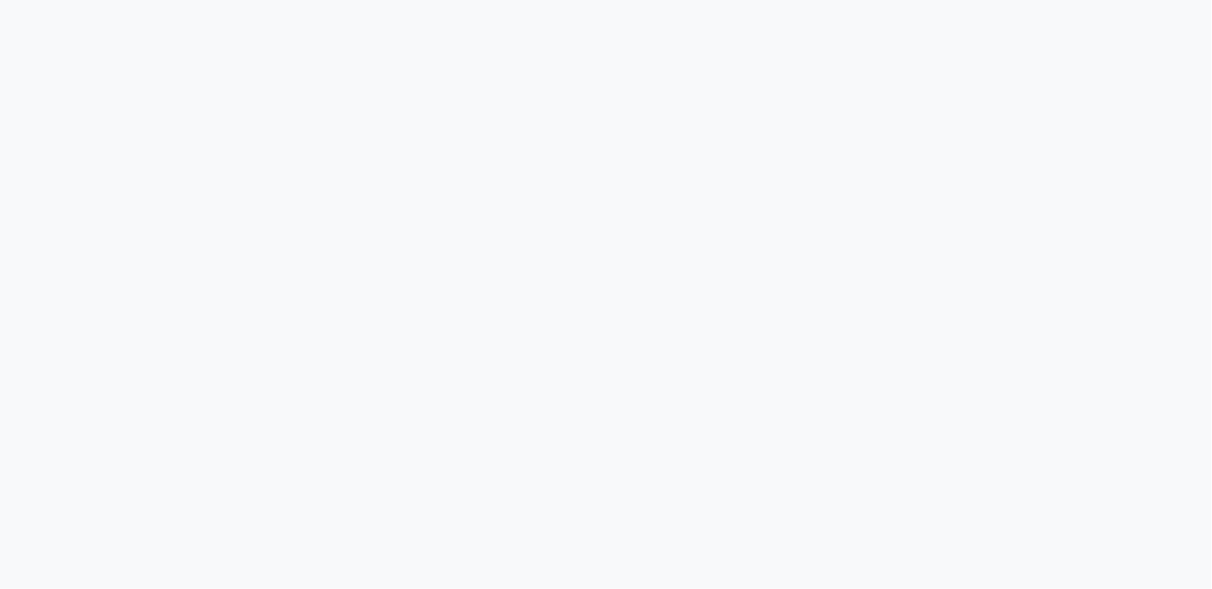
select select "service"
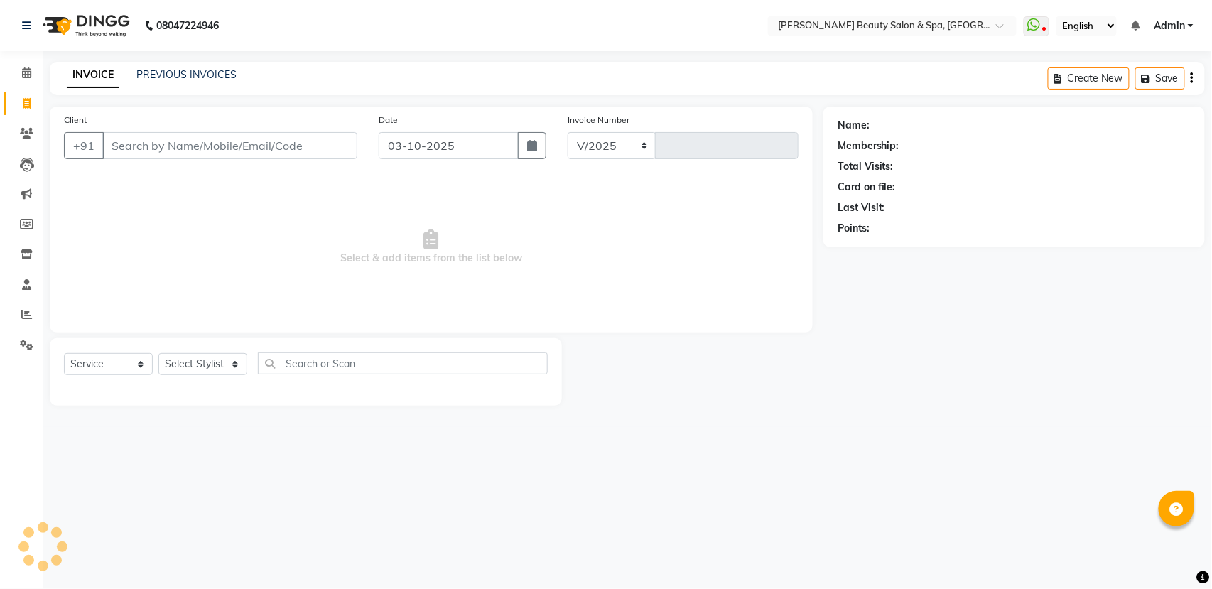
select select "en"
select select "7524"
type input "3145"
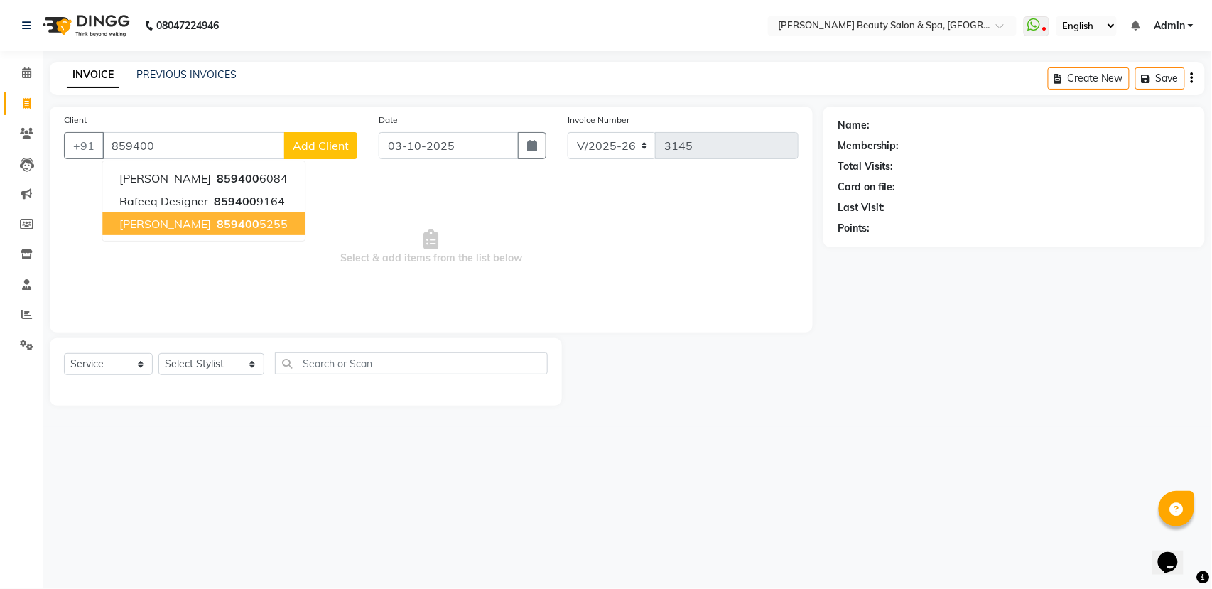
click at [203, 234] on button "[PERSON_NAME] 859400 5255" at bounding box center [203, 223] width 202 height 23
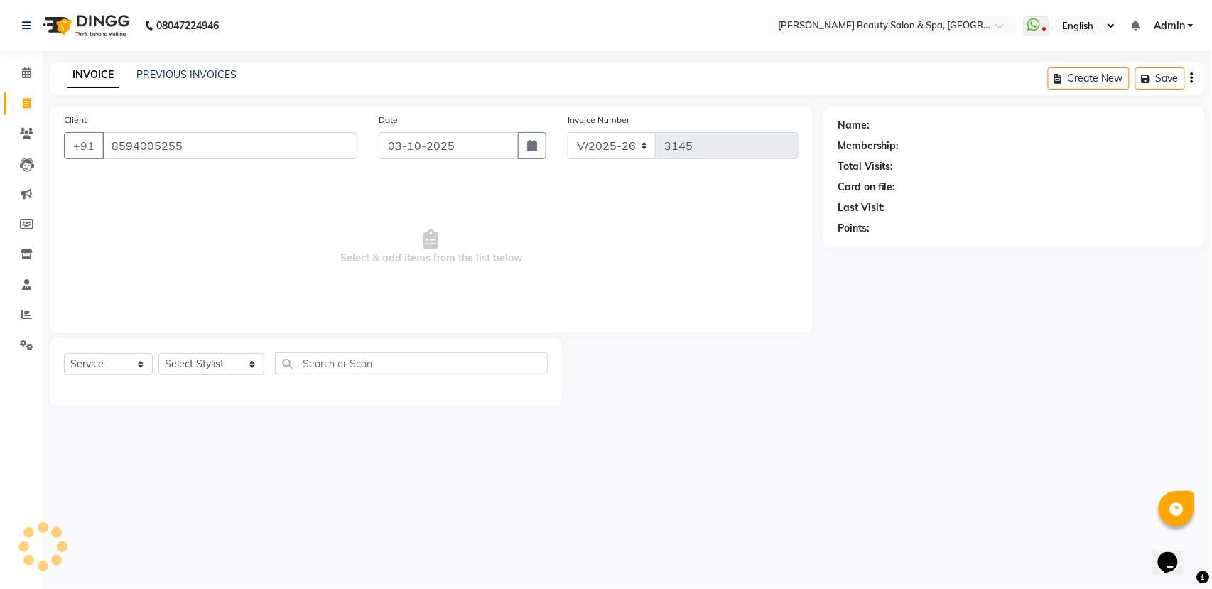
type input "8594005255"
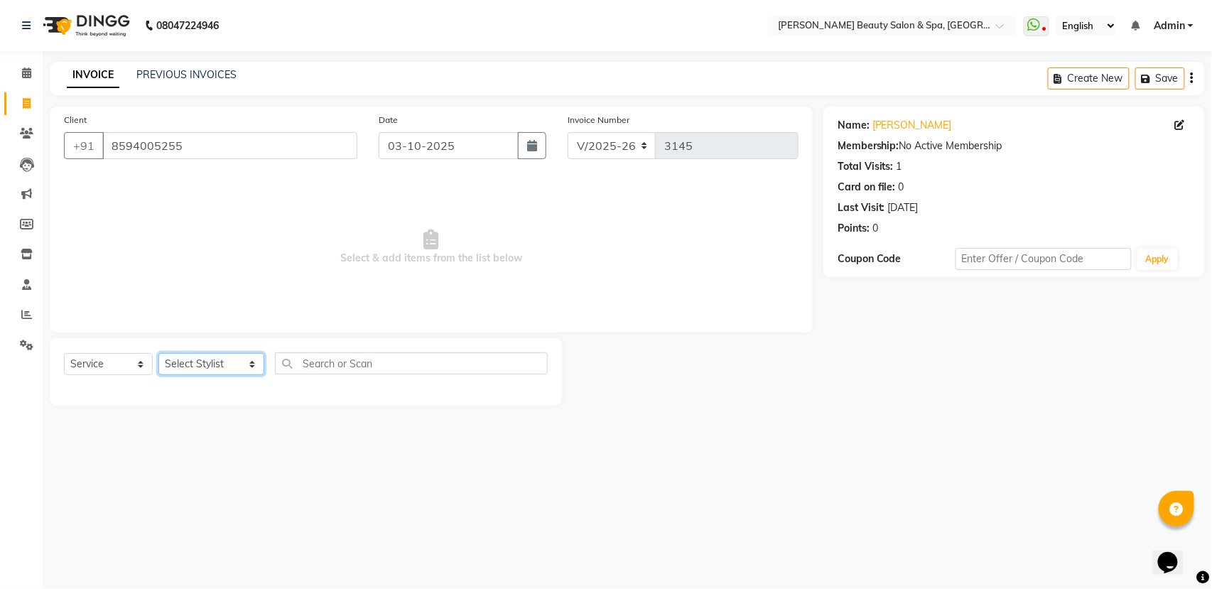
click at [206, 359] on select "Select Stylist Admin [PERSON_NAME] [PERSON_NAME] [PERSON_NAME] [PERSON_NAME] [P…" at bounding box center [211, 364] width 106 height 22
select select "83646"
click at [158, 353] on select "Select Stylist Admin [PERSON_NAME] [PERSON_NAME] [PERSON_NAME] [PERSON_NAME] [P…" at bounding box center [211, 364] width 106 height 22
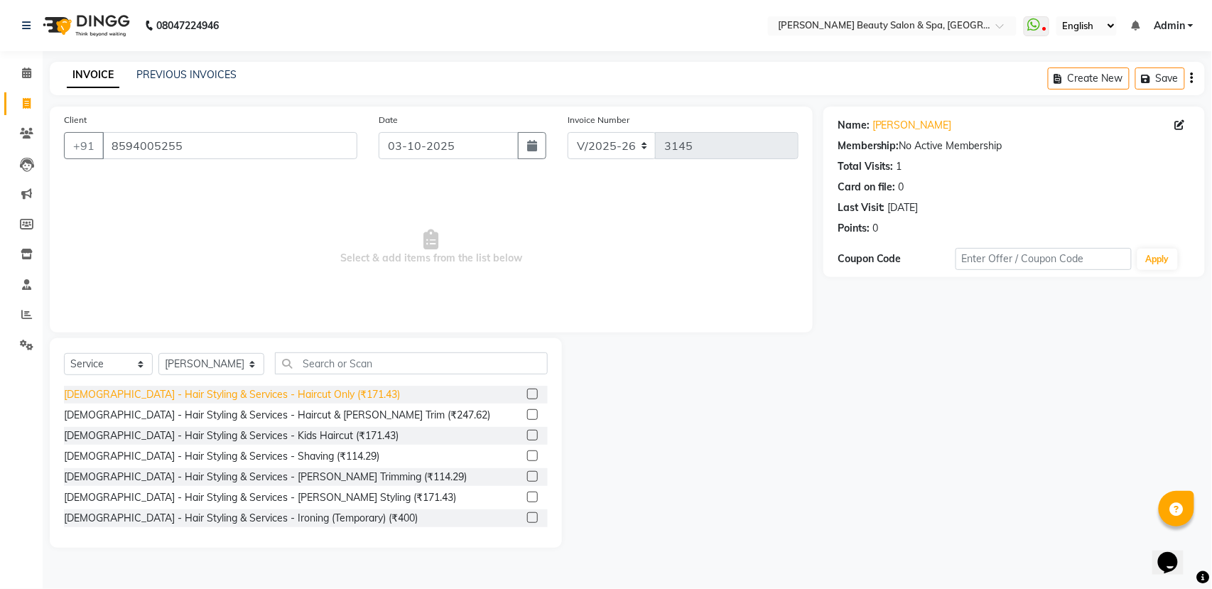
click at [254, 387] on div "[DEMOGRAPHIC_DATA] - Hair Styling & Services - Haircut Only (₹171.43)" at bounding box center [232, 394] width 336 height 15
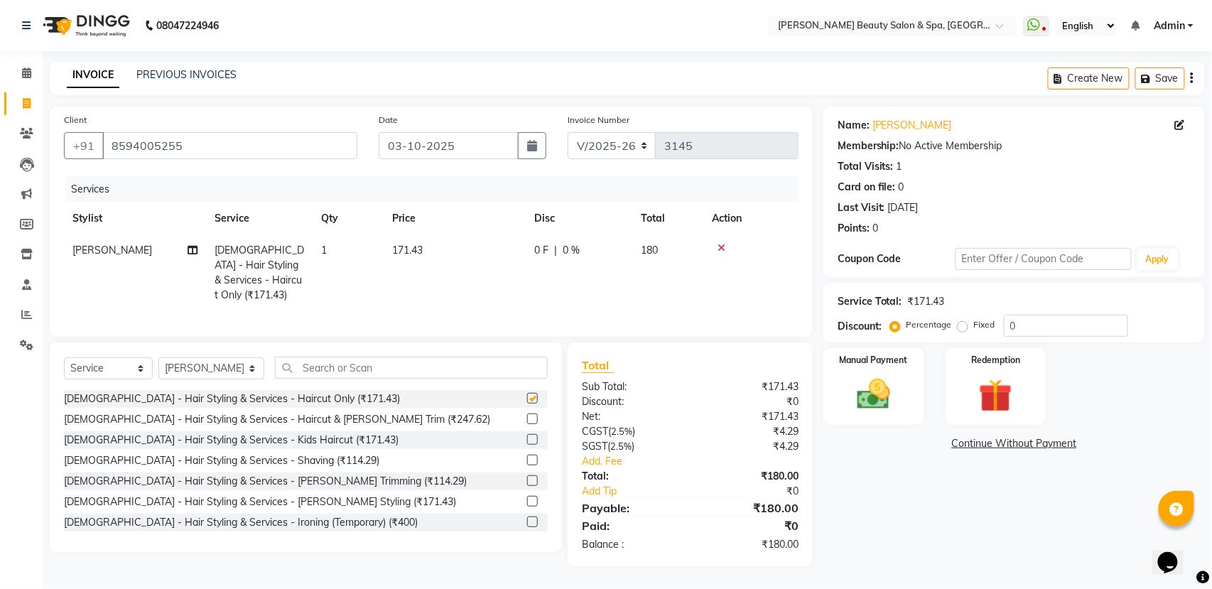
checkbox input "false"
click at [859, 408] on img at bounding box center [873, 394] width 56 height 40
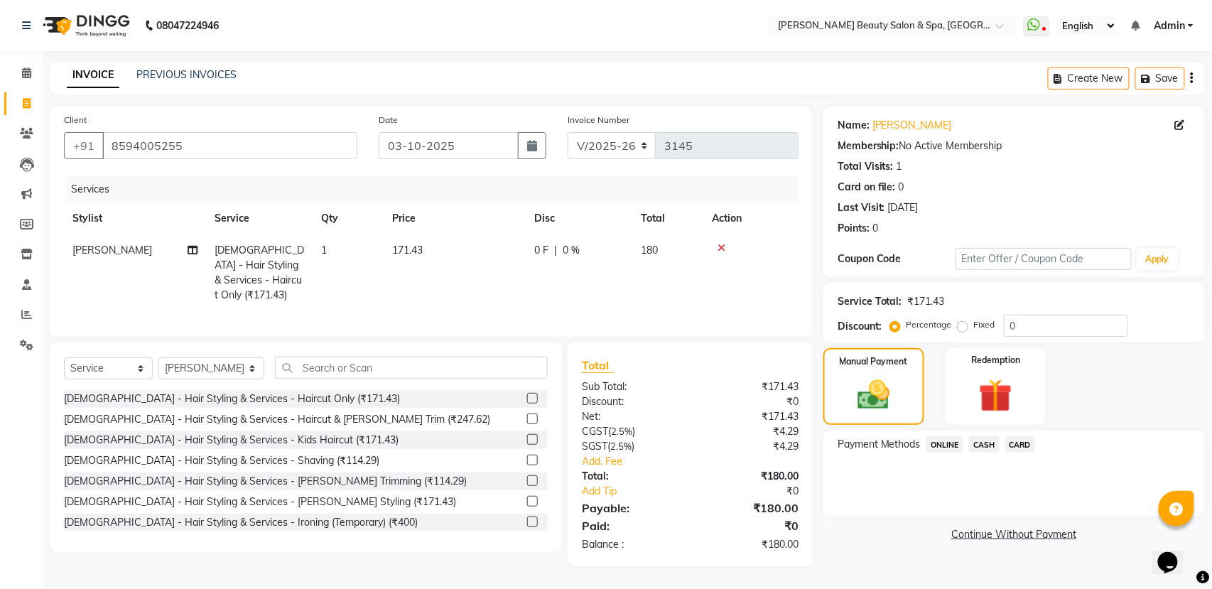
click at [953, 440] on span "ONLINE" at bounding box center [944, 444] width 37 height 16
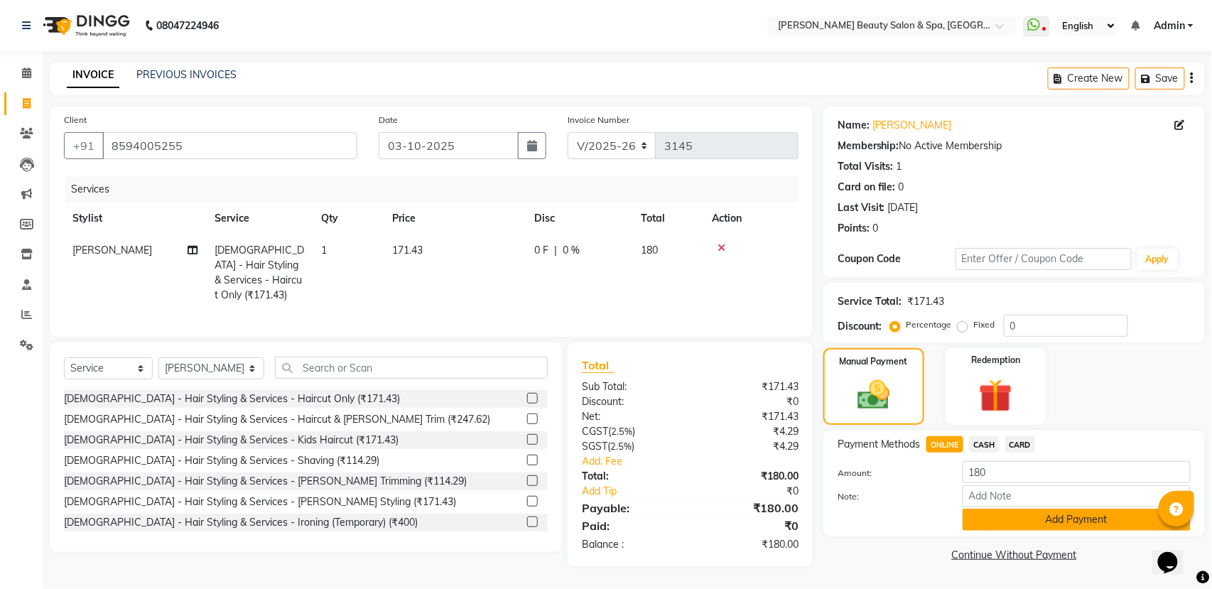
click at [1072, 512] on button "Add Payment" at bounding box center [1076, 519] width 228 height 22
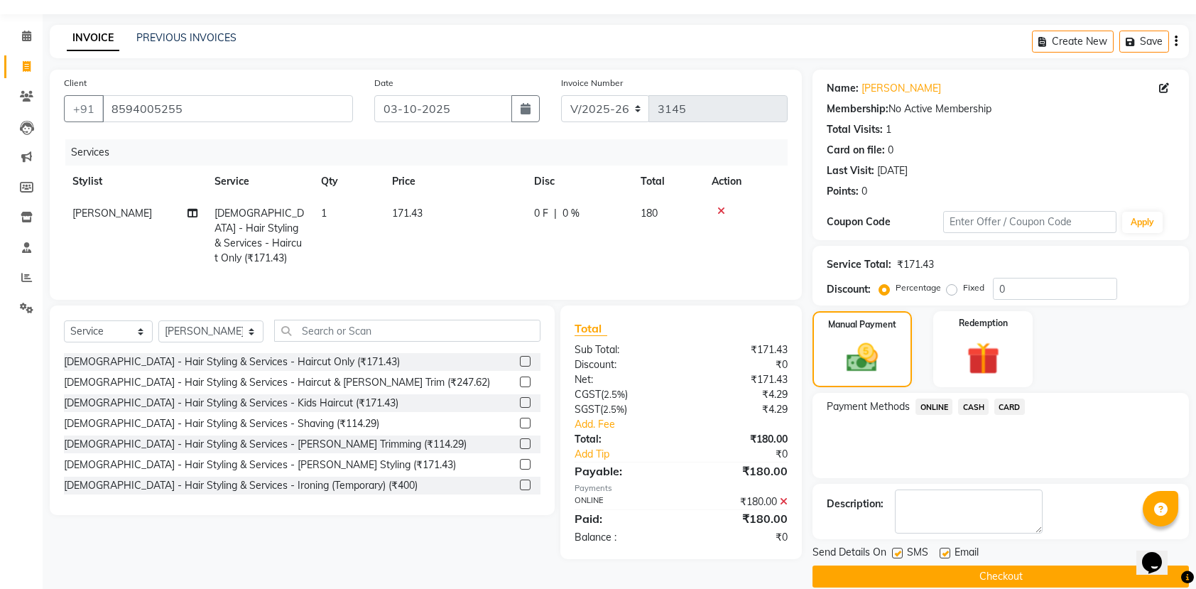
scroll to position [58, 0]
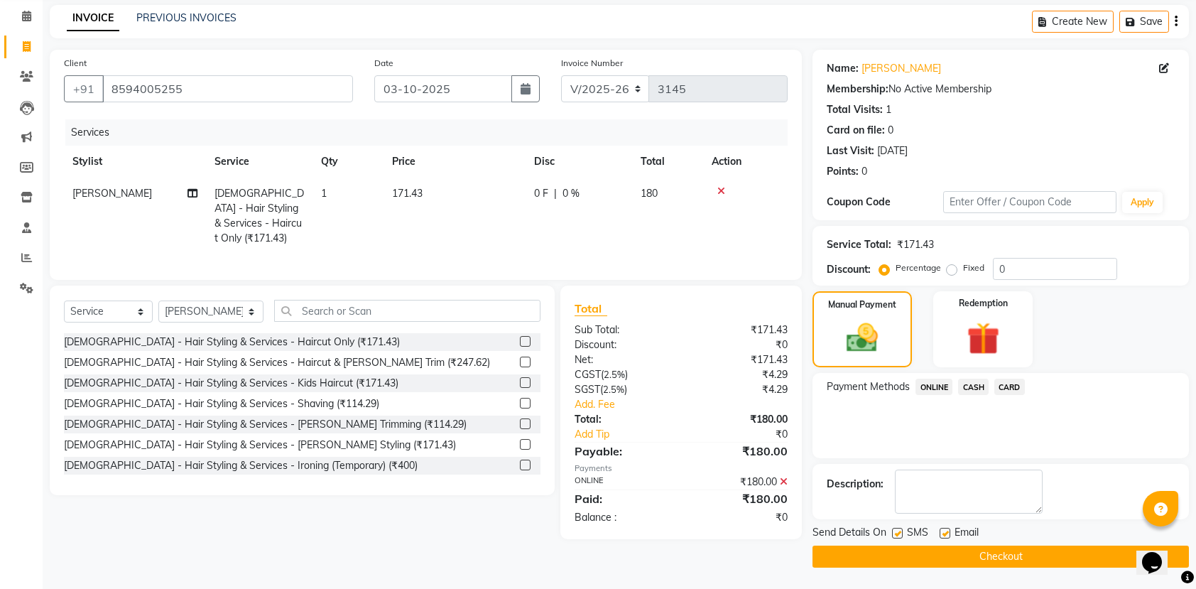
click at [1004, 551] on button "Checkout" at bounding box center [1000, 556] width 376 height 22
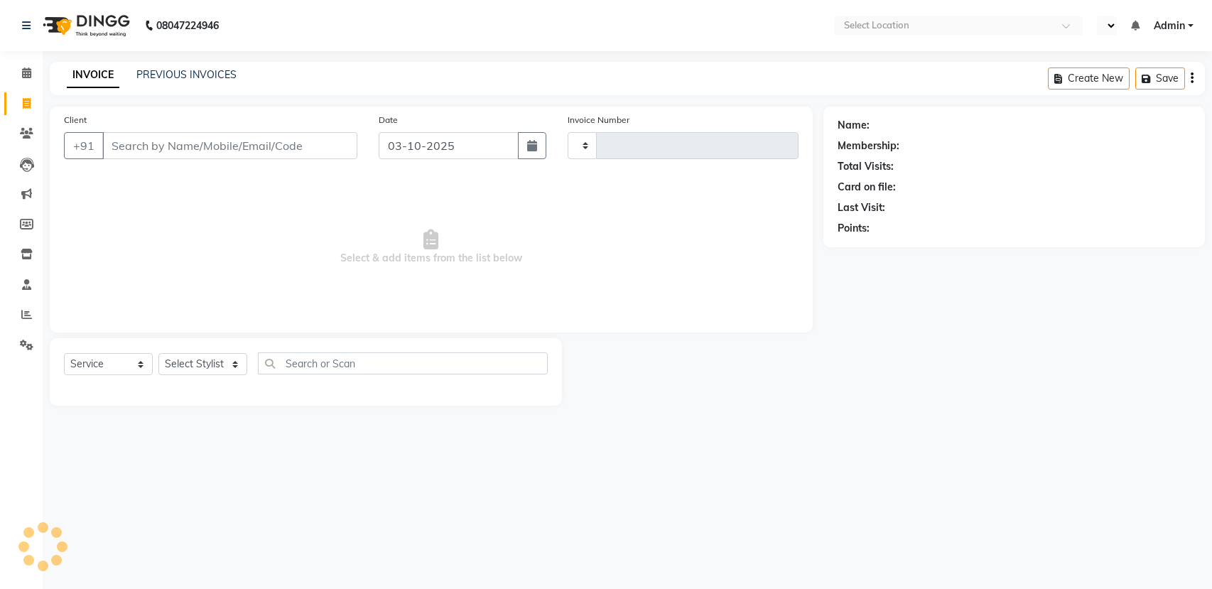
select select "service"
select select "en"
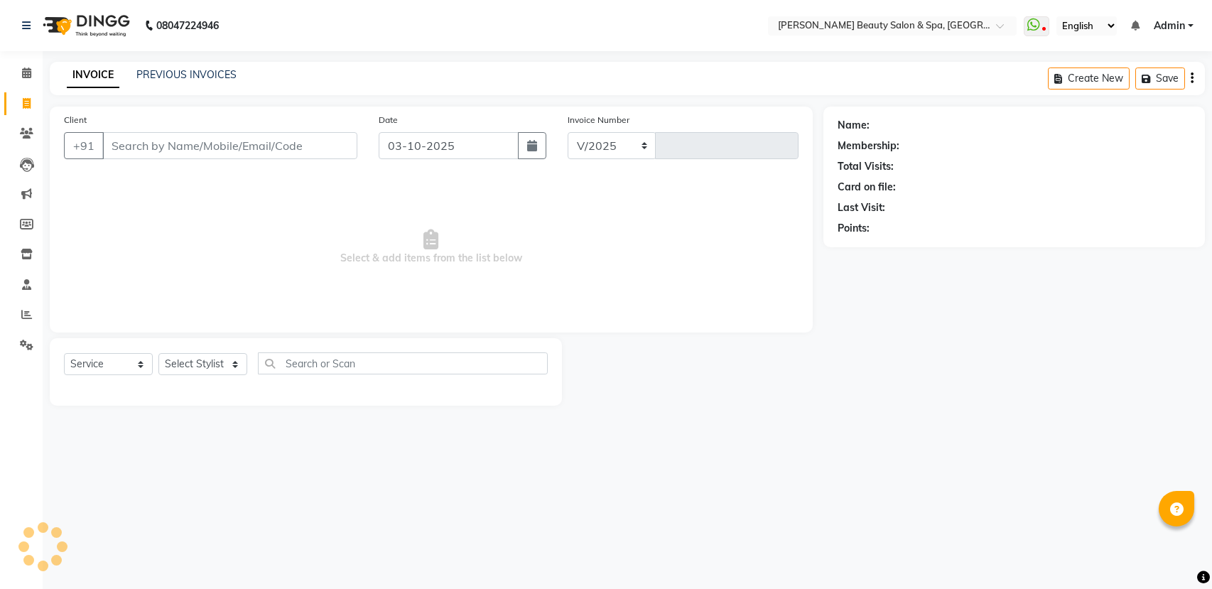
select select "7524"
type input "3146"
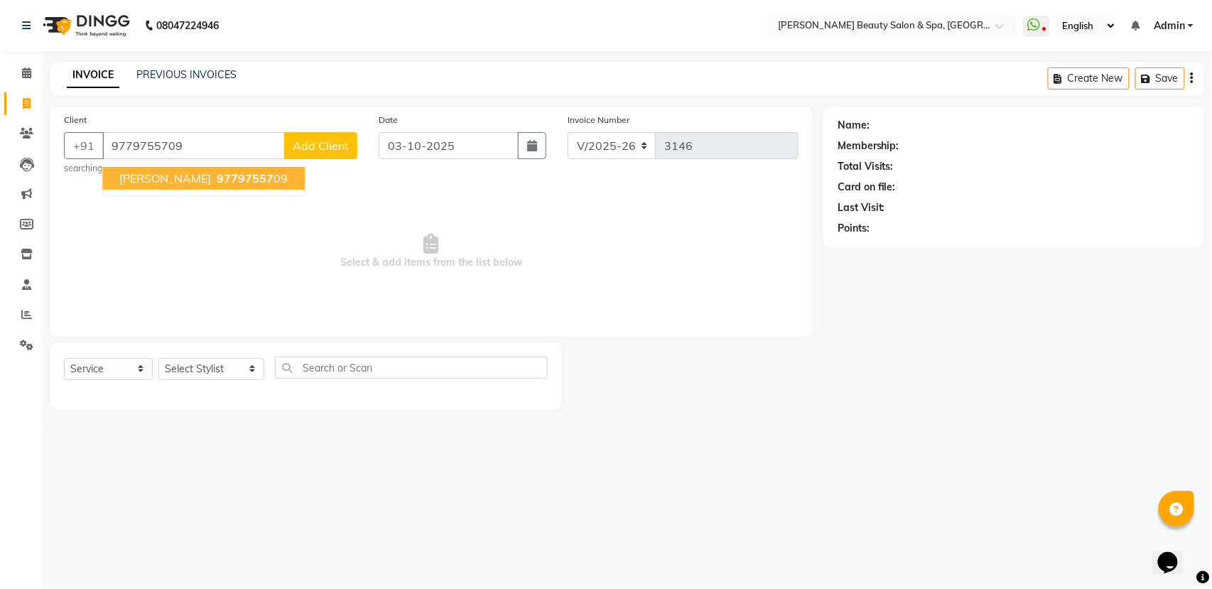
type input "9779755709"
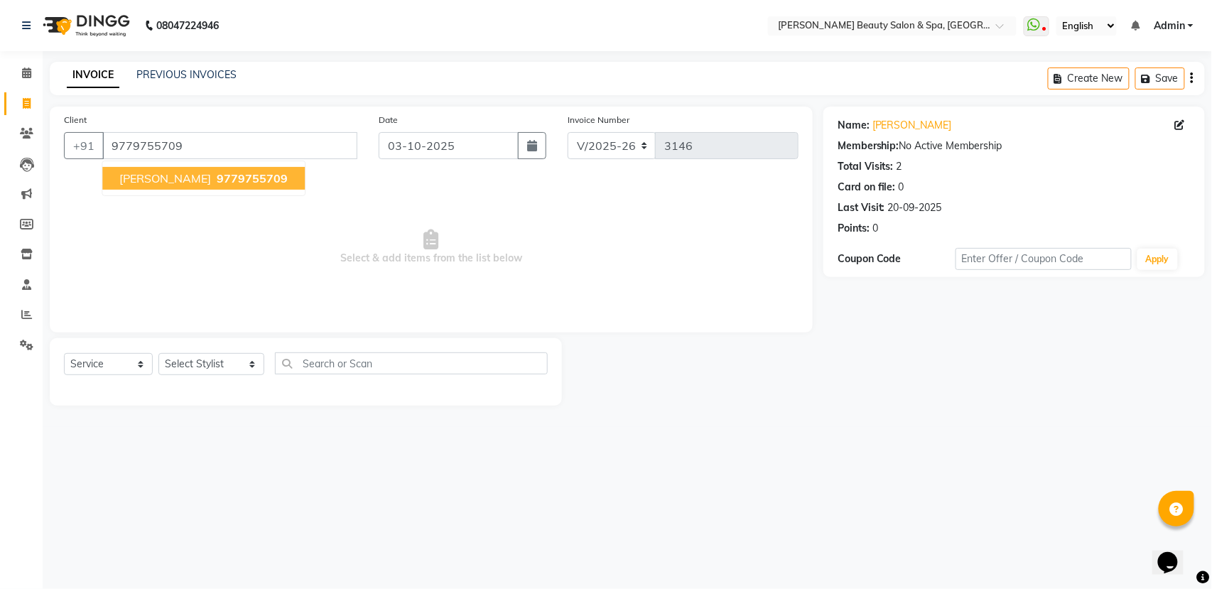
click at [151, 167] on button "[PERSON_NAME] 9779755709" at bounding box center [203, 178] width 202 height 23
click at [212, 352] on div "Select Service Product Membership Package Voucher Prepaid Gift Card Select Styl…" at bounding box center [306, 368] width 484 height 33
click at [220, 359] on select "Select Stylist Admin [PERSON_NAME] [PERSON_NAME] [PERSON_NAME] [PERSON_NAME] [P…" at bounding box center [211, 364] width 106 height 22
select select "67138"
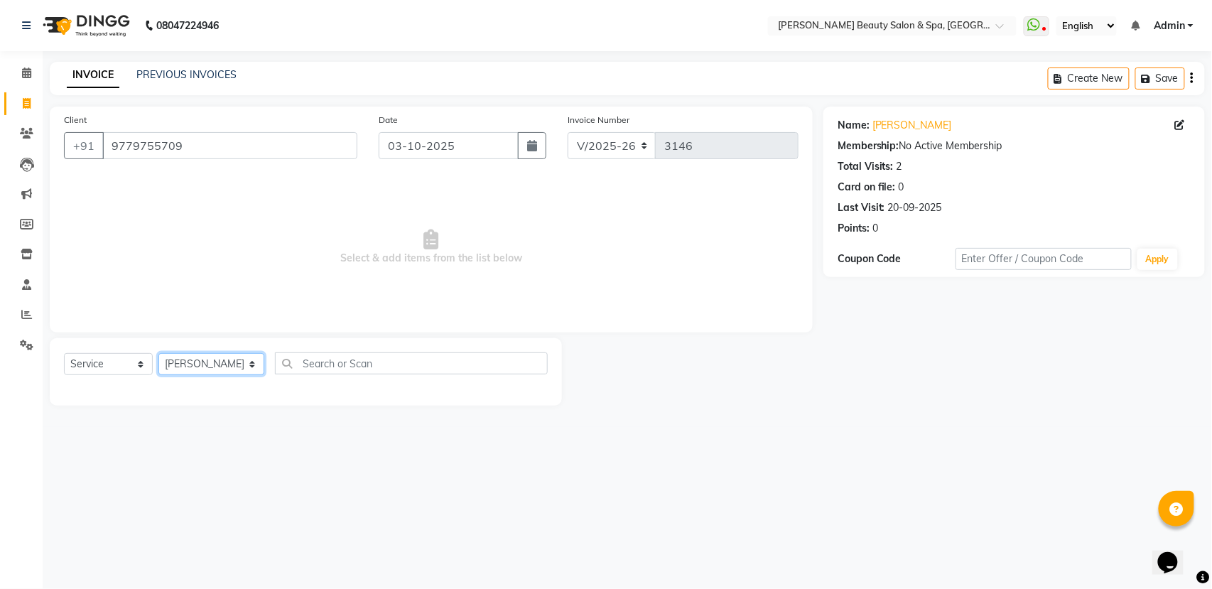
click at [158, 353] on select "Select Stylist Admin [PERSON_NAME] [PERSON_NAME] [PERSON_NAME] [PERSON_NAME] [P…" at bounding box center [211, 364] width 106 height 22
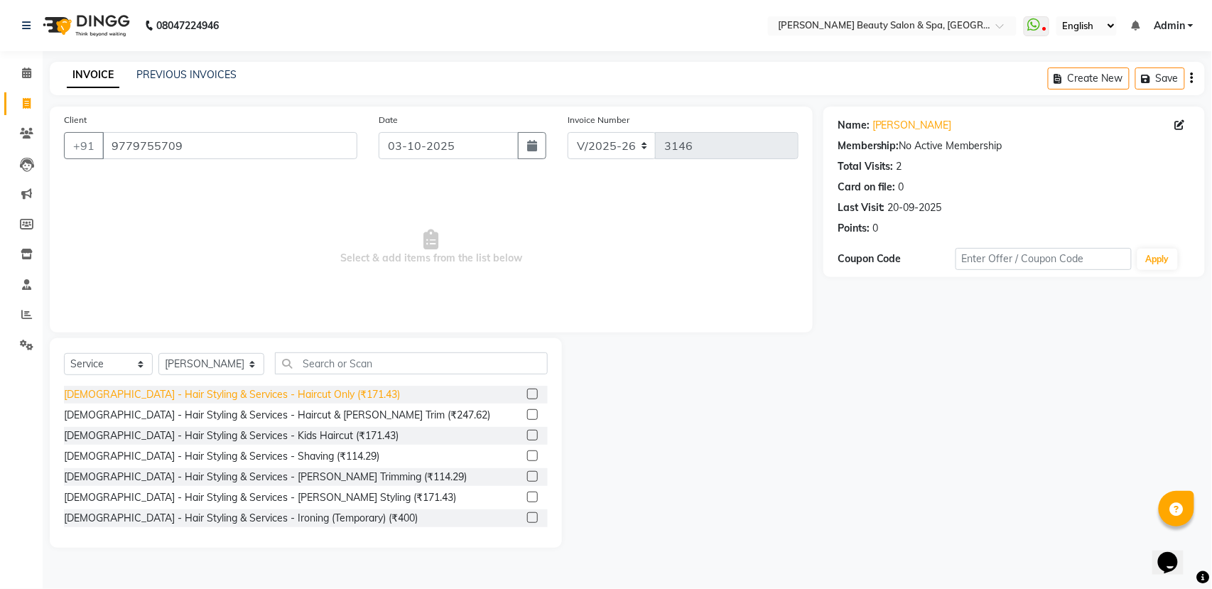
click at [257, 389] on div "[DEMOGRAPHIC_DATA] - Hair Styling & Services - Haircut Only (₹171.43)" at bounding box center [232, 394] width 336 height 15
checkbox input "false"
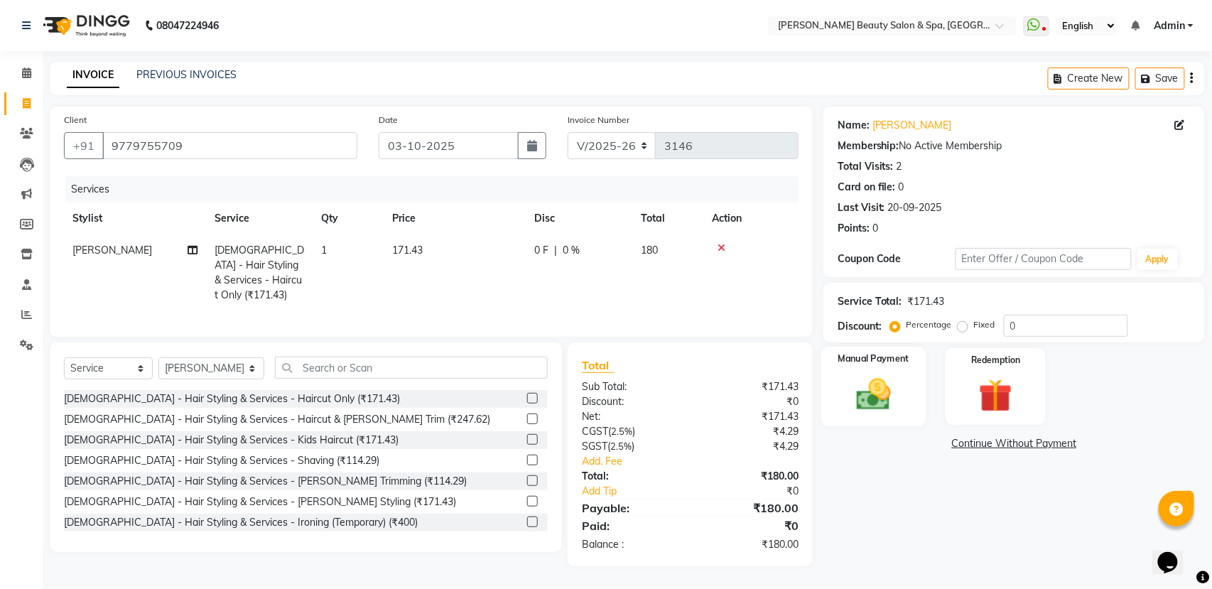
click at [883, 395] on img at bounding box center [873, 394] width 56 height 40
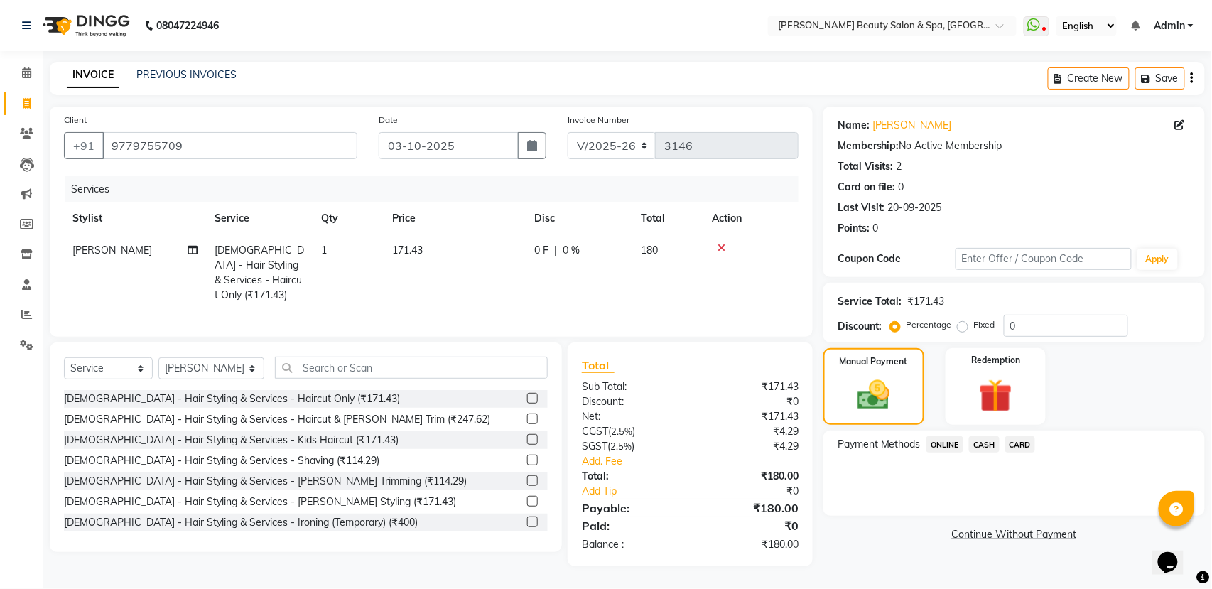
click at [943, 439] on span "ONLINE" at bounding box center [944, 444] width 37 height 16
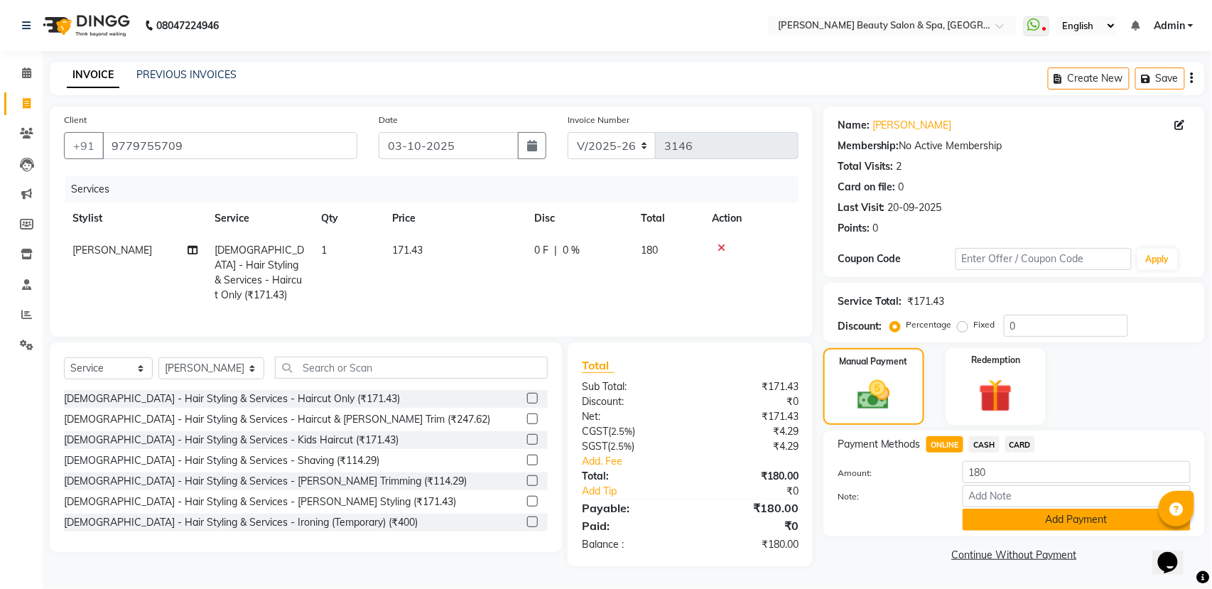
click at [1003, 526] on button "Add Payment" at bounding box center [1076, 519] width 228 height 22
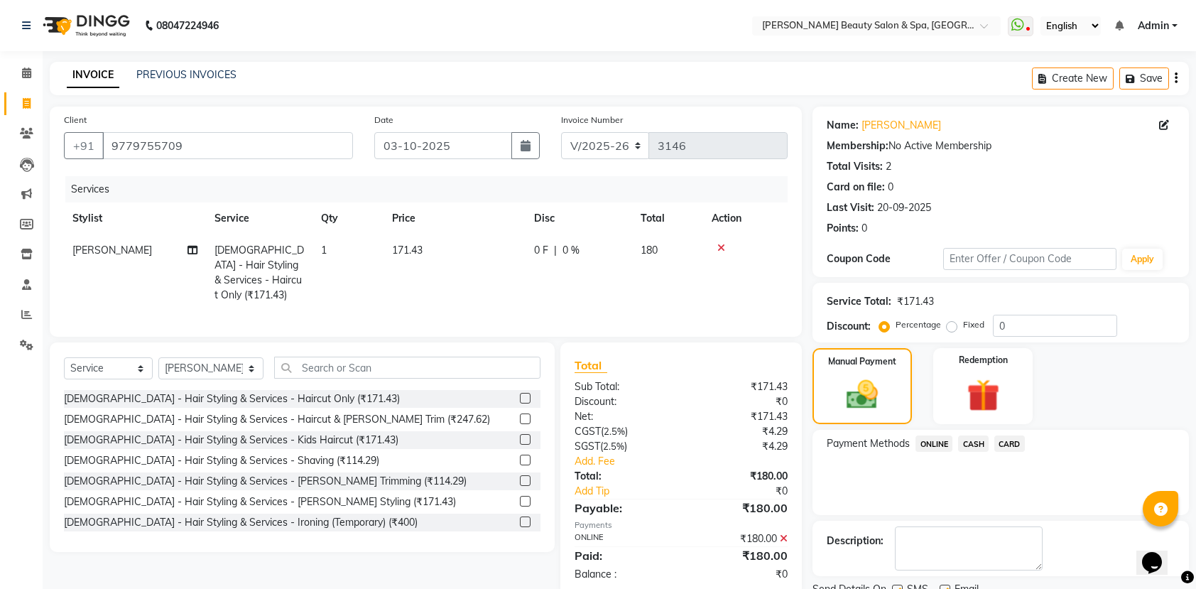
scroll to position [58, 0]
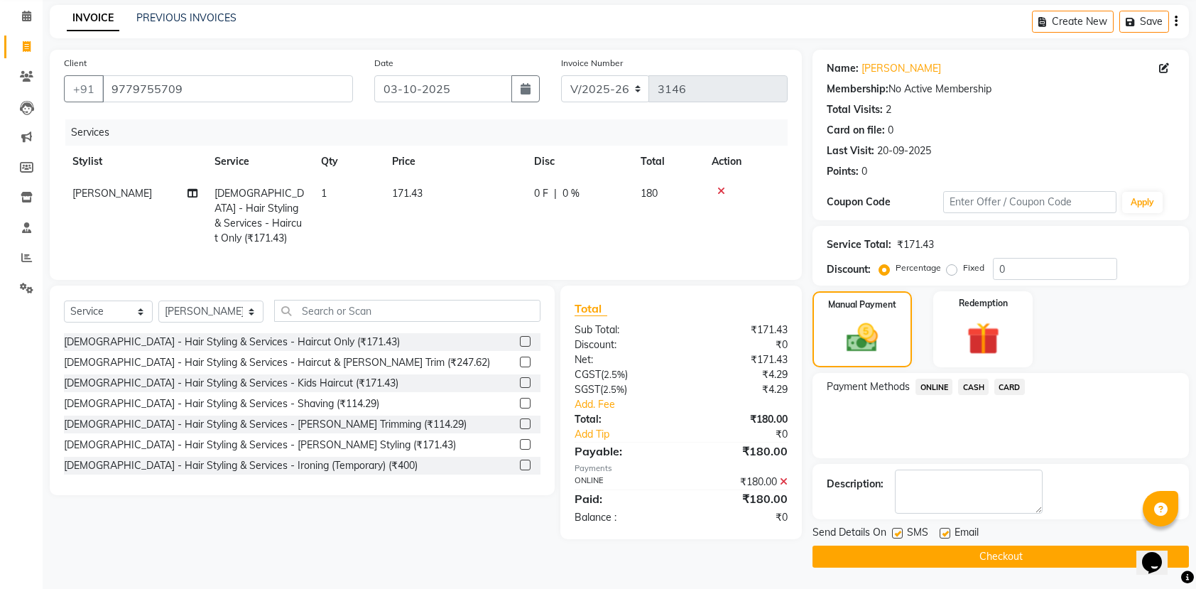
click at [1012, 555] on button "Checkout" at bounding box center [1000, 556] width 376 height 22
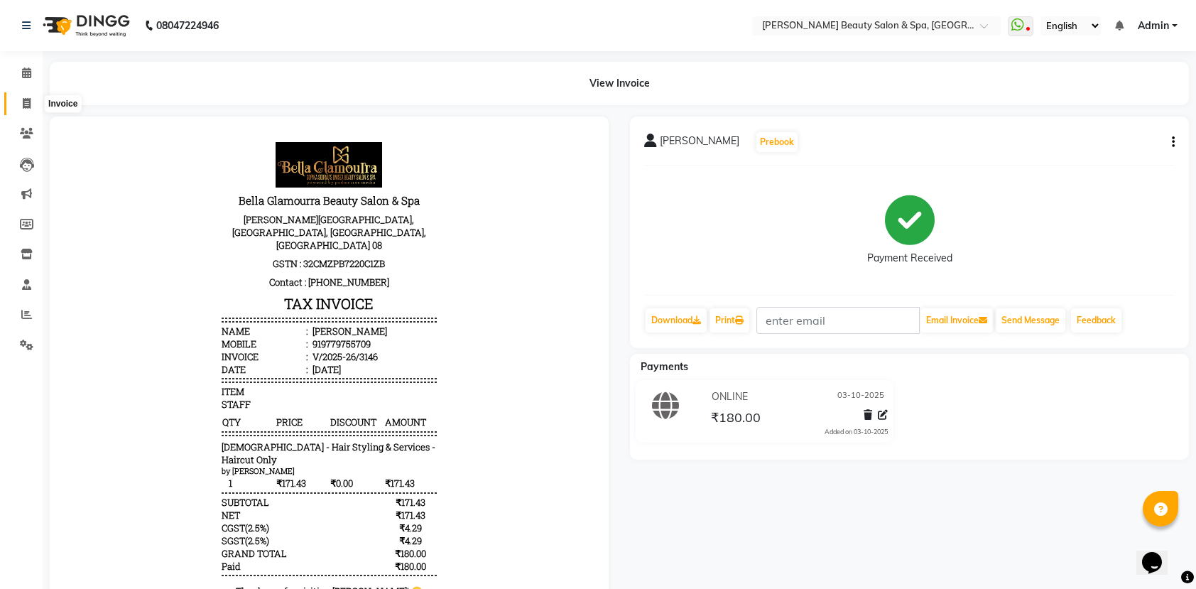
click at [29, 104] on icon at bounding box center [27, 103] width 8 height 11
select select "service"
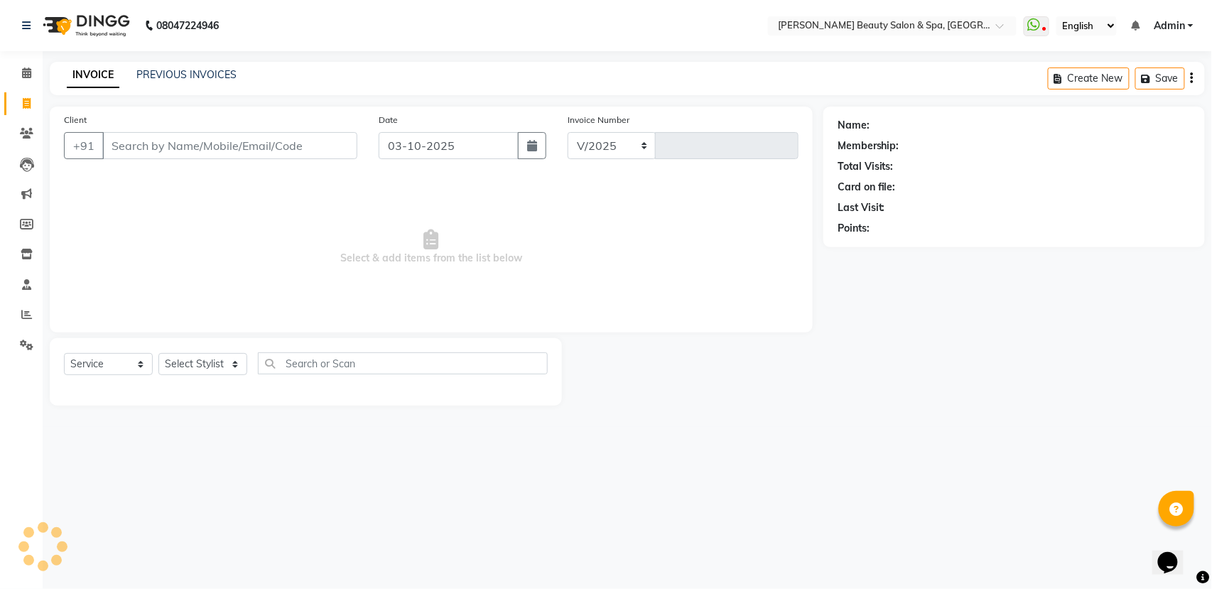
select select "7524"
type input "3147"
type input "9544259669"
click at [335, 137] on button "Add Client" at bounding box center [320, 145] width 73 height 27
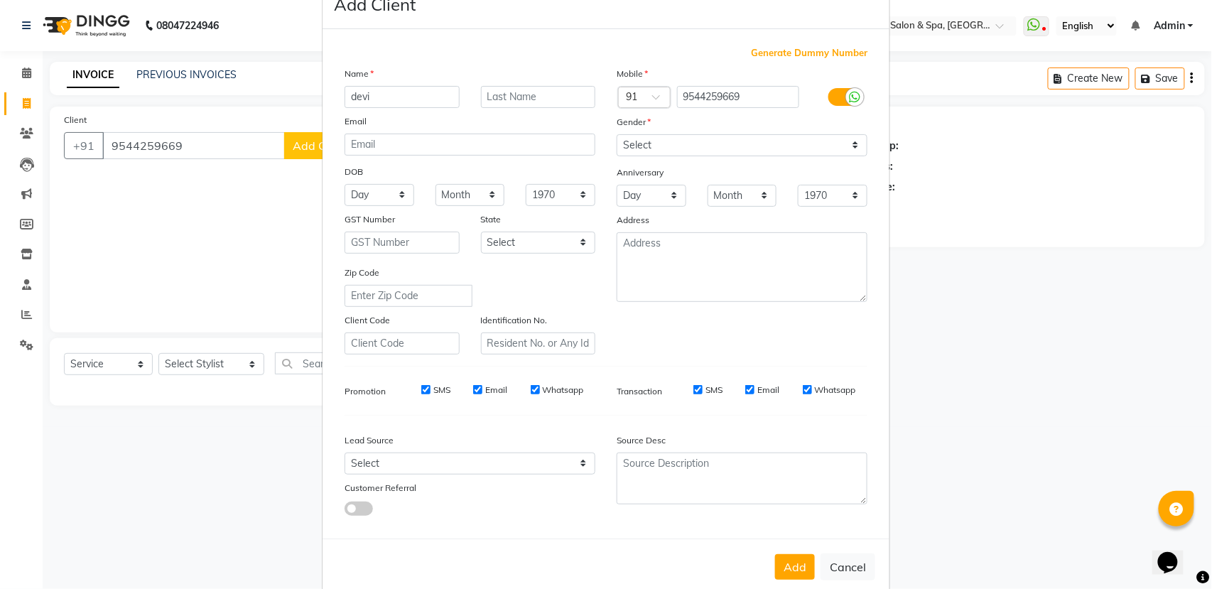
scroll to position [63, 0]
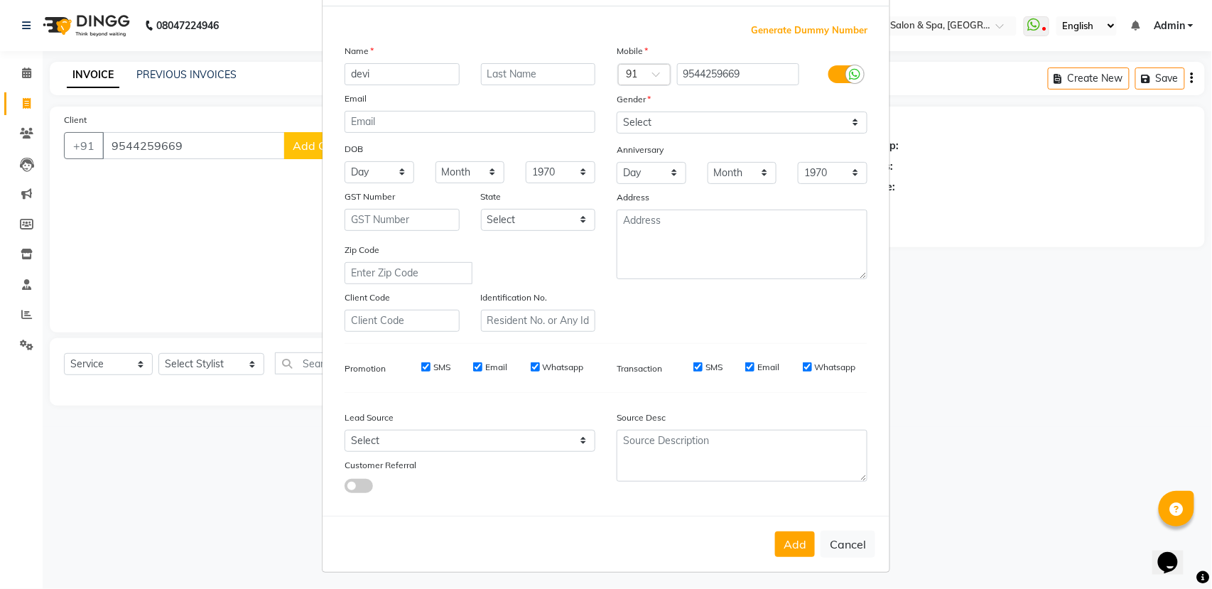
type input "devi"
click at [657, 117] on select "Select [DEMOGRAPHIC_DATA] [DEMOGRAPHIC_DATA] Other Prefer Not To Say" at bounding box center [741, 122] width 251 height 22
select select "[DEMOGRAPHIC_DATA]"
click at [616, 111] on select "Select [DEMOGRAPHIC_DATA] [DEMOGRAPHIC_DATA] Other Prefer Not To Say" at bounding box center [741, 122] width 251 height 22
click at [795, 531] on button "Add" at bounding box center [795, 544] width 40 height 26
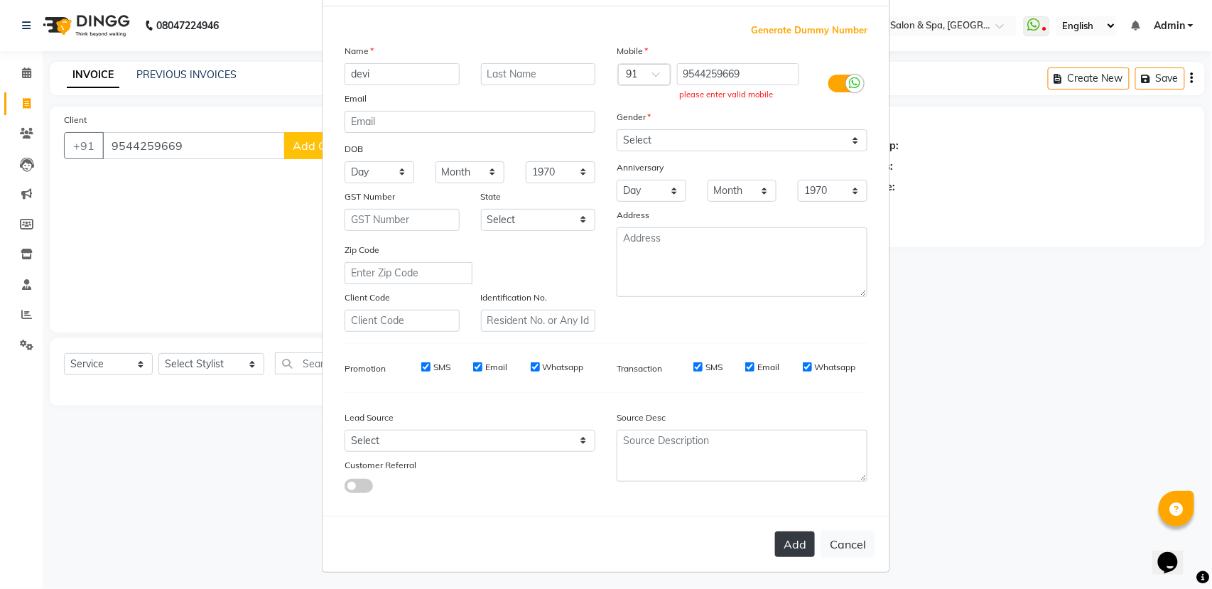
click at [776, 538] on button "Add" at bounding box center [795, 544] width 40 height 26
click at [851, 532] on button "Cancel" at bounding box center [847, 543] width 55 height 27
select select
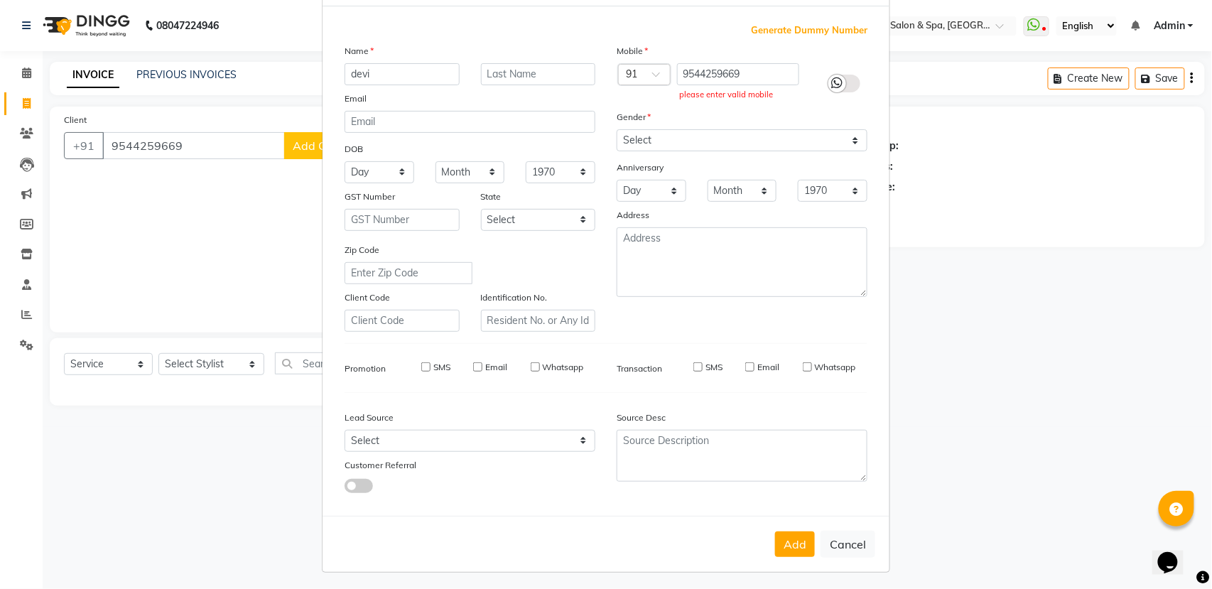
select select
checkbox input "false"
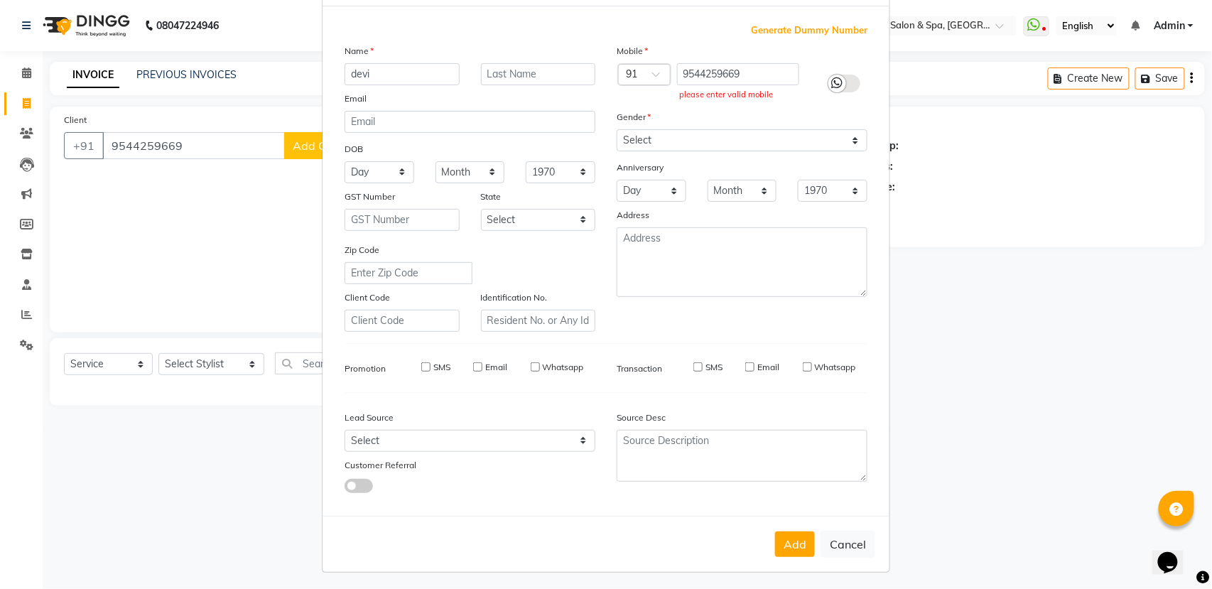
checkbox input "false"
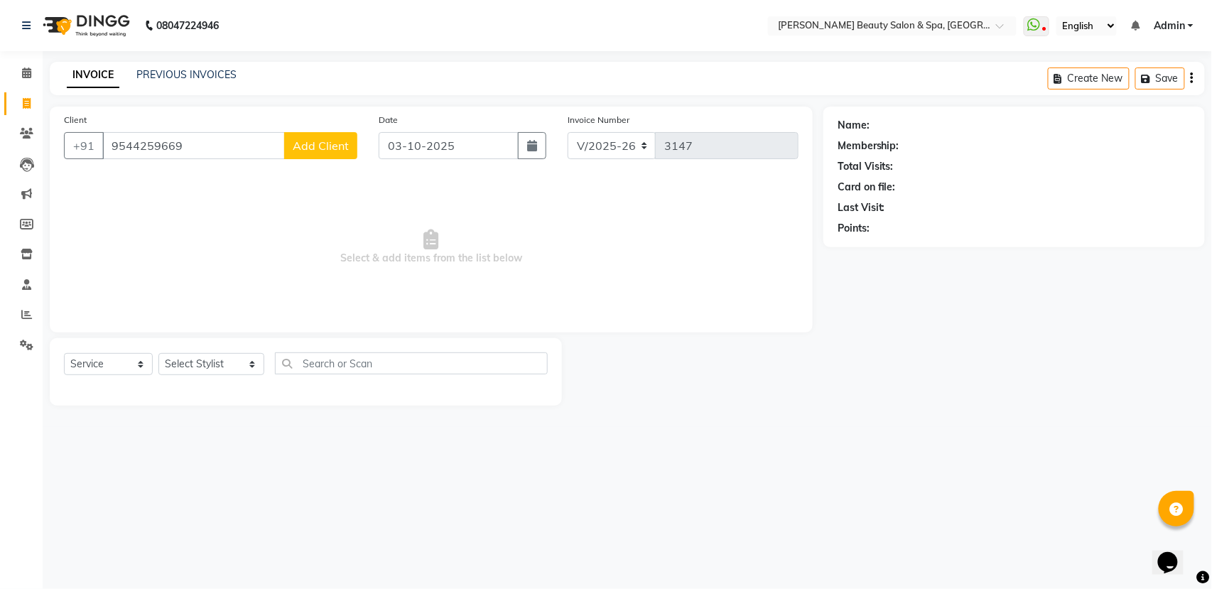
click at [293, 140] on button "Add Client" at bounding box center [320, 145] width 73 height 27
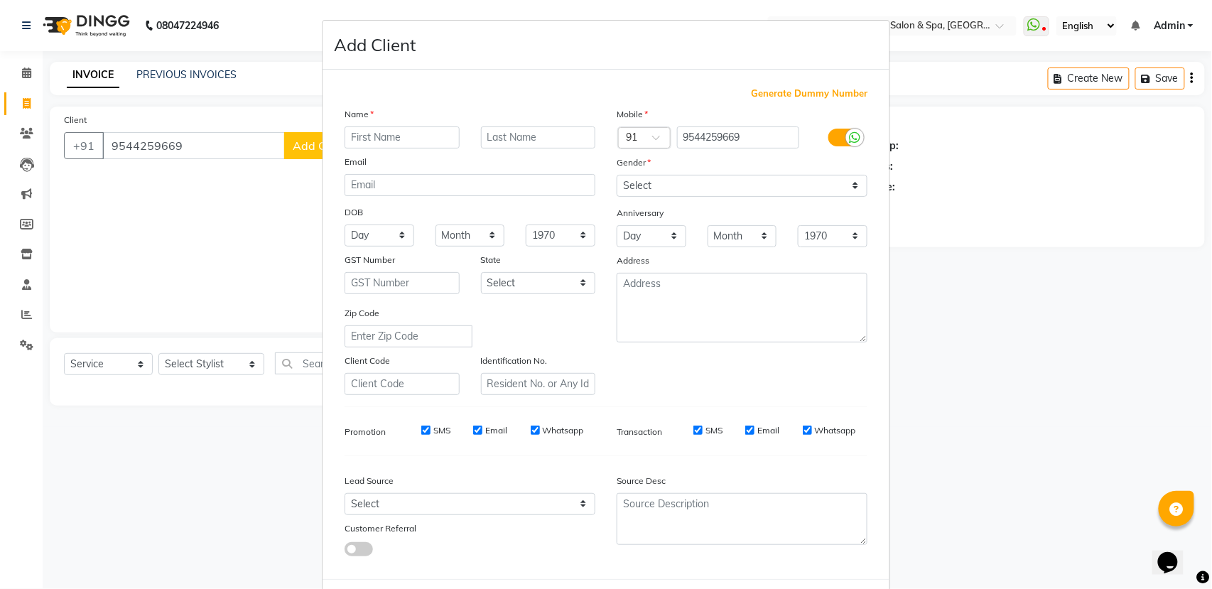
click at [387, 128] on input "text" at bounding box center [401, 137] width 115 height 22
type input "devi"
click at [649, 190] on select "Select [DEMOGRAPHIC_DATA] [DEMOGRAPHIC_DATA] Other Prefer Not To Say" at bounding box center [741, 186] width 251 height 22
select select "[DEMOGRAPHIC_DATA]"
click at [616, 175] on select "Select [DEMOGRAPHIC_DATA] [DEMOGRAPHIC_DATA] Other Prefer Not To Say" at bounding box center [741, 186] width 251 height 22
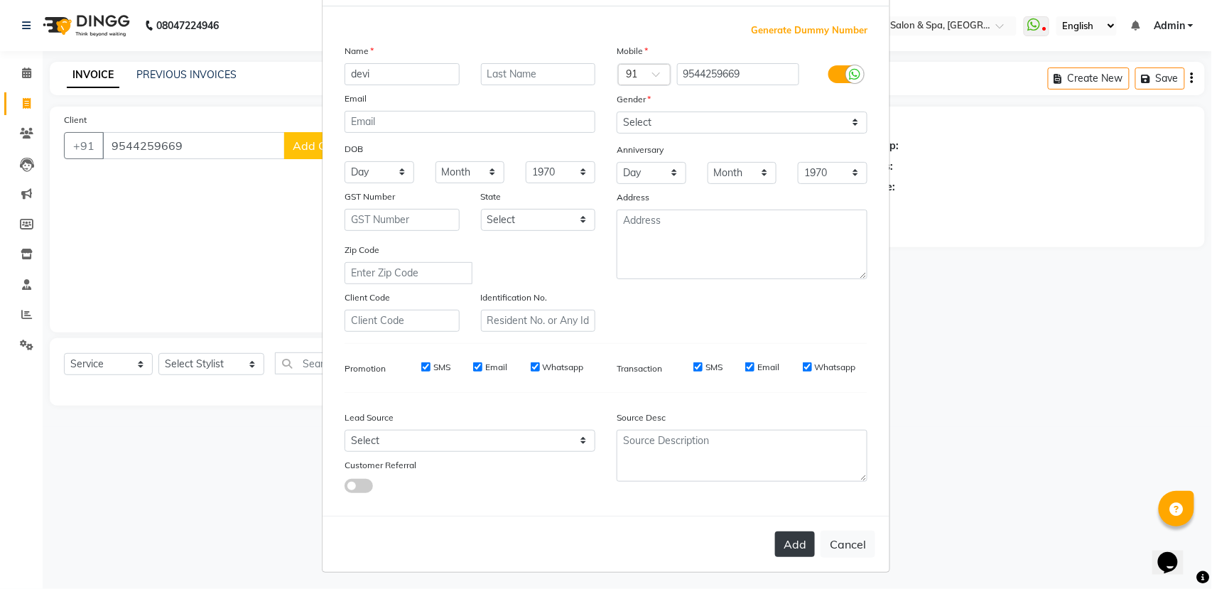
click at [775, 531] on button "Add" at bounding box center [795, 544] width 40 height 26
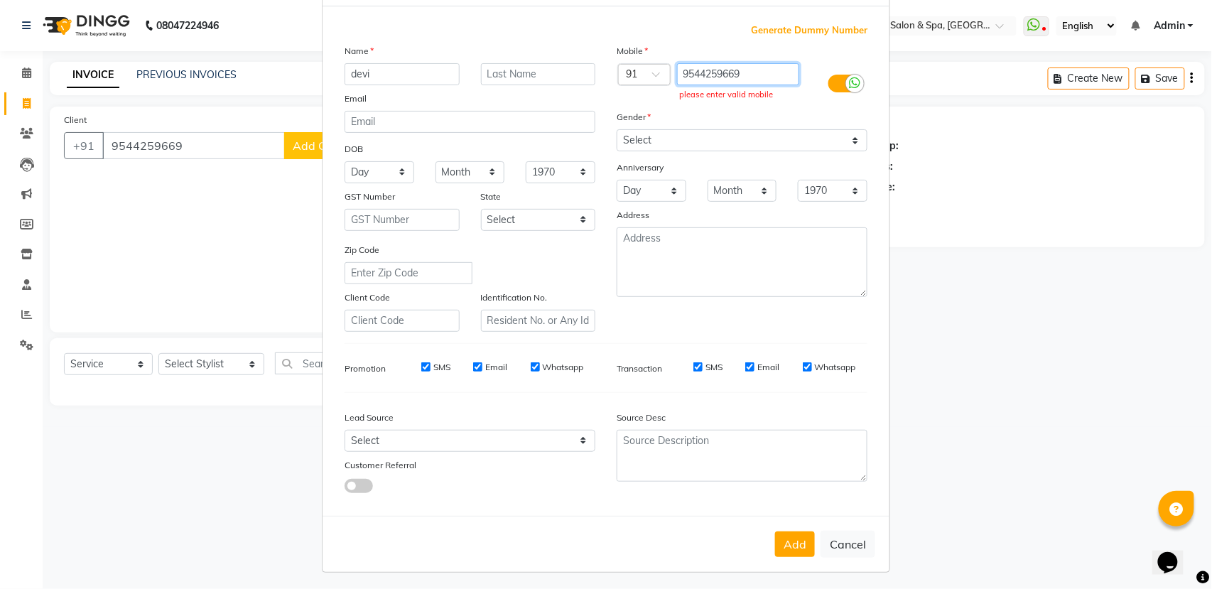
click at [749, 70] on input "9544259669" at bounding box center [738, 74] width 123 height 22
click at [839, 537] on button "Cancel" at bounding box center [847, 543] width 55 height 27
select select
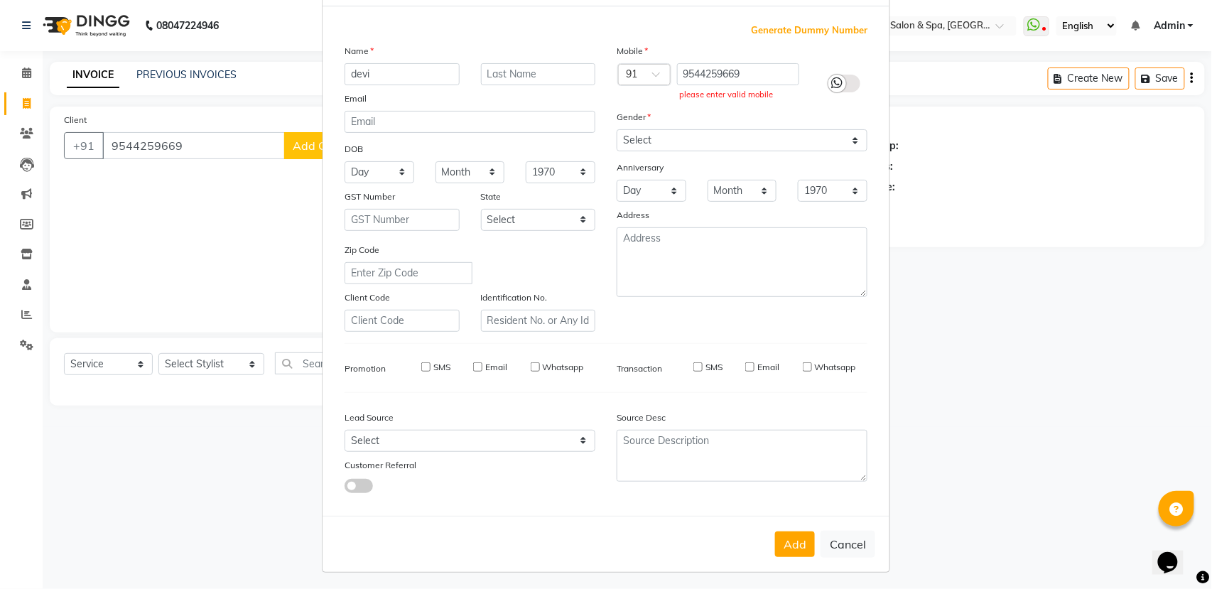
select select
checkbox input "false"
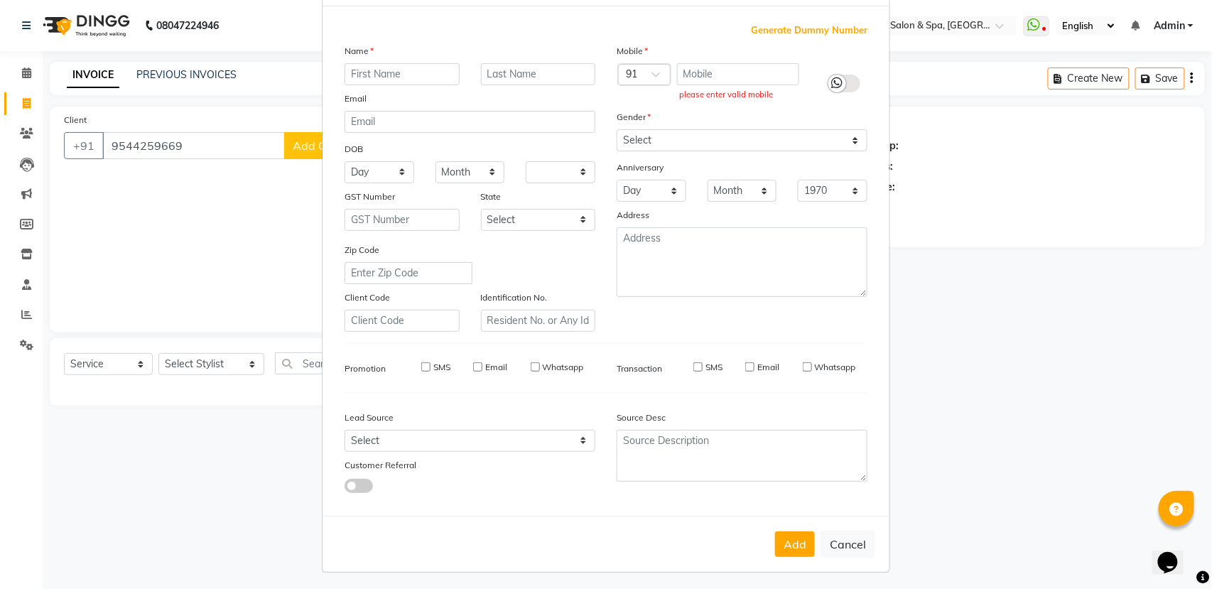
checkbox input "false"
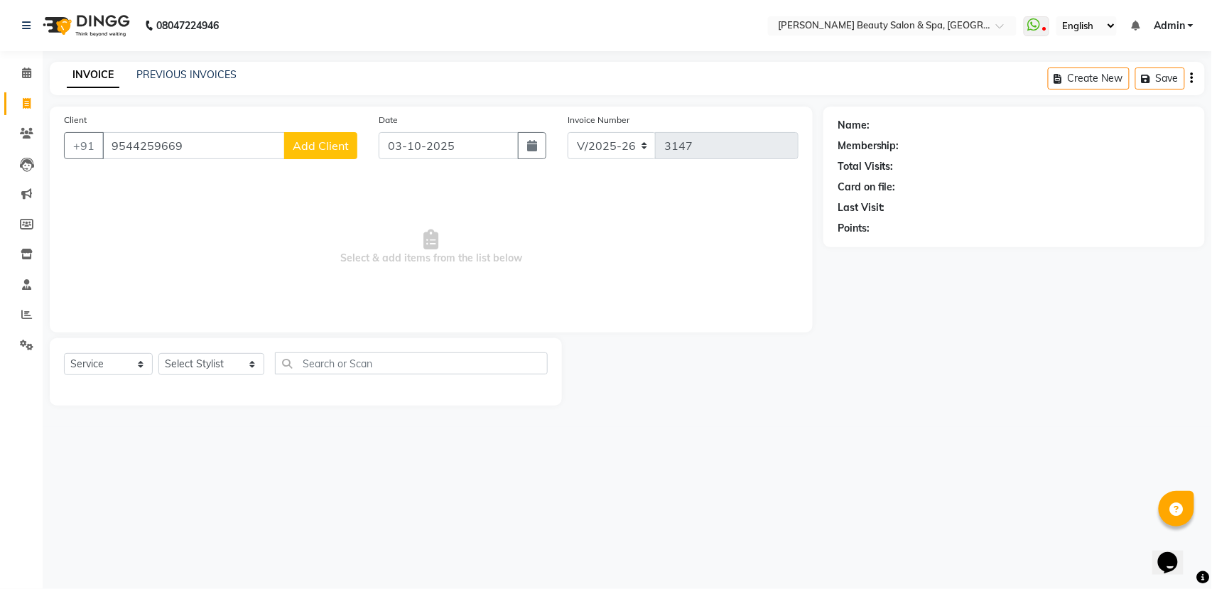
click at [339, 141] on span "Add Client" at bounding box center [321, 145] width 56 height 14
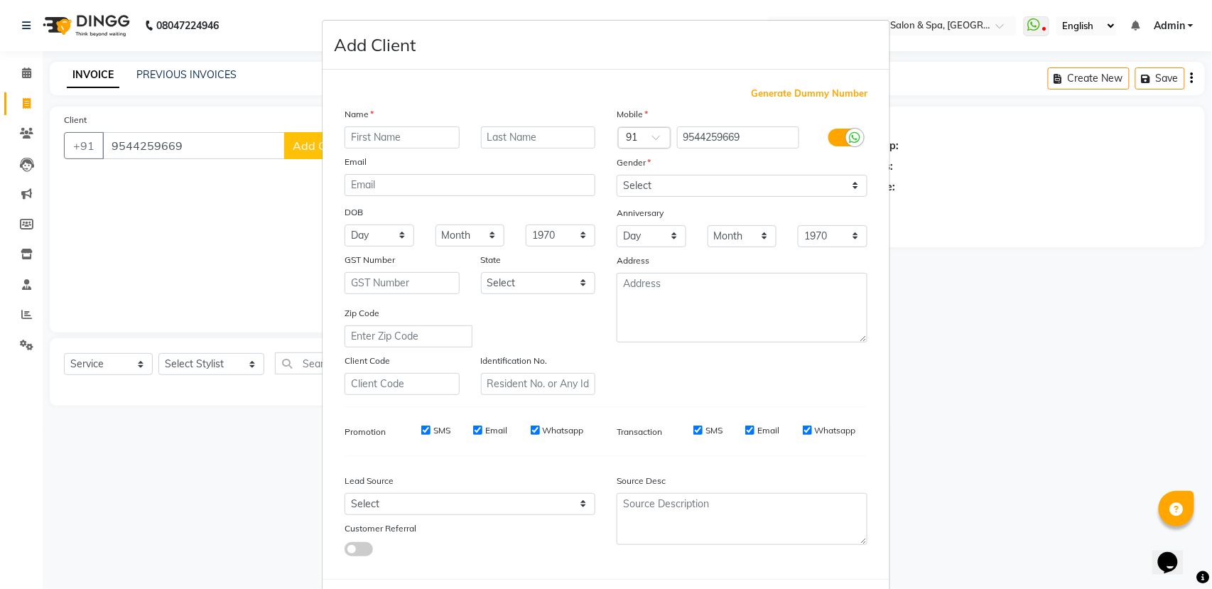
click at [344, 141] on input "text" at bounding box center [401, 137] width 115 height 22
type input "devi"
click at [641, 180] on select "Select [DEMOGRAPHIC_DATA] [DEMOGRAPHIC_DATA] Other Prefer Not To Say" at bounding box center [741, 186] width 251 height 22
select select "[DEMOGRAPHIC_DATA]"
click at [616, 175] on select "Select [DEMOGRAPHIC_DATA] [DEMOGRAPHIC_DATA] Other Prefer Not To Say" at bounding box center [741, 186] width 251 height 22
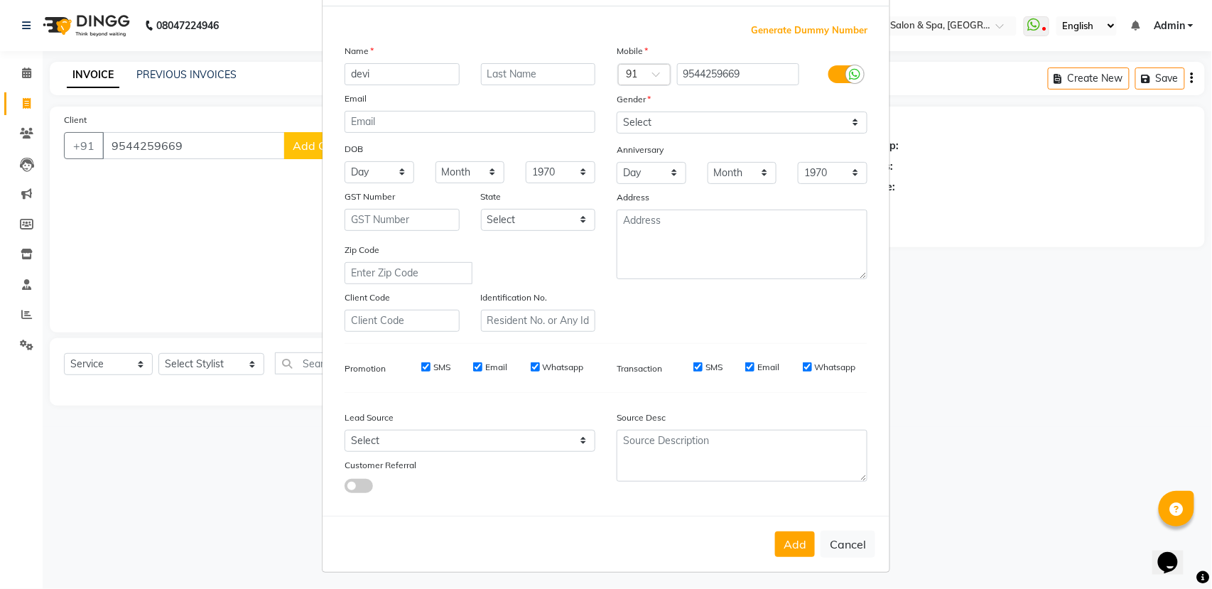
click at [766, 543] on div "Add Cancel" at bounding box center [605, 544] width 567 height 56
click at [804, 544] on button "Add" at bounding box center [795, 544] width 40 height 26
click at [835, 530] on button "Cancel" at bounding box center [847, 543] width 55 height 27
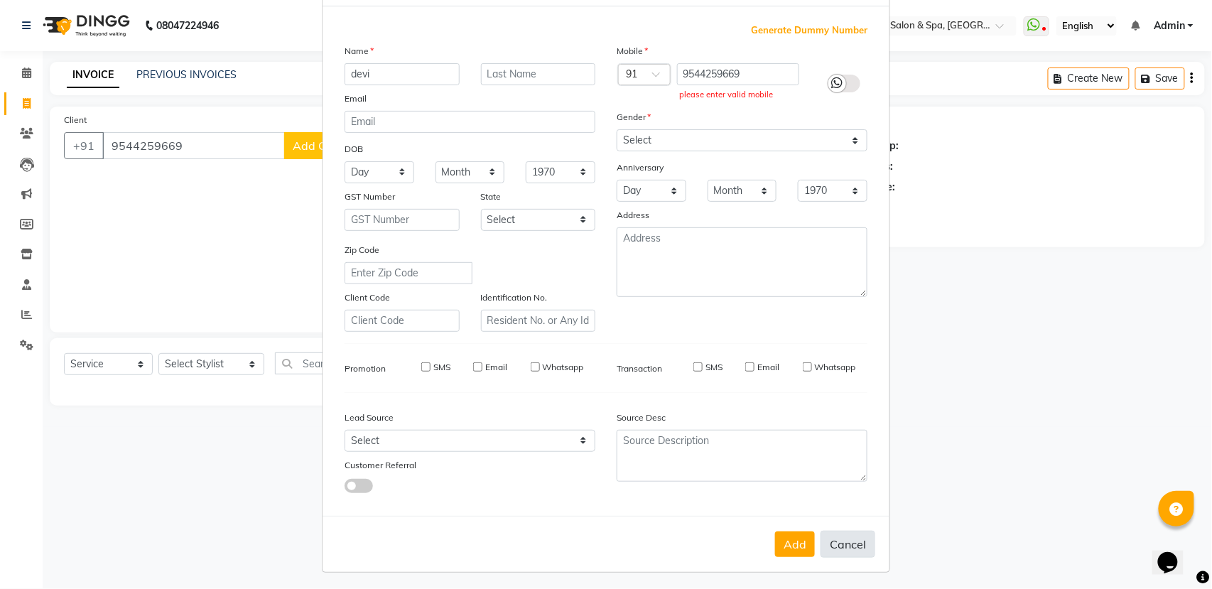
select select
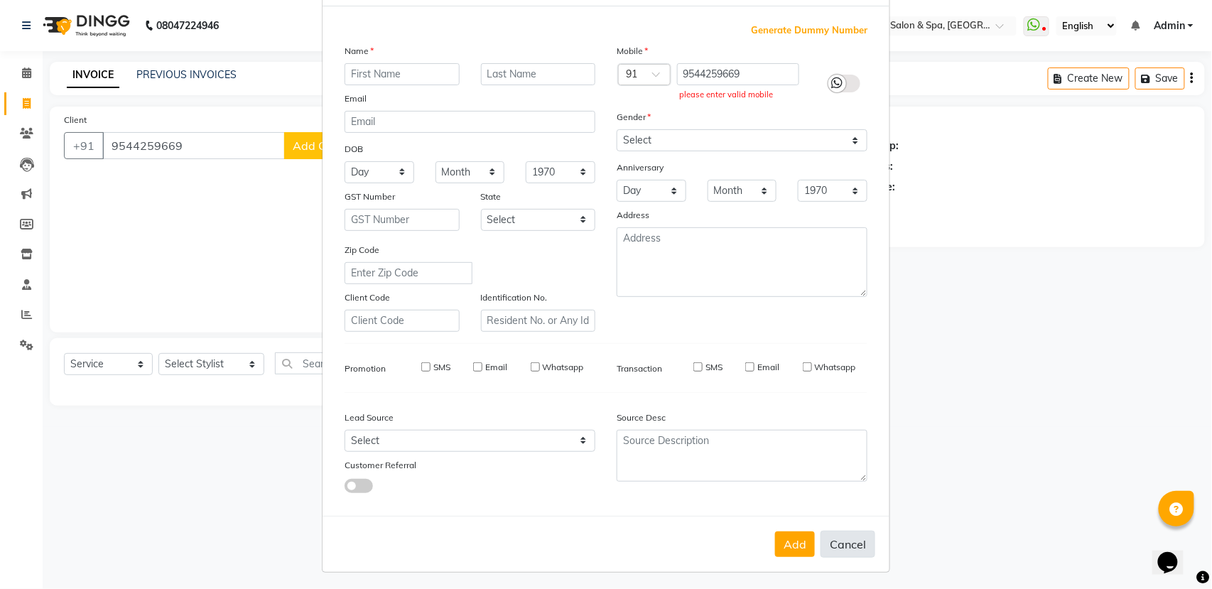
select select
checkbox input "false"
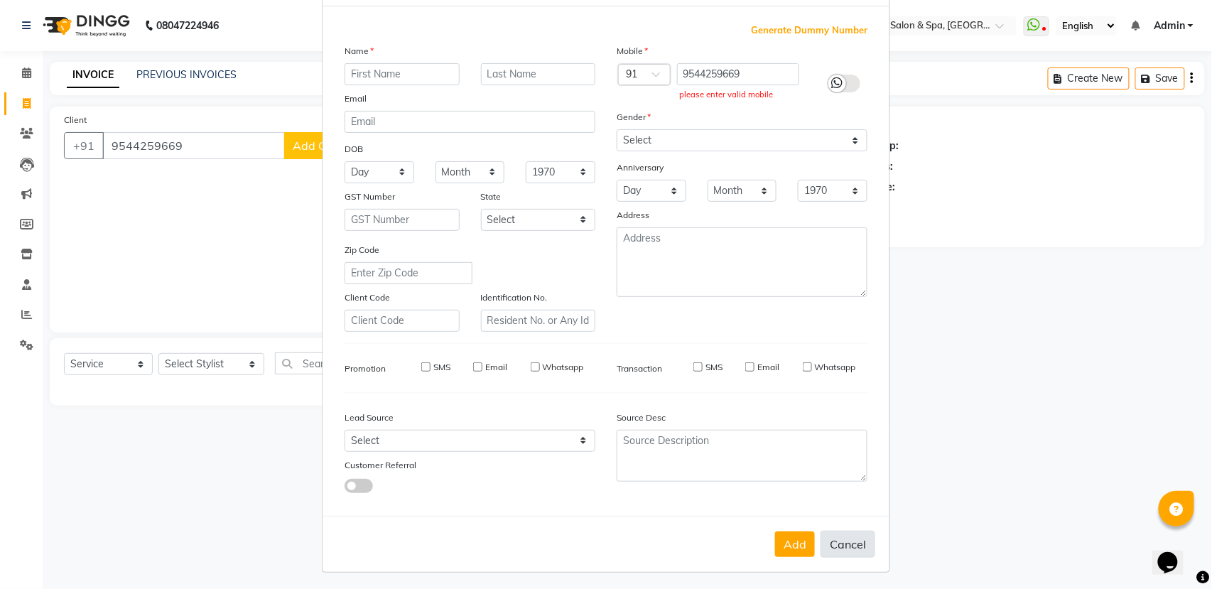
checkbox input "false"
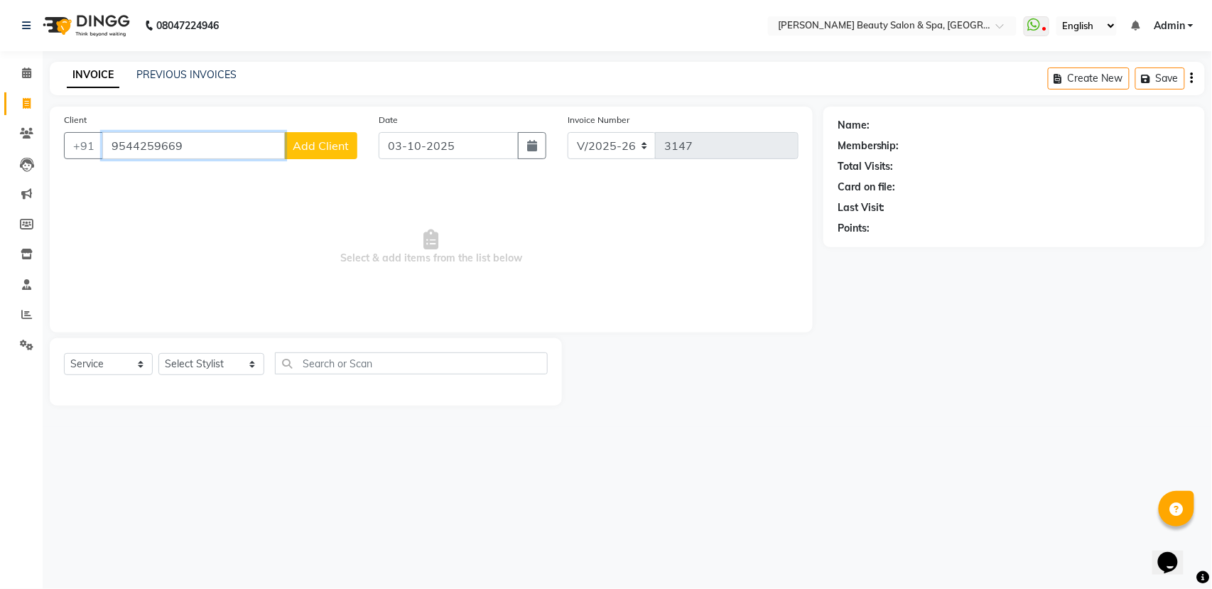
click at [241, 139] on input "9544259669" at bounding box center [193, 145] width 183 height 27
type input "9"
click at [258, 151] on input "Client" at bounding box center [229, 145] width 255 height 27
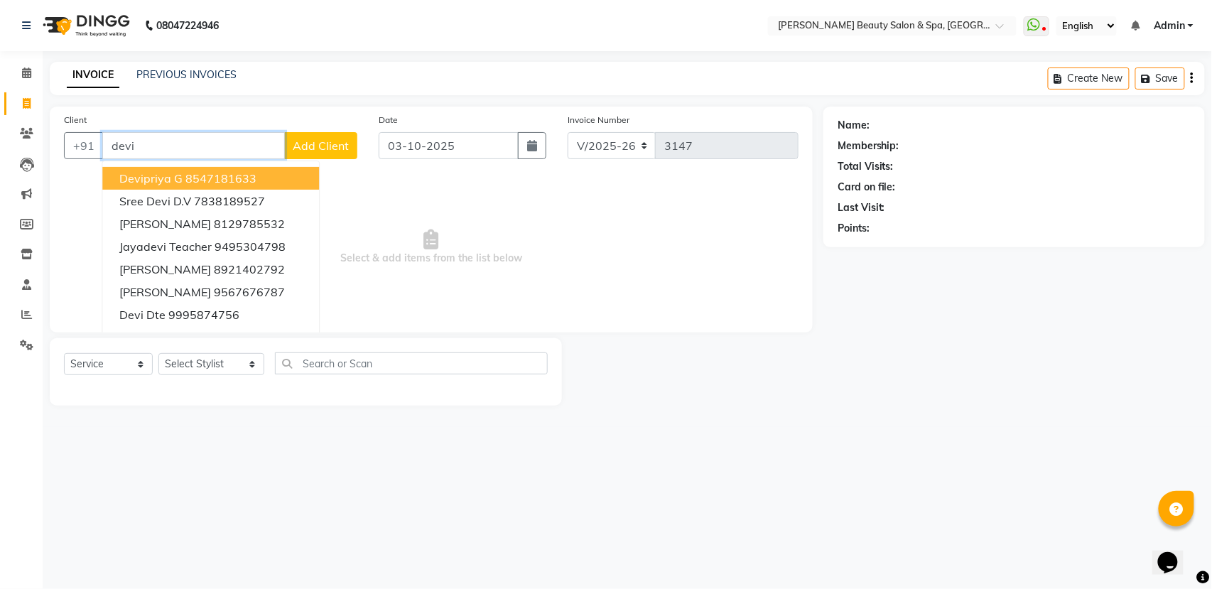
click at [243, 157] on input "devi" at bounding box center [193, 145] width 183 height 27
type input "d"
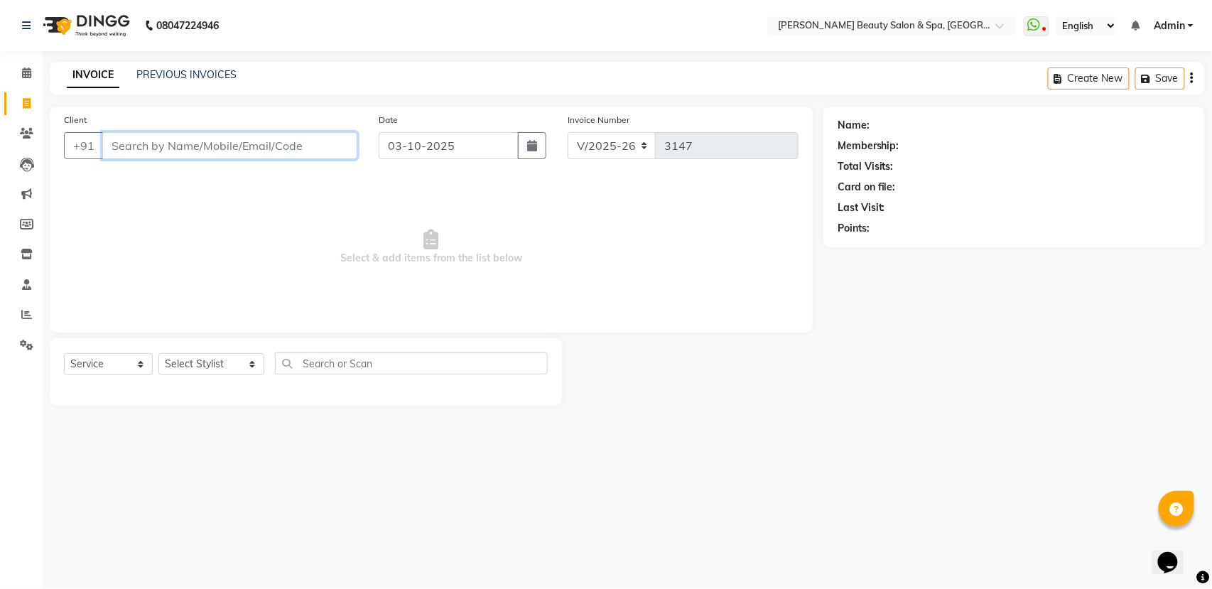
click at [217, 151] on input "Client" at bounding box center [229, 145] width 255 height 27
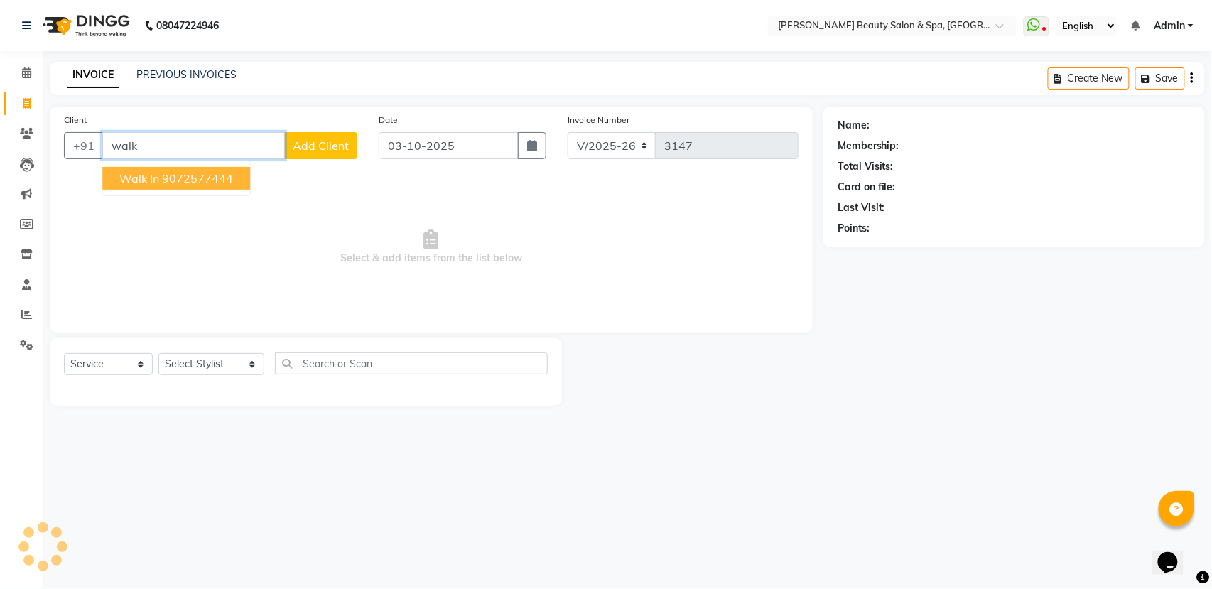
click at [153, 171] on span "Walk In" at bounding box center [139, 178] width 40 height 14
type input "9072577444"
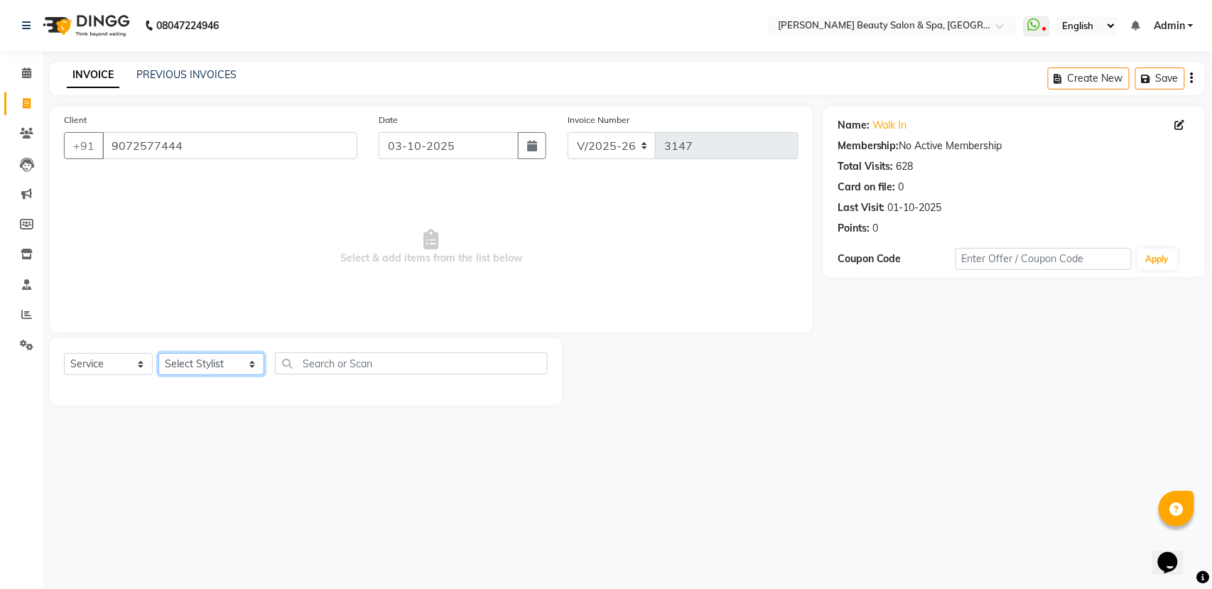
drag, startPoint x: 214, startPoint y: 358, endPoint x: 225, endPoint y: 361, distance: 11.0
click at [225, 361] on select "Select Stylist Admin [PERSON_NAME] [PERSON_NAME] [PERSON_NAME] [PERSON_NAME] [P…" at bounding box center [211, 364] width 106 height 22
select select "67141"
click at [158, 353] on select "Select Stylist Admin [PERSON_NAME] [PERSON_NAME] [PERSON_NAME] [PERSON_NAME] [P…" at bounding box center [211, 364] width 106 height 22
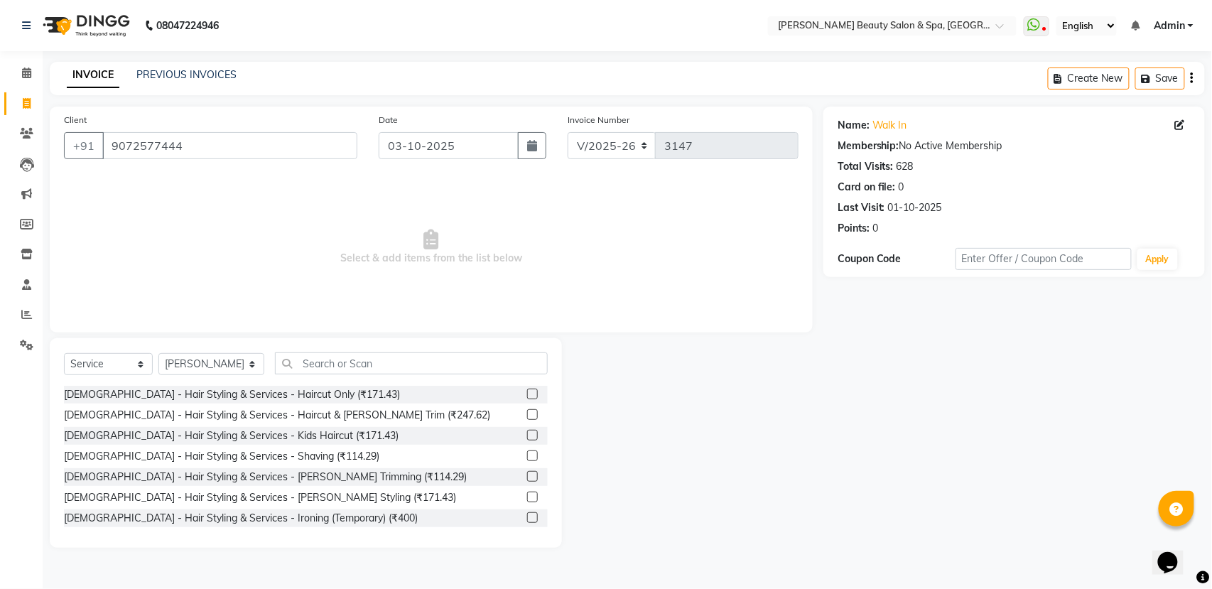
drag, startPoint x: 370, startPoint y: 367, endPoint x: 376, endPoint y: 374, distance: 9.0
click at [376, 374] on div "Select Service Product Membership Package Voucher Prepaid Gift Card Select Styl…" at bounding box center [306, 442] width 512 height 209
click at [379, 368] on input "text" at bounding box center [411, 363] width 273 height 22
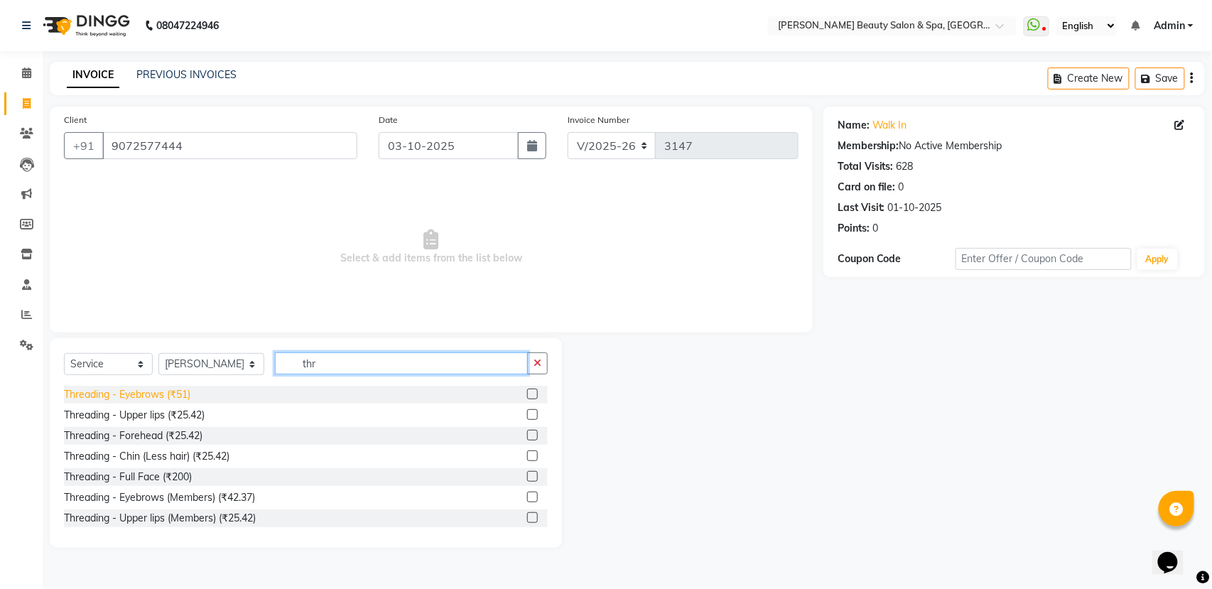
type input "thr"
click at [137, 392] on div "Threading - Eyebrows (₹51)" at bounding box center [127, 394] width 126 height 15
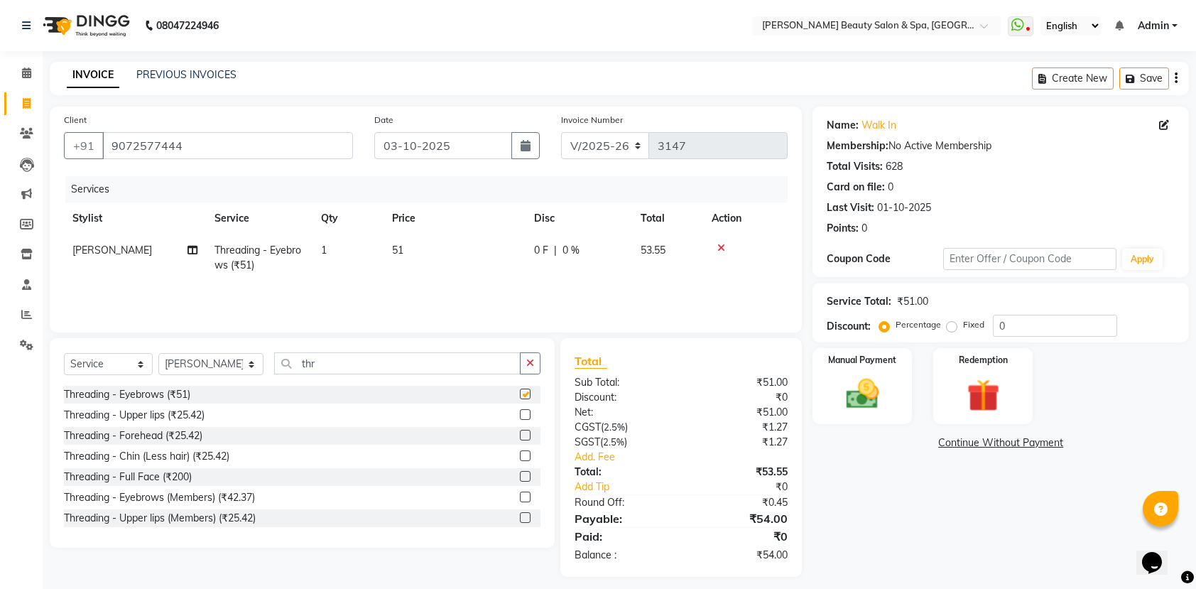
checkbox input "false"
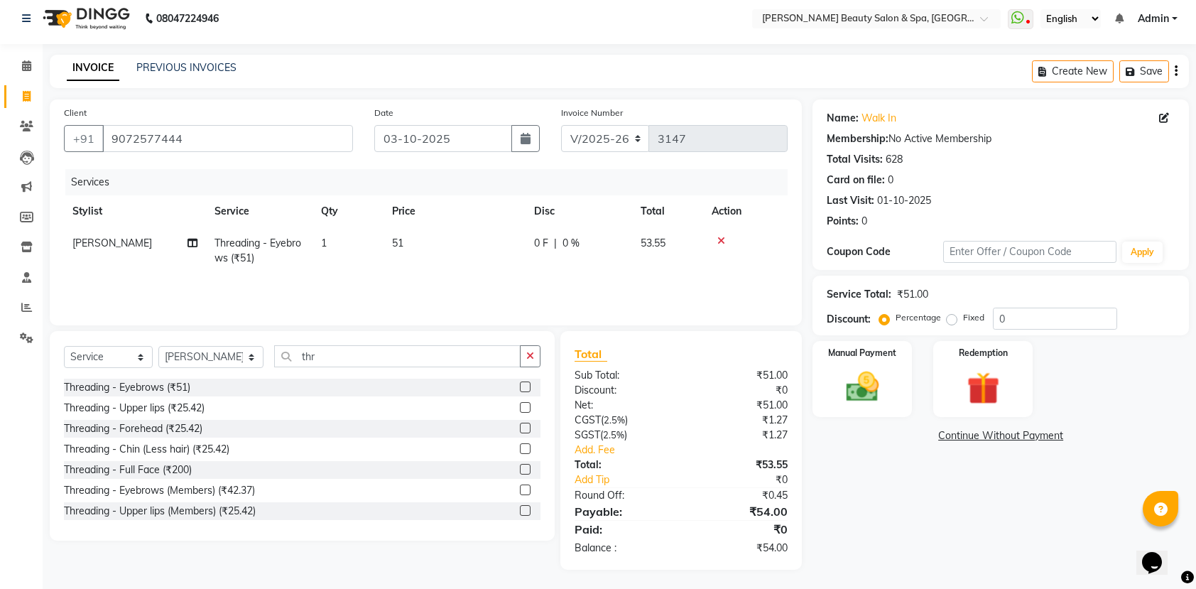
scroll to position [9, 0]
click at [869, 384] on img at bounding box center [861, 384] width 55 height 39
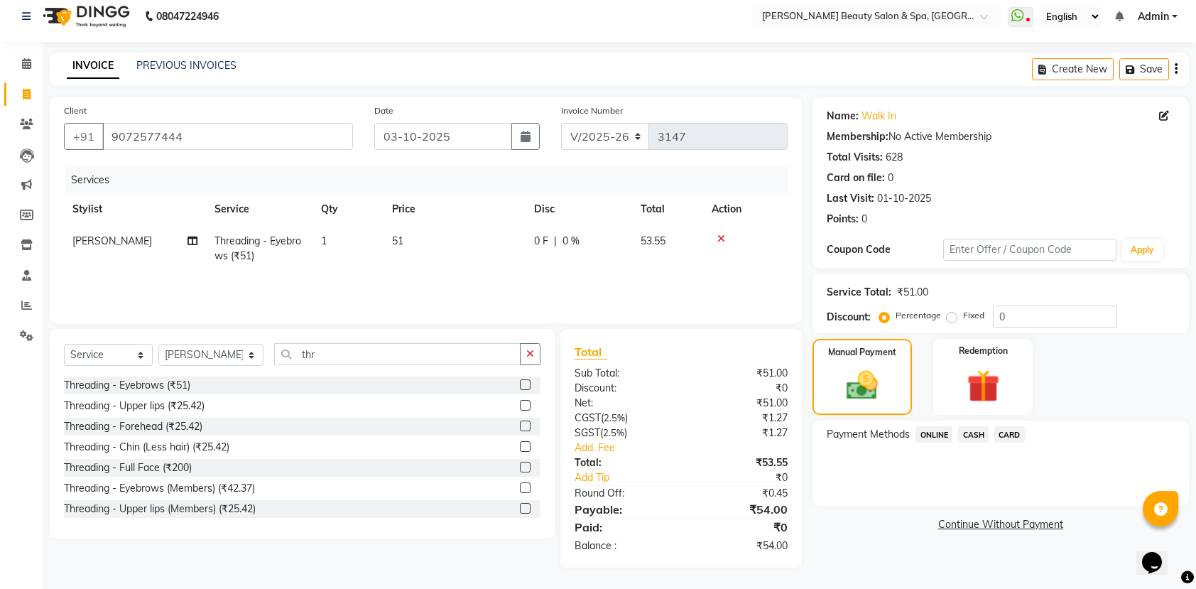
click at [941, 440] on span "ONLINE" at bounding box center [933, 434] width 37 height 16
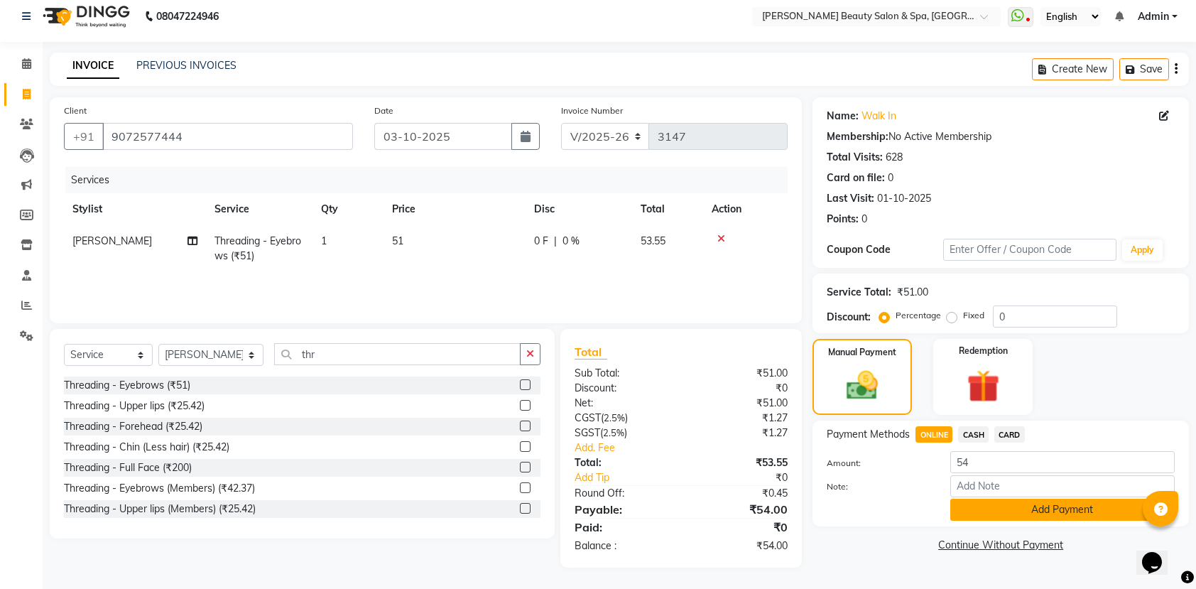
click at [1003, 521] on button "Add Payment" at bounding box center [1062, 510] width 224 height 22
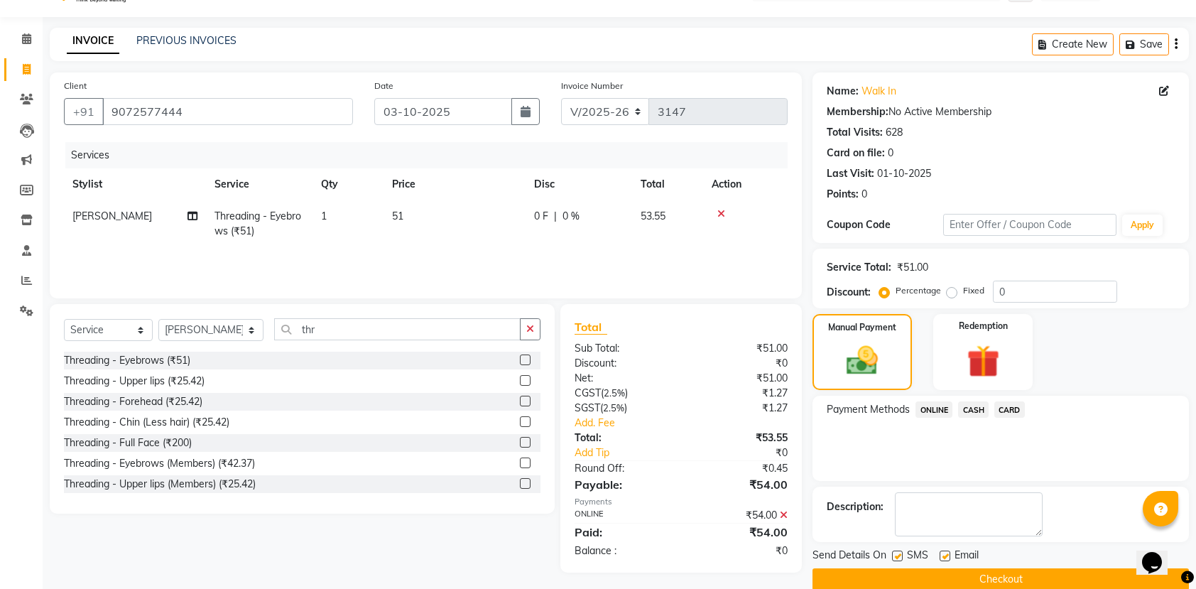
scroll to position [58, 0]
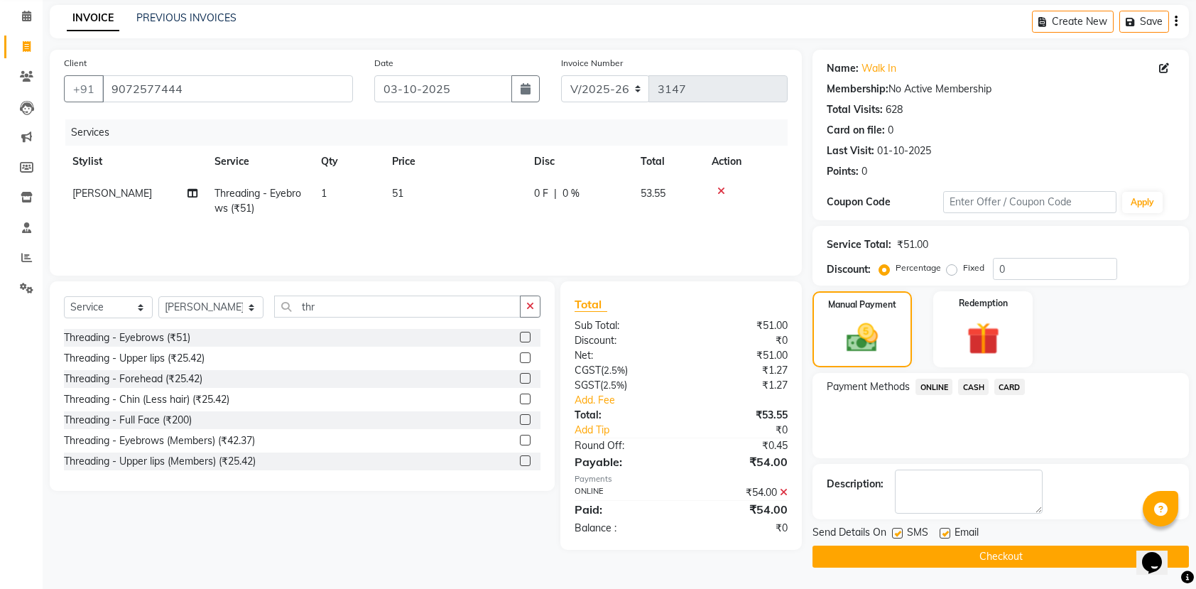
click at [1020, 553] on button "Checkout" at bounding box center [1000, 556] width 376 height 22
